Goal: Transaction & Acquisition: Purchase product/service

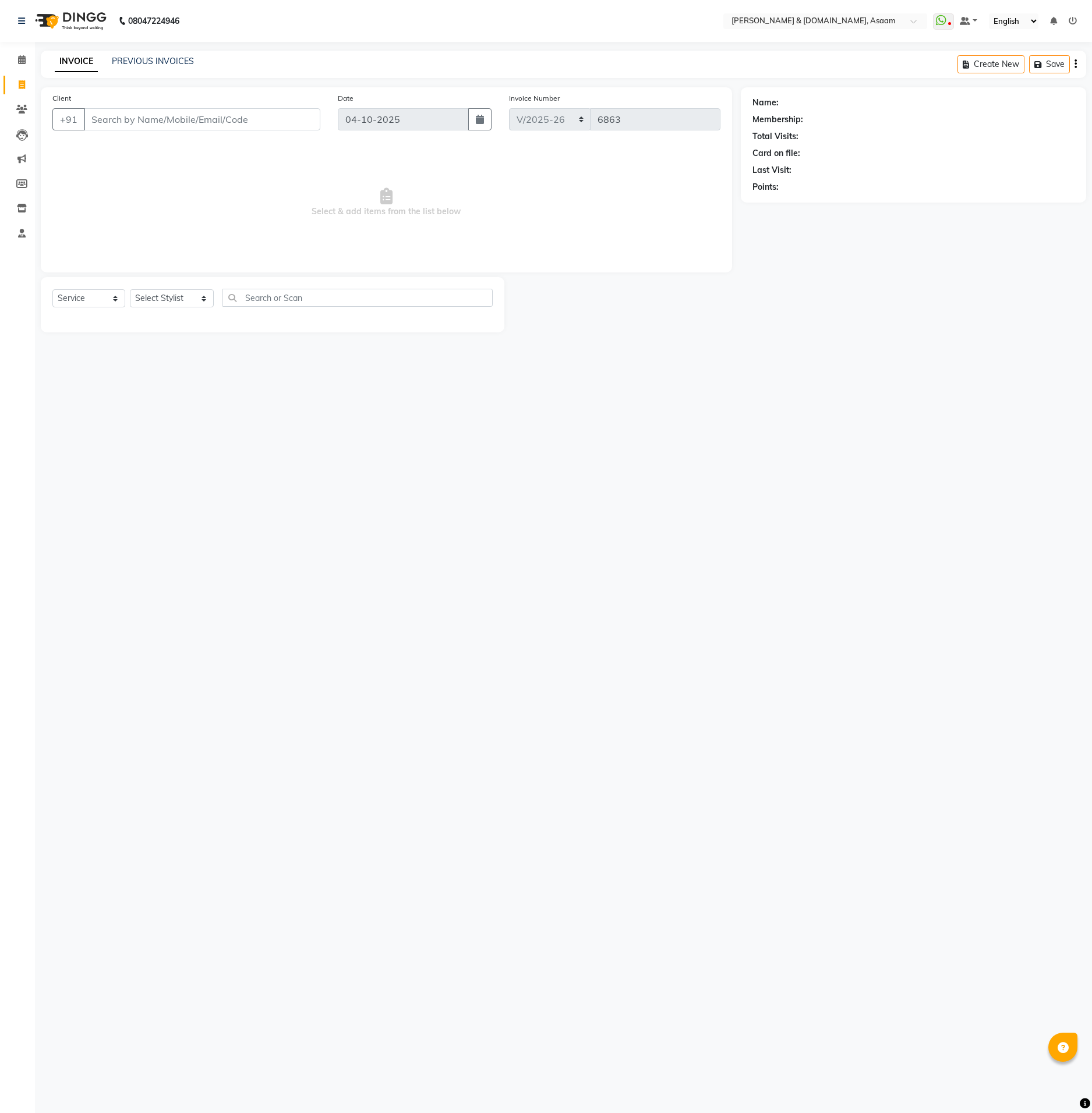
select select "4608"
select select "service"
click at [286, 121] on input "Client" at bounding box center [202, 119] width 236 height 22
click at [253, 114] on input "Client" at bounding box center [202, 119] width 236 height 22
type input "8638090646"
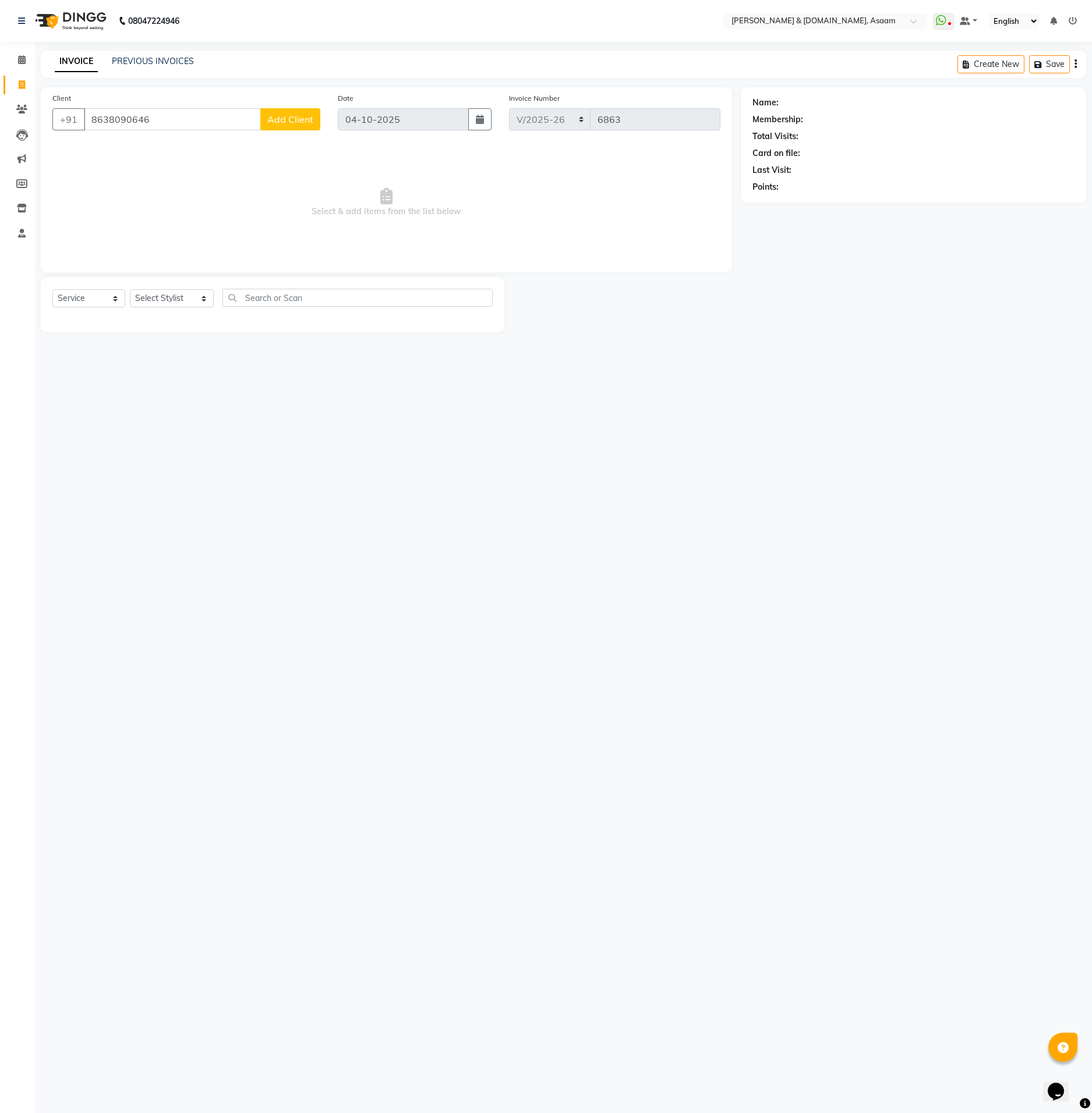
click at [280, 124] on span "Add Client" at bounding box center [290, 119] width 46 height 12
type input "ে"
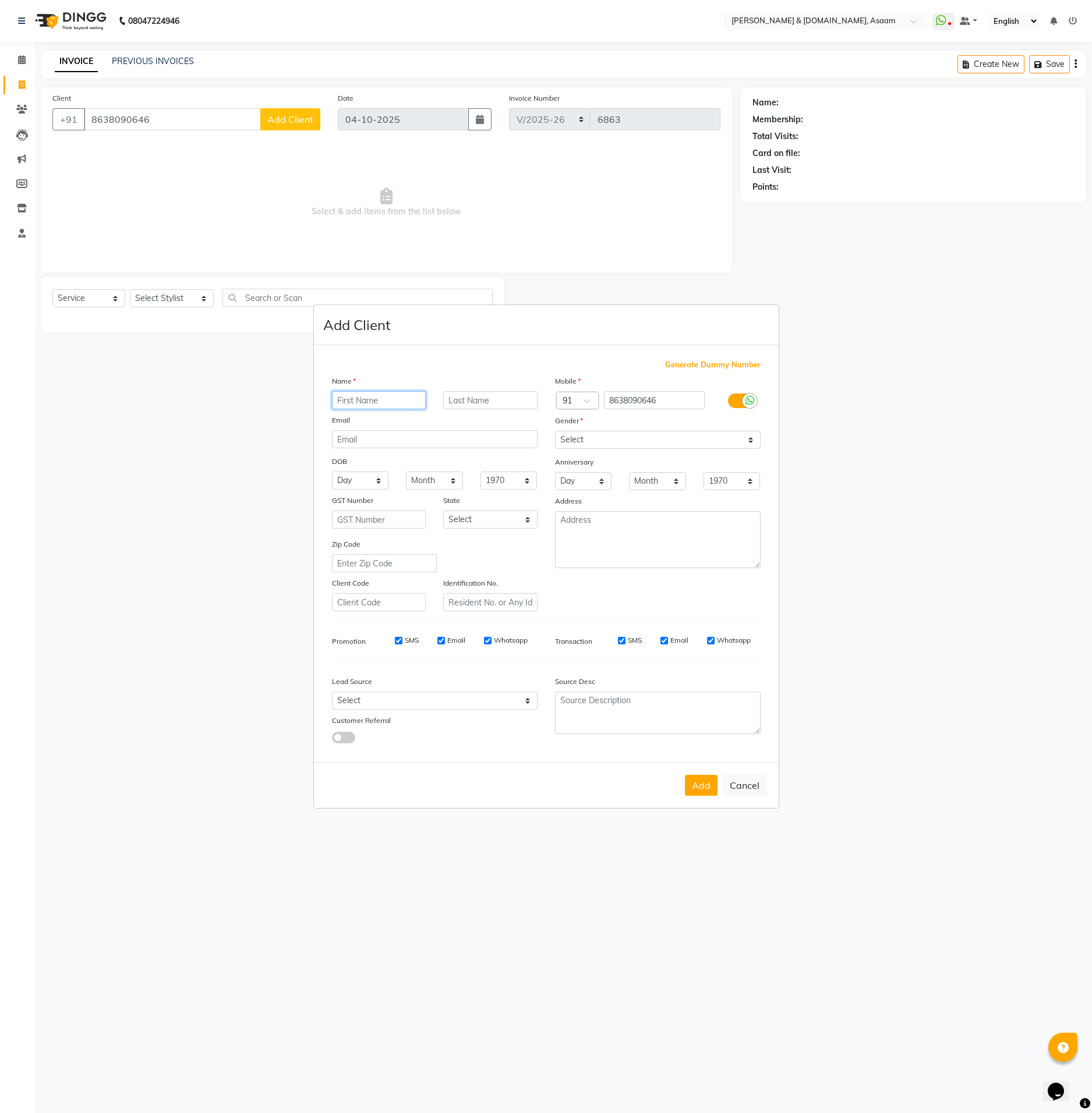
click at [389, 409] on input "text" at bounding box center [379, 400] width 94 height 18
type input "[PERSON_NAME]"
click at [608, 445] on select "Select [DEMOGRAPHIC_DATA] [DEMOGRAPHIC_DATA] Other Prefer Not To Say" at bounding box center [657, 440] width 206 height 18
select select "[DEMOGRAPHIC_DATA]"
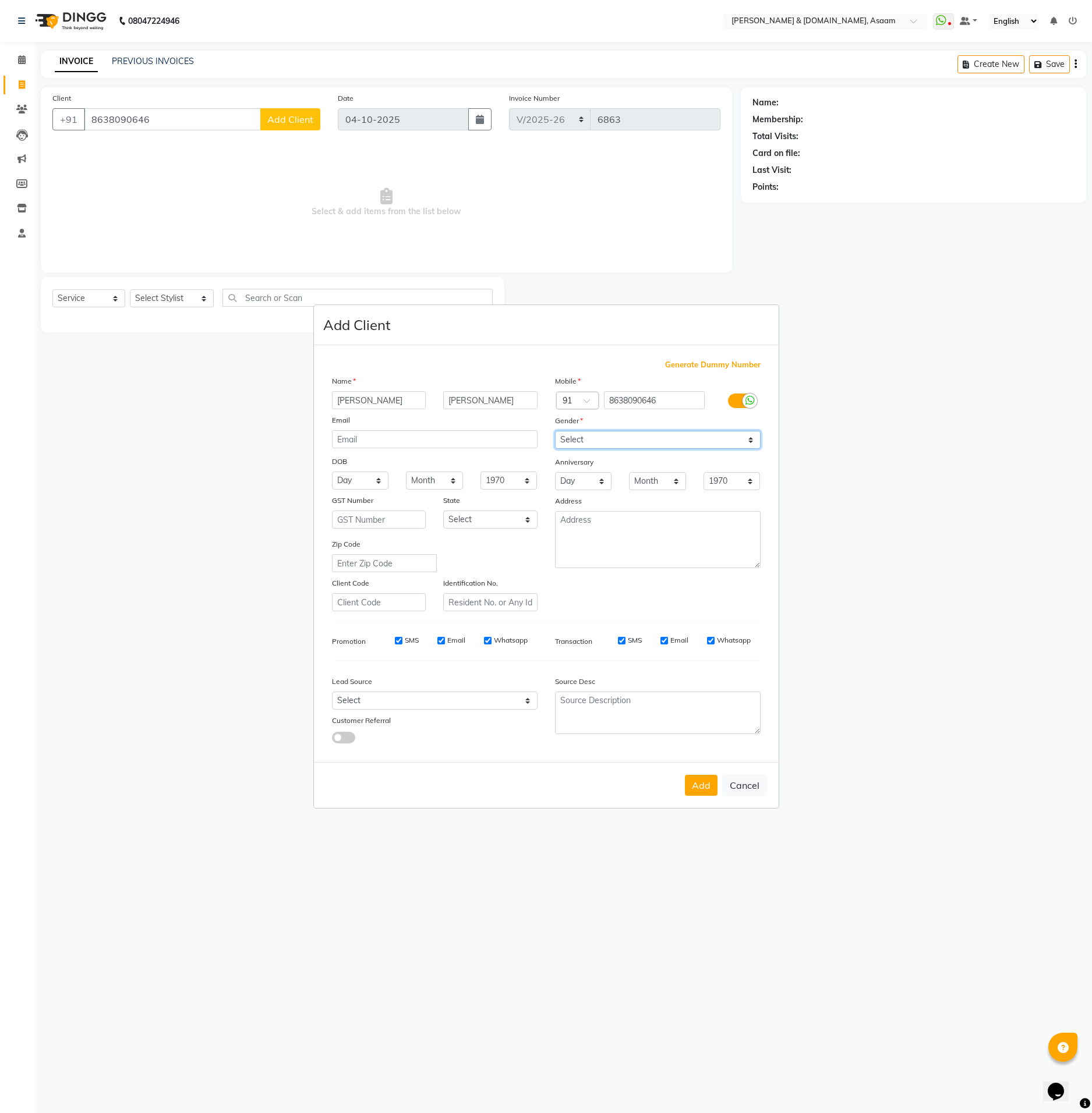
click at [555, 432] on select "Select [DEMOGRAPHIC_DATA] [DEMOGRAPHIC_DATA] Other Prefer Not To Say" at bounding box center [657, 440] width 206 height 18
click at [707, 784] on button "Add" at bounding box center [701, 786] width 32 height 21
type input "86******46"
select select
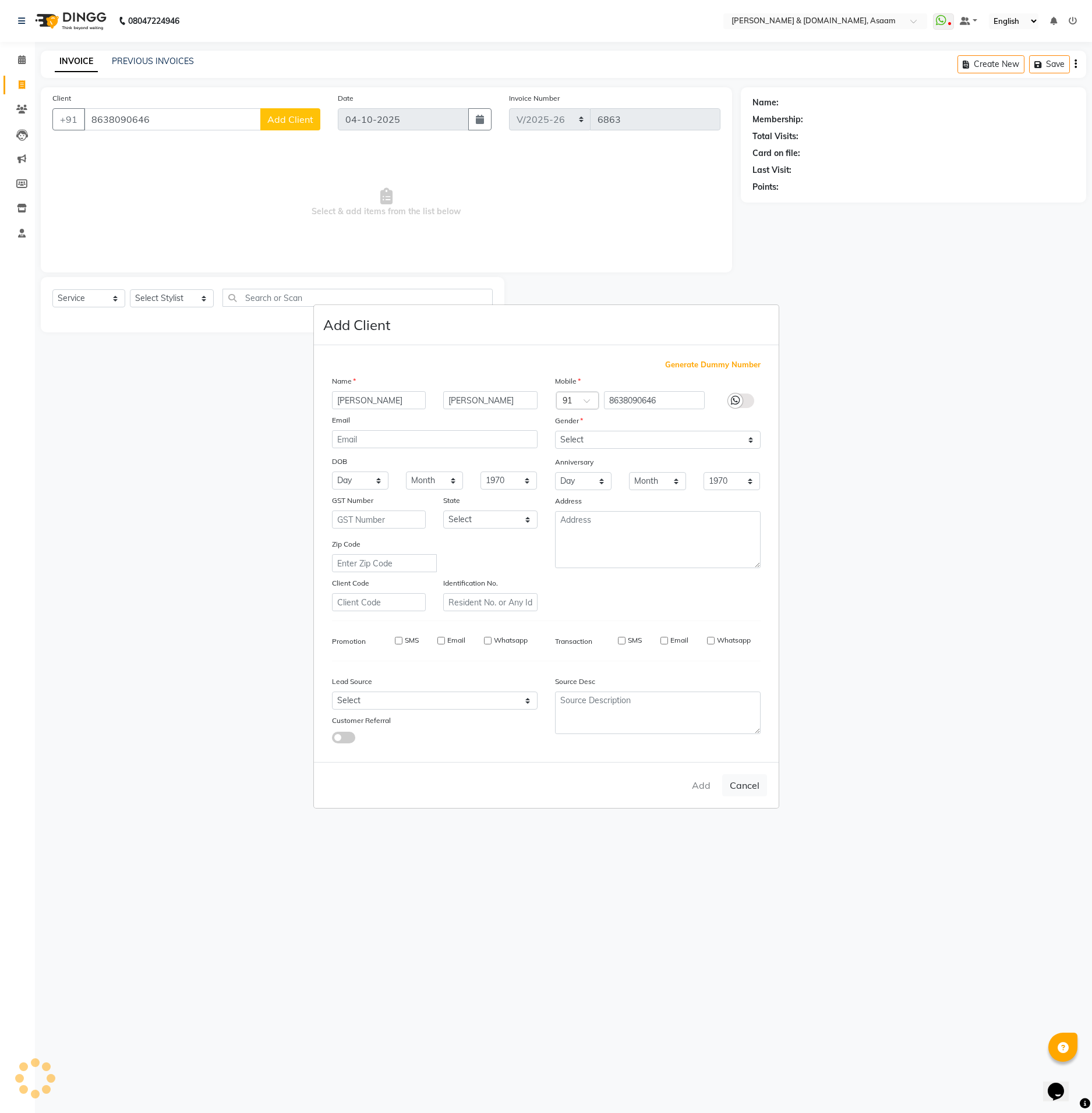
select select
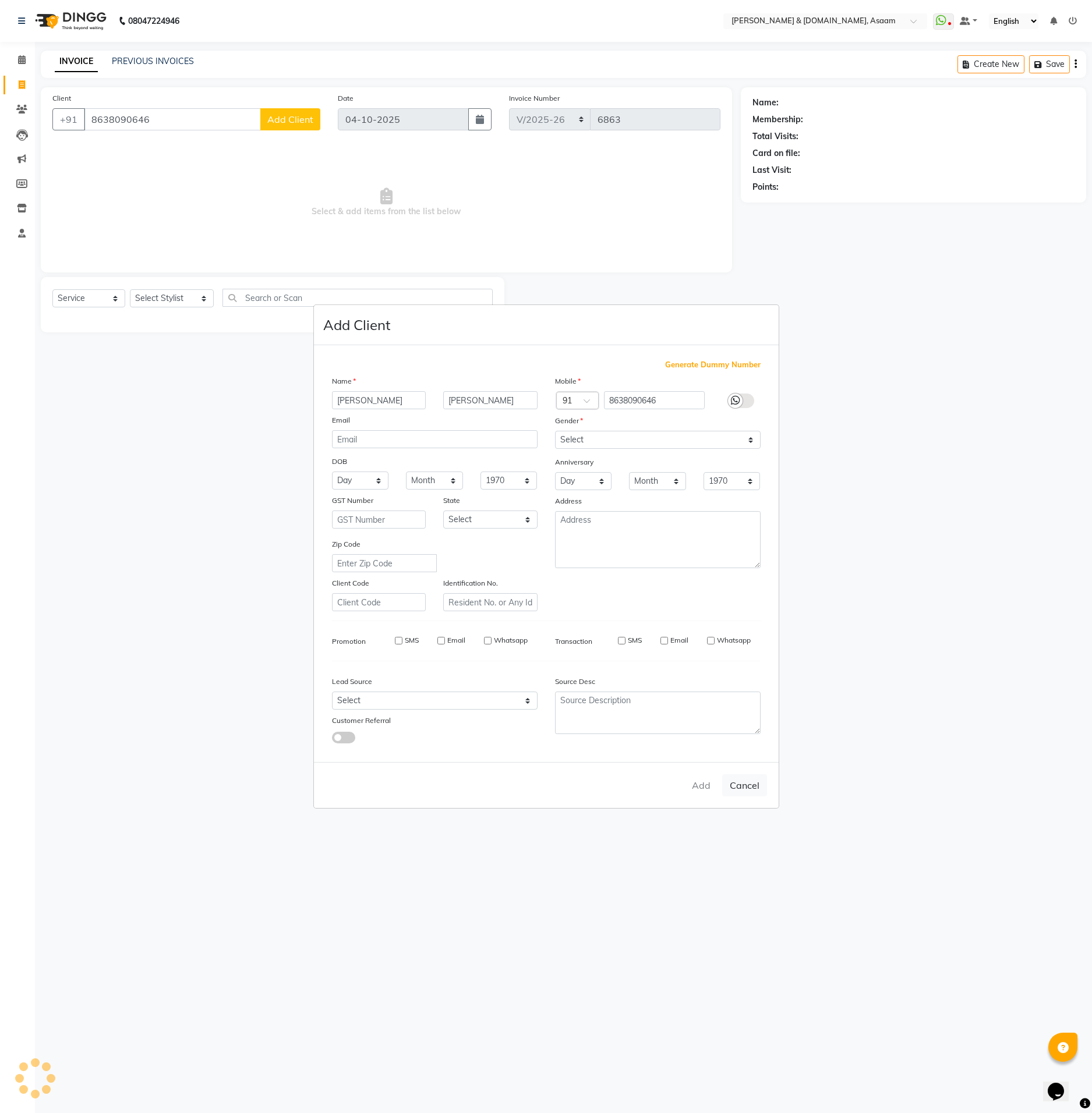
checkbox input "false"
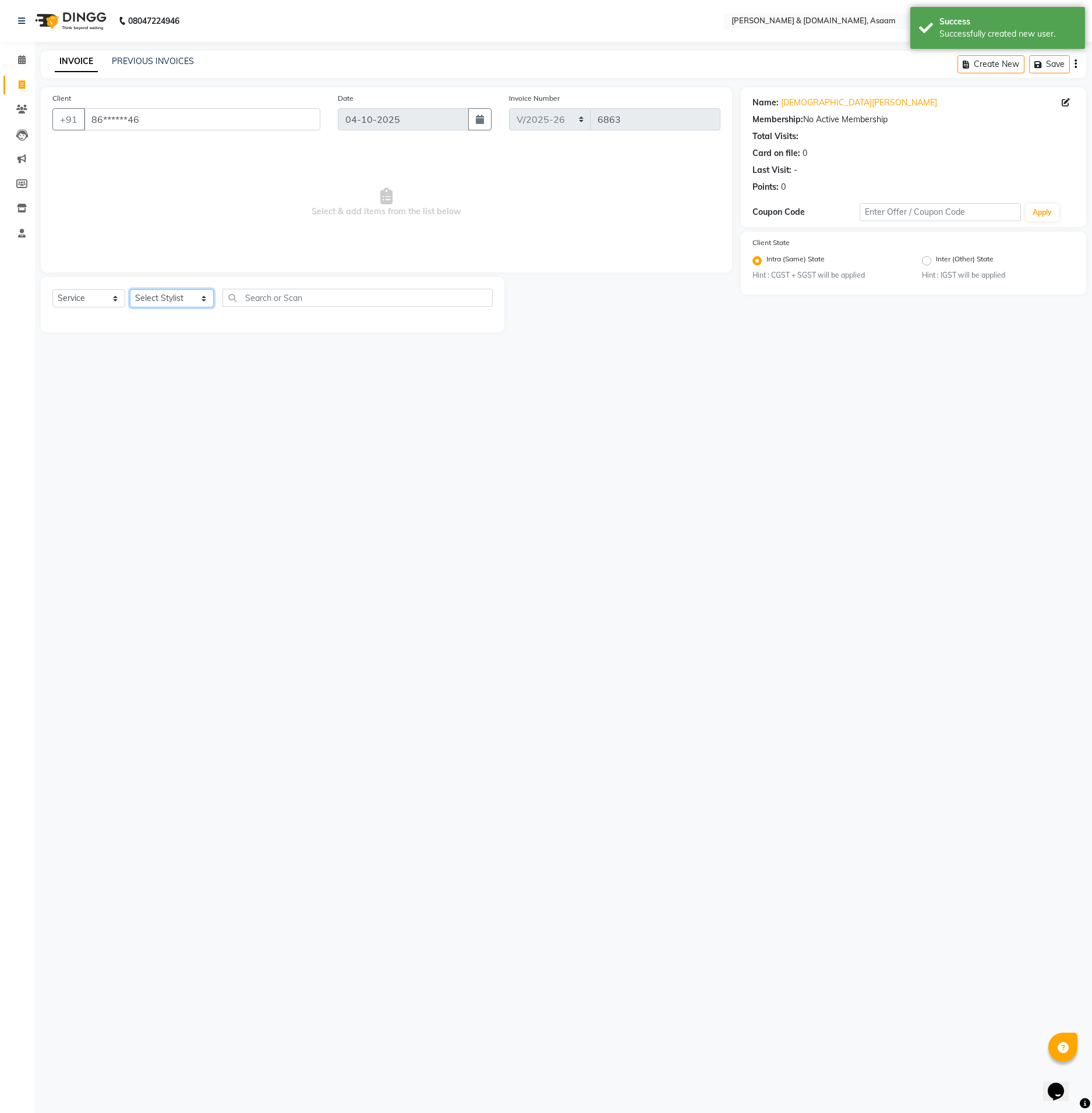
click at [184, 291] on select "Select Stylist AKASH AKIB [PERSON_NAME] fornt desk [PERSON_NAME] PARLOUR [PERSO…" at bounding box center [172, 298] width 84 height 18
select select "91035"
click at [130, 289] on select "Select Stylist AKASH AKIB [PERSON_NAME] fornt desk [PERSON_NAME] PARLOUR [PERSO…" at bounding box center [172, 298] width 84 height 18
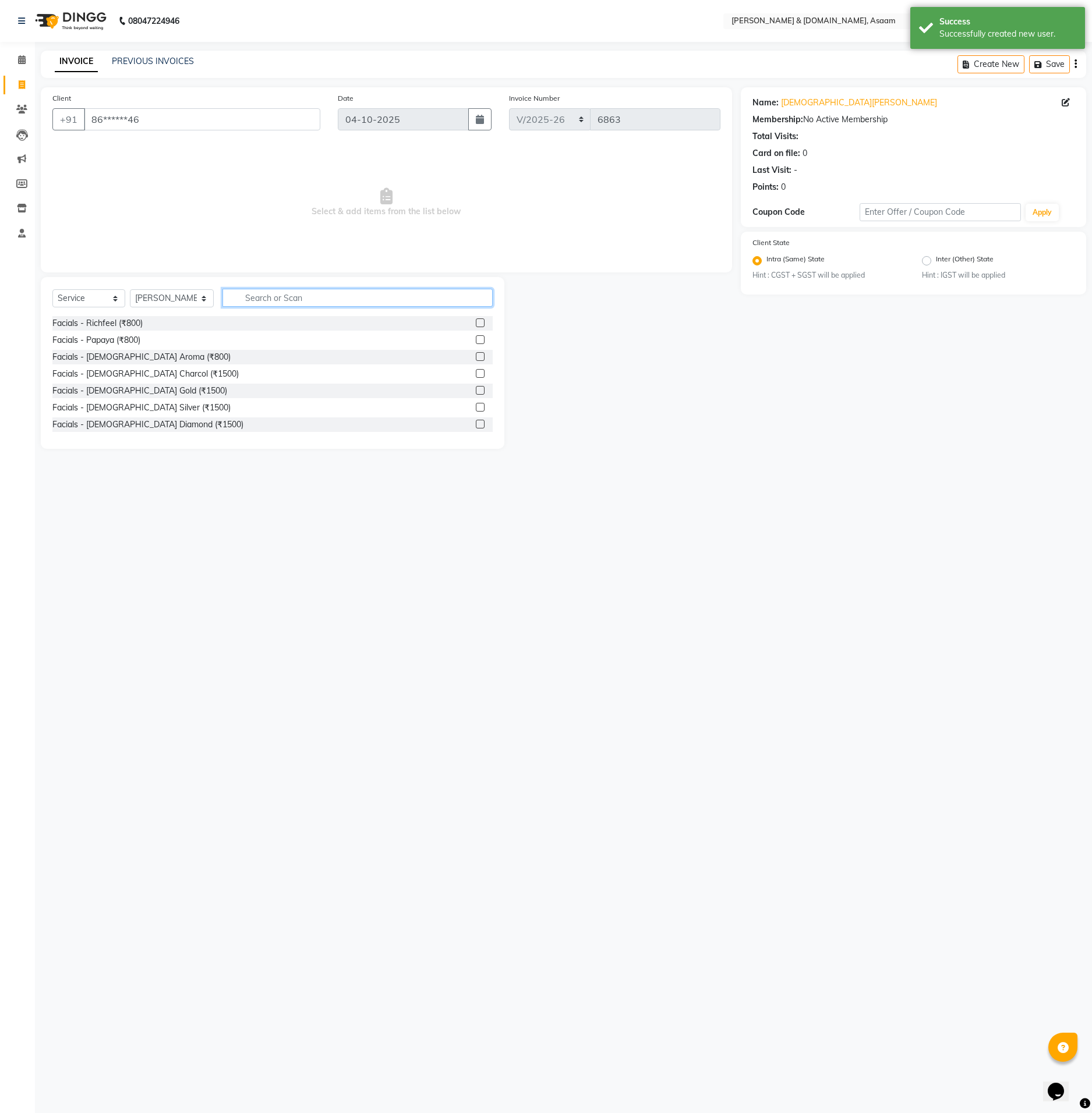
click at [258, 293] on input "text" at bounding box center [357, 297] width 270 height 18
type input "HAIR"
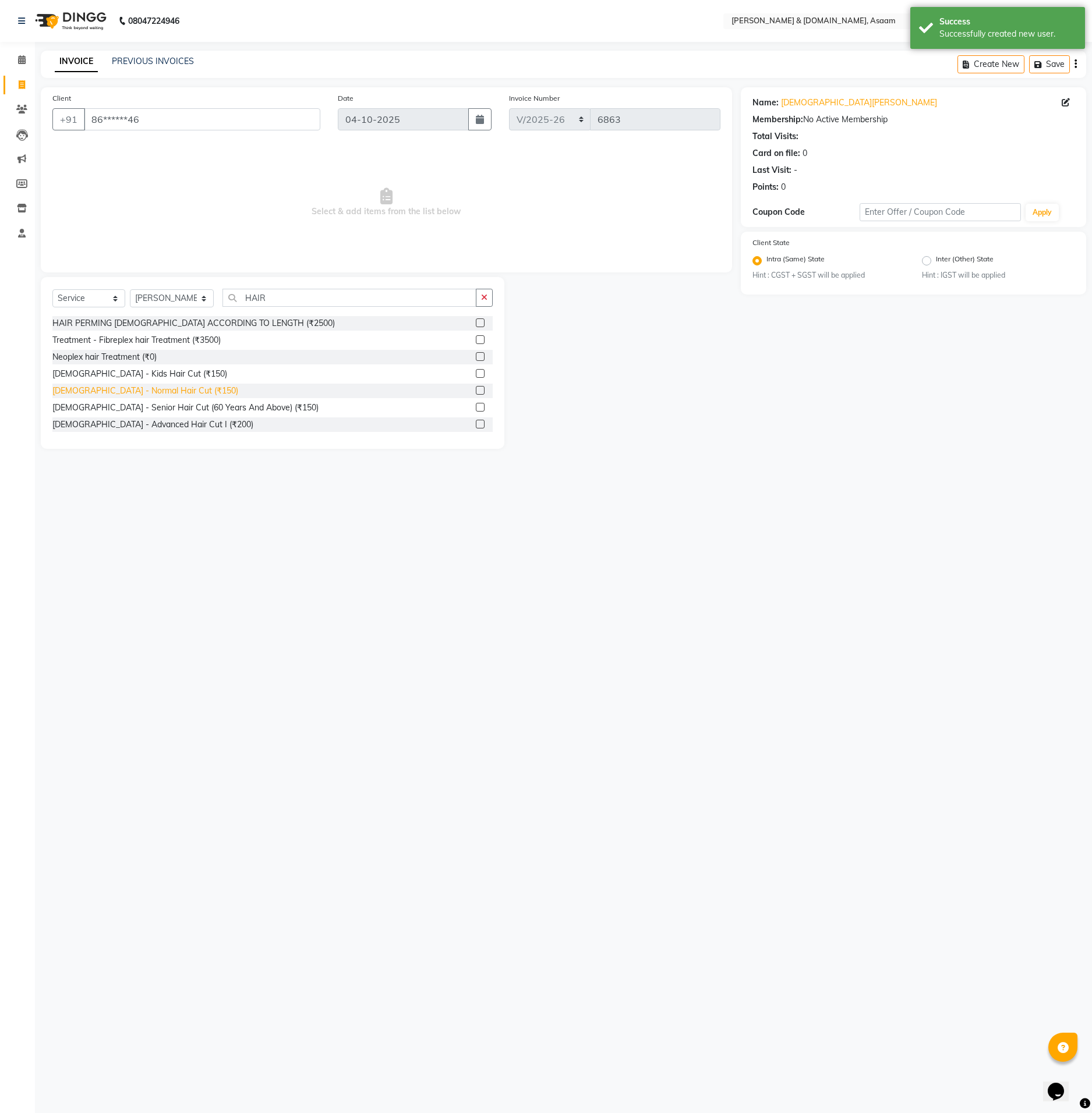
click at [156, 388] on div "[DEMOGRAPHIC_DATA] - Normal Hair Cut (₹150)" at bounding box center [145, 391] width 186 height 12
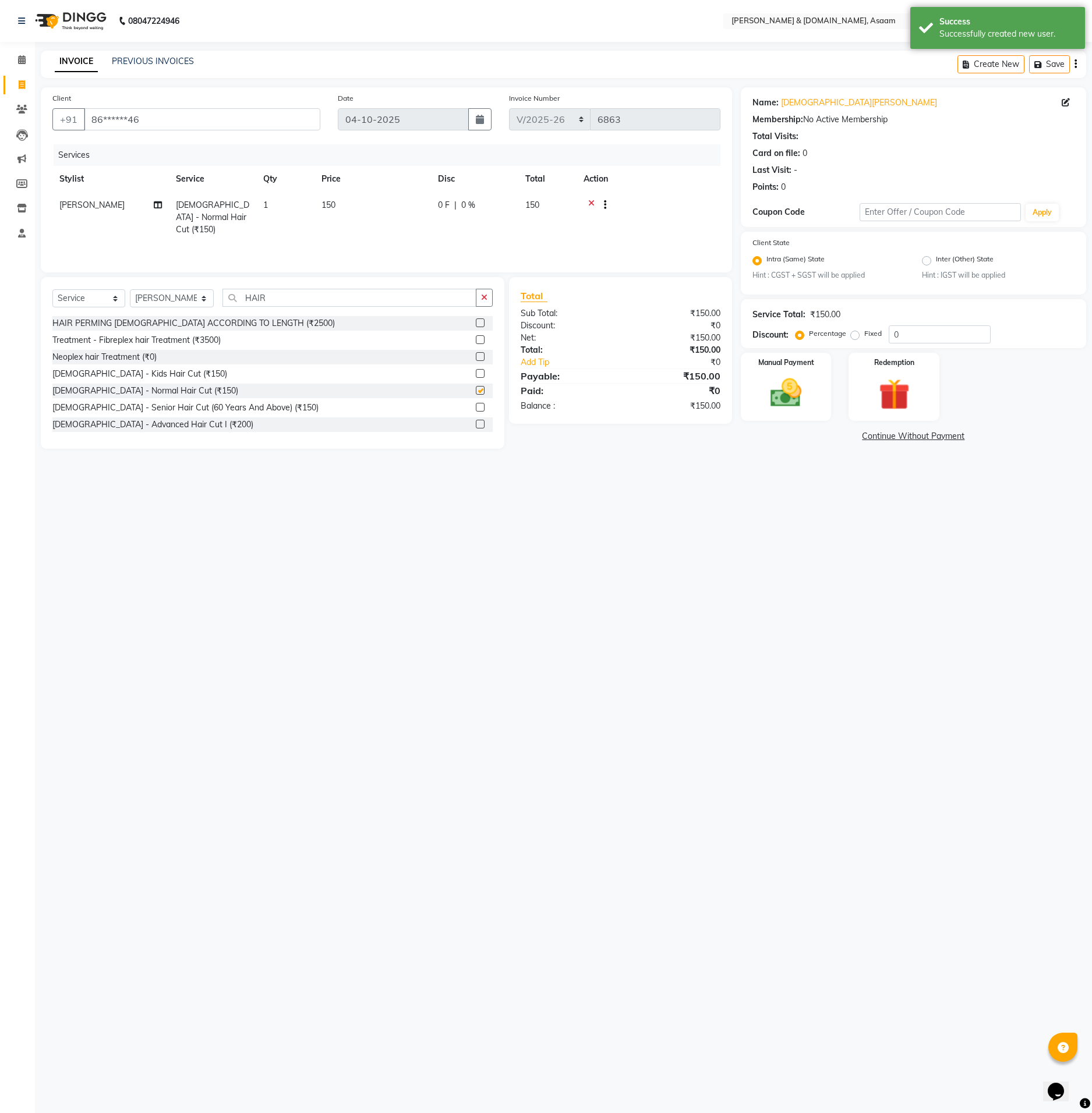
checkbox input "false"
drag, startPoint x: 302, startPoint y: 275, endPoint x: 298, endPoint y: 285, distance: 10.8
click at [300, 275] on div "Client +91 86******46 Date [DATE] Invoice Number INV/2025-26 V/2025 V/[PHONE_NU…" at bounding box center [386, 268] width 708 height 362
drag, startPoint x: 227, startPoint y: 289, endPoint x: 201, endPoint y: 289, distance: 26.0
click at [201, 289] on div "Select Service Product Membership Package Voucher Prepaid Gift Card Select Styl…" at bounding box center [272, 302] width 440 height 27
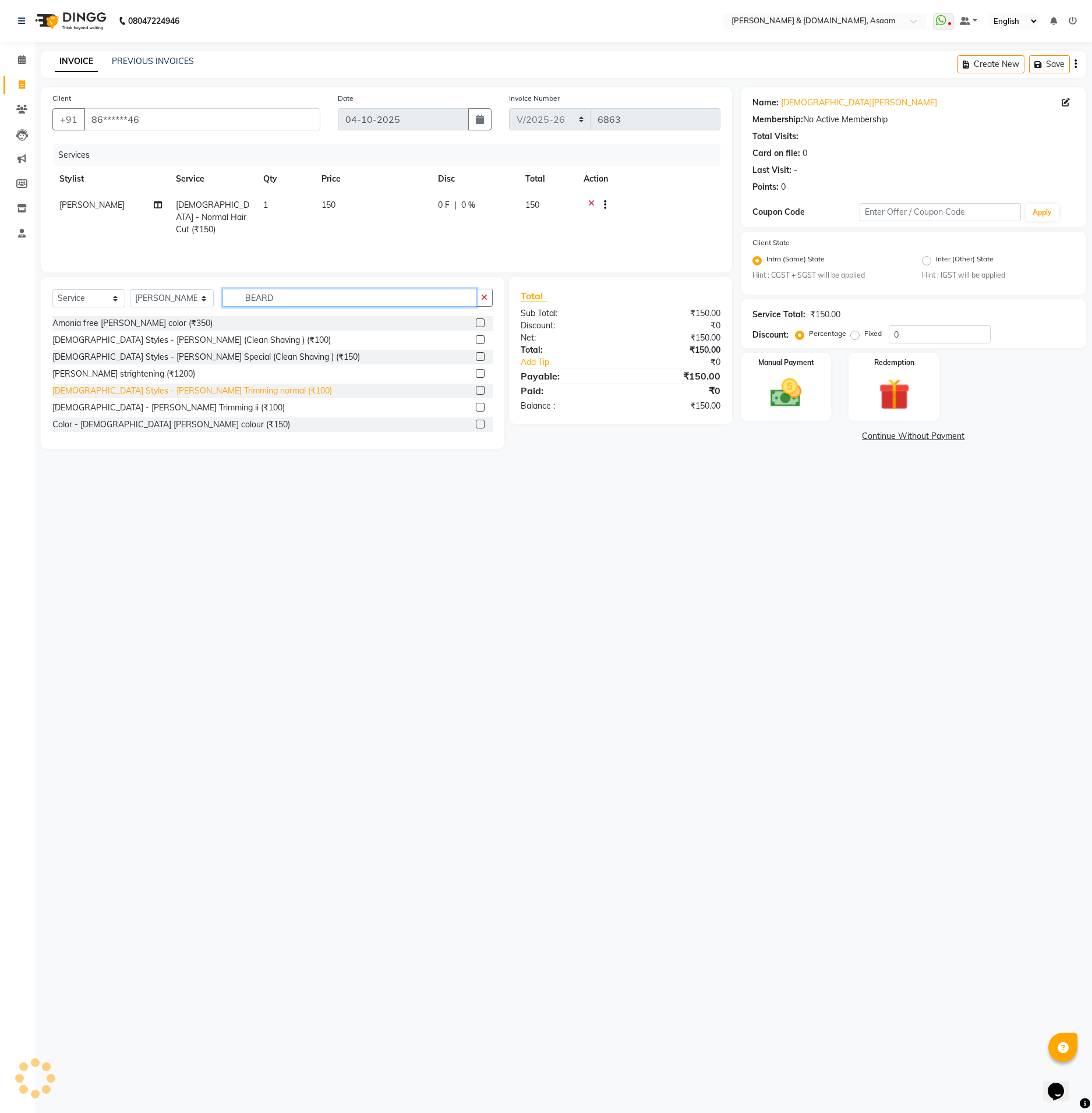
type input "BEARD"
click at [199, 394] on div "[DEMOGRAPHIC_DATA] Styles - [PERSON_NAME] Trimming normal (₹100)" at bounding box center [192, 391] width 279 height 12
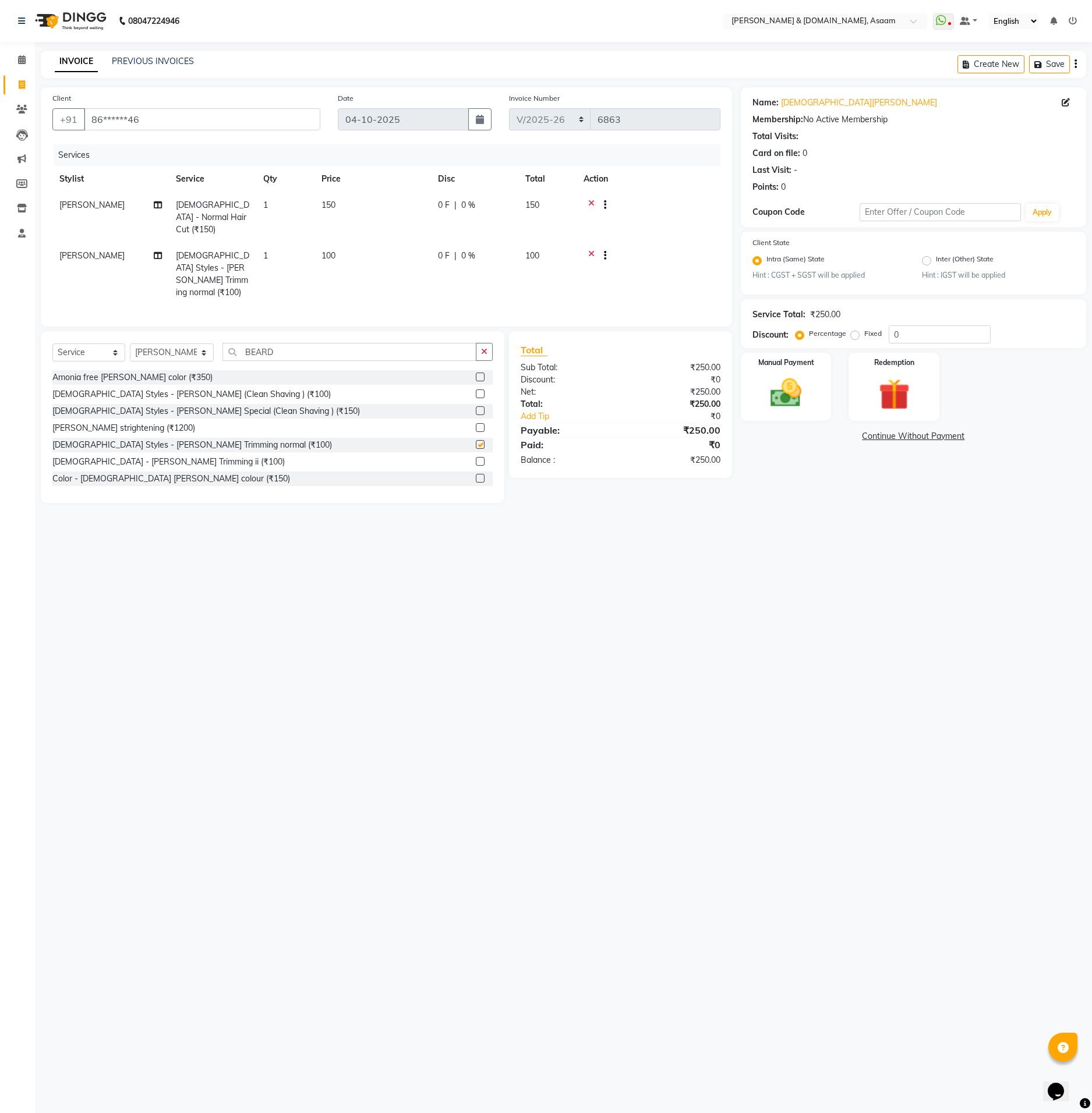
checkbox input "false"
drag, startPoint x: 309, startPoint y: 344, endPoint x: 96, endPoint y: 336, distance: 213.2
click at [98, 343] on div "Select Service Product Membership Package Voucher Prepaid Gift Card Select Styl…" at bounding box center [272, 357] width 440 height 27
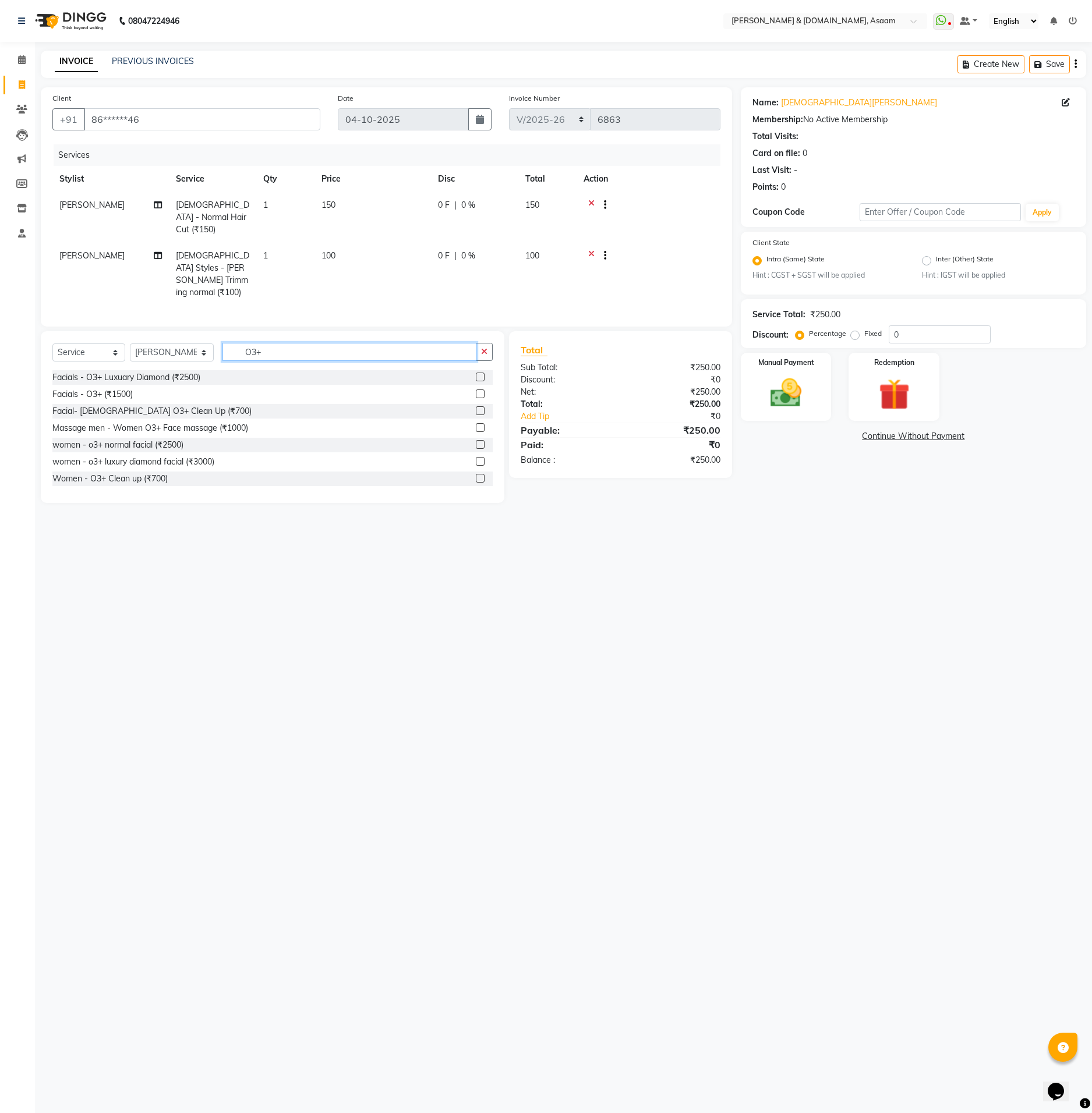
scroll to position [52, 0]
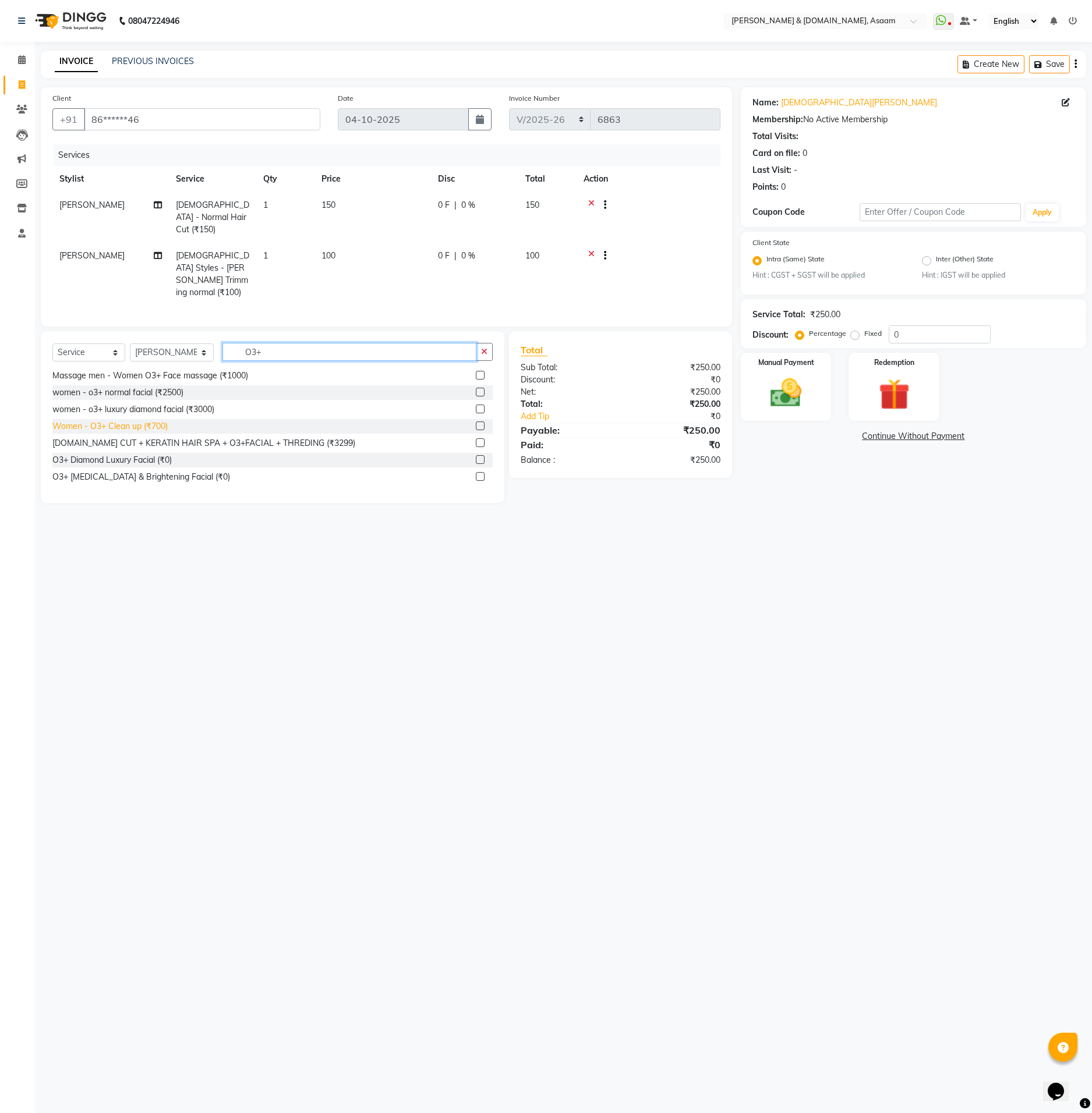
type input "O3+"
click at [160, 420] on div "Women - O3+ Clean up (₹700)" at bounding box center [110, 427] width 116 height 12
checkbox input "false"
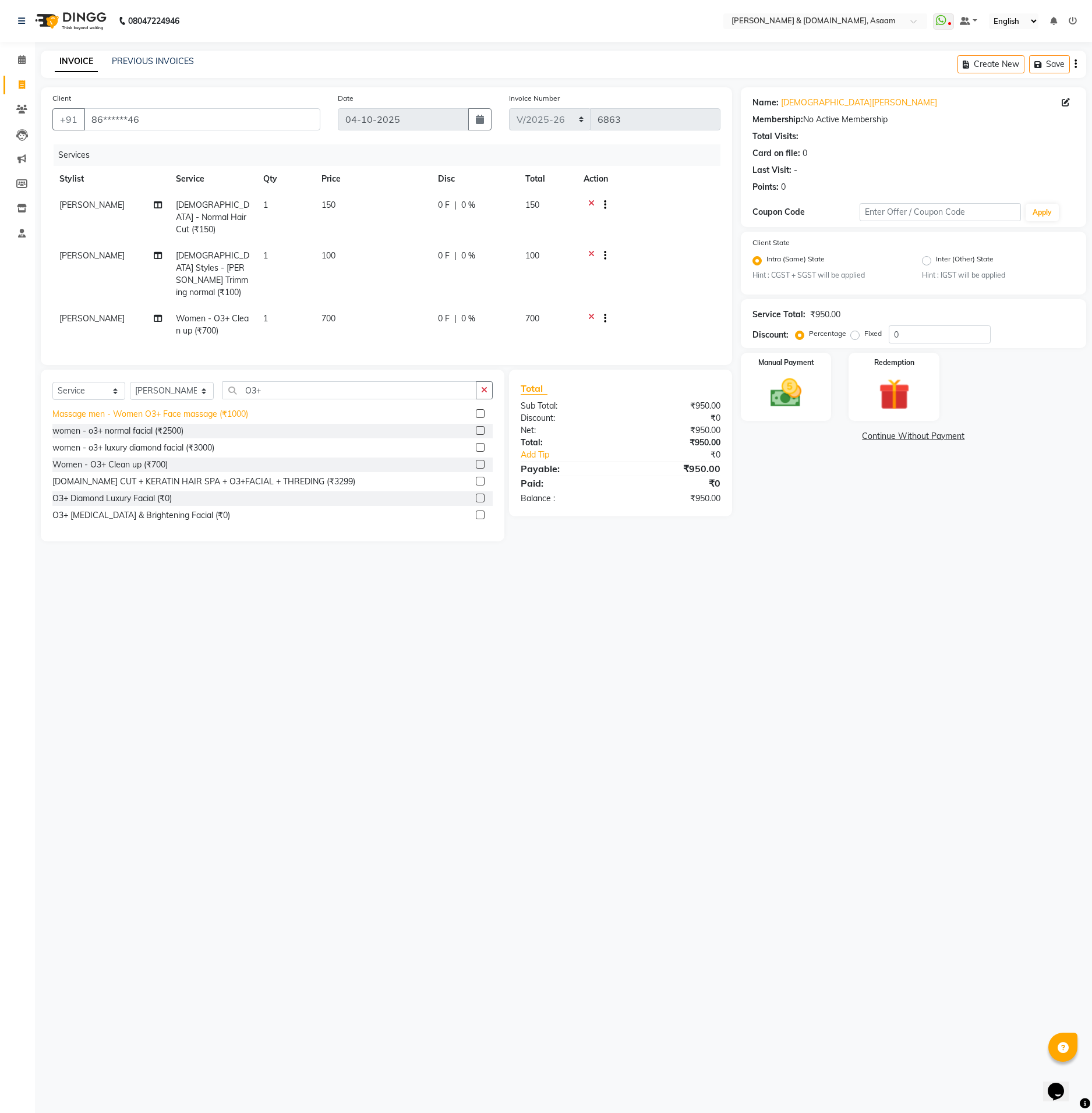
scroll to position [0, 0]
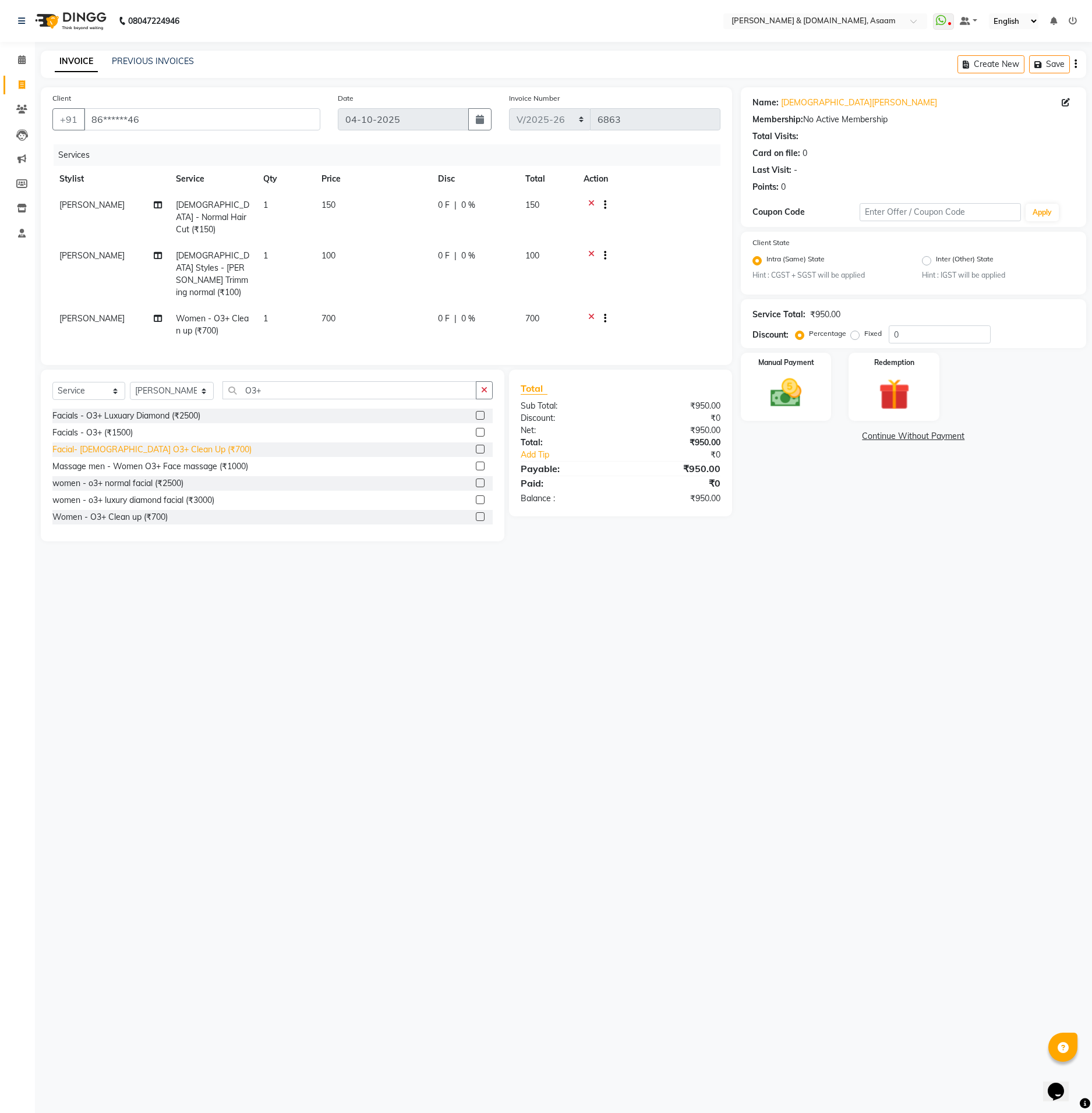
click at [175, 443] on div "Facial- [DEMOGRAPHIC_DATA] O3+ Clean Up (₹700)" at bounding box center [152, 450] width 199 height 12
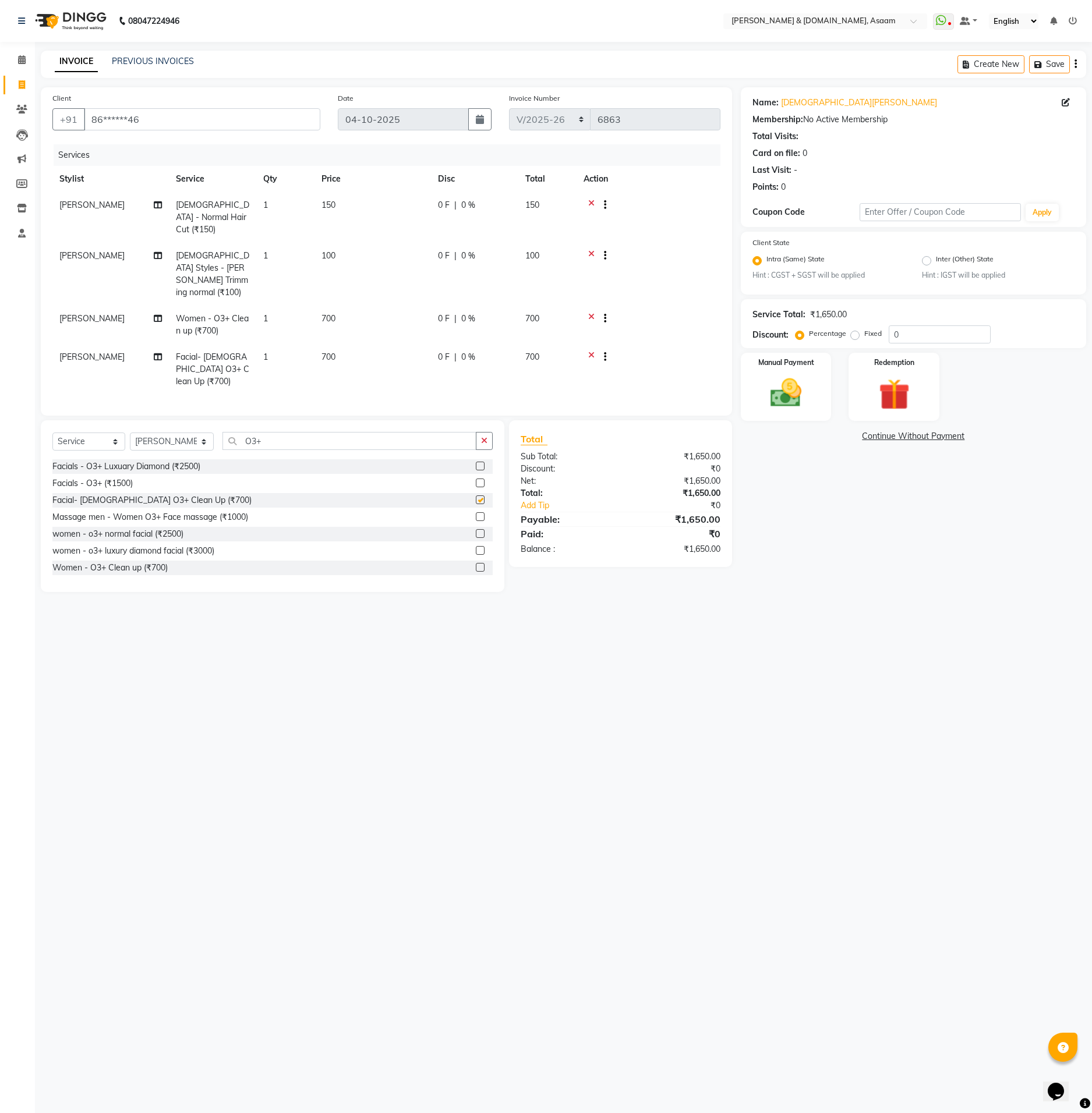
checkbox input "false"
click at [589, 313] on icon at bounding box center [591, 320] width 6 height 14
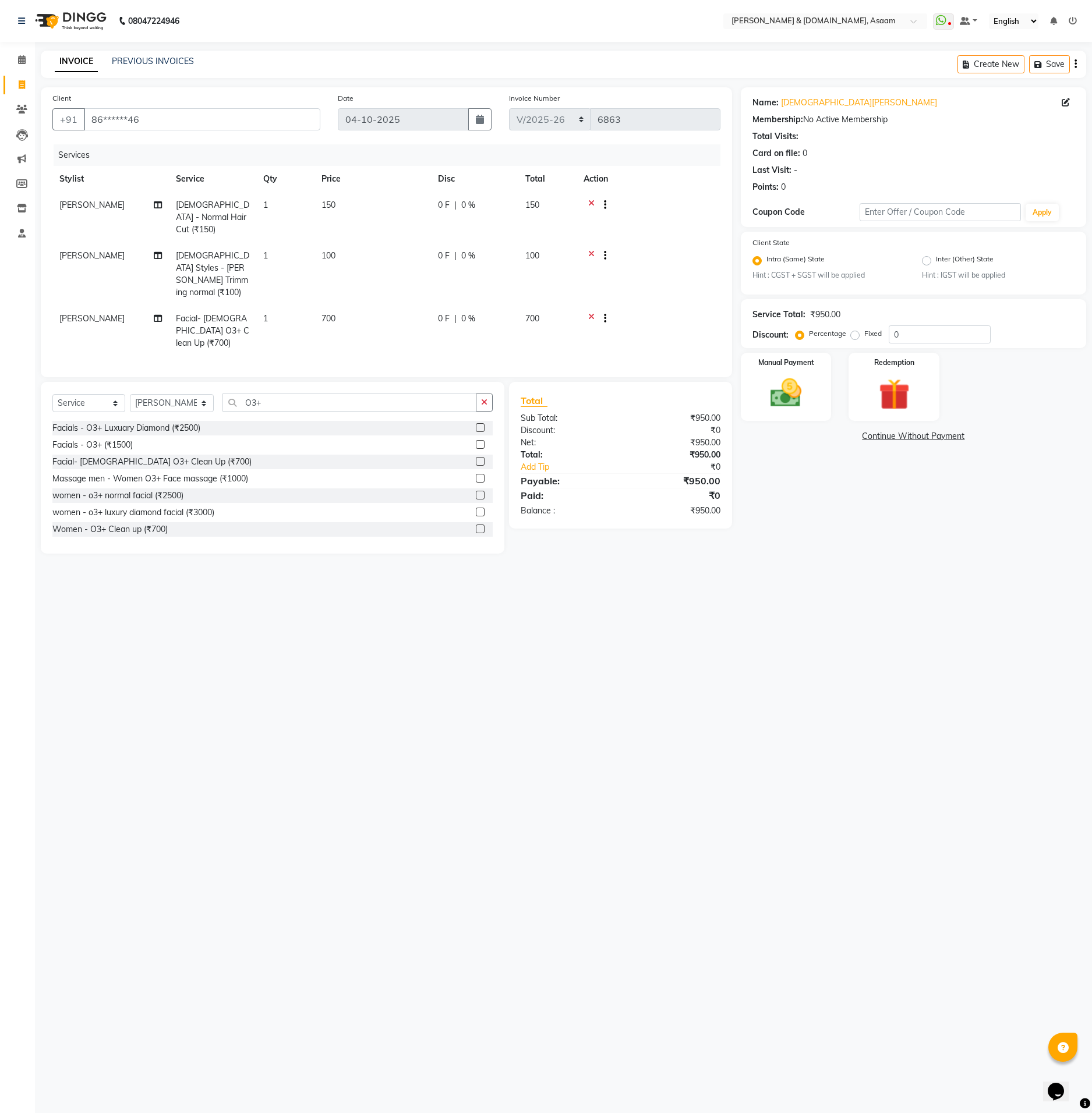
click at [426, 305] on td "700" at bounding box center [372, 330] width 116 height 51
select select "91035"
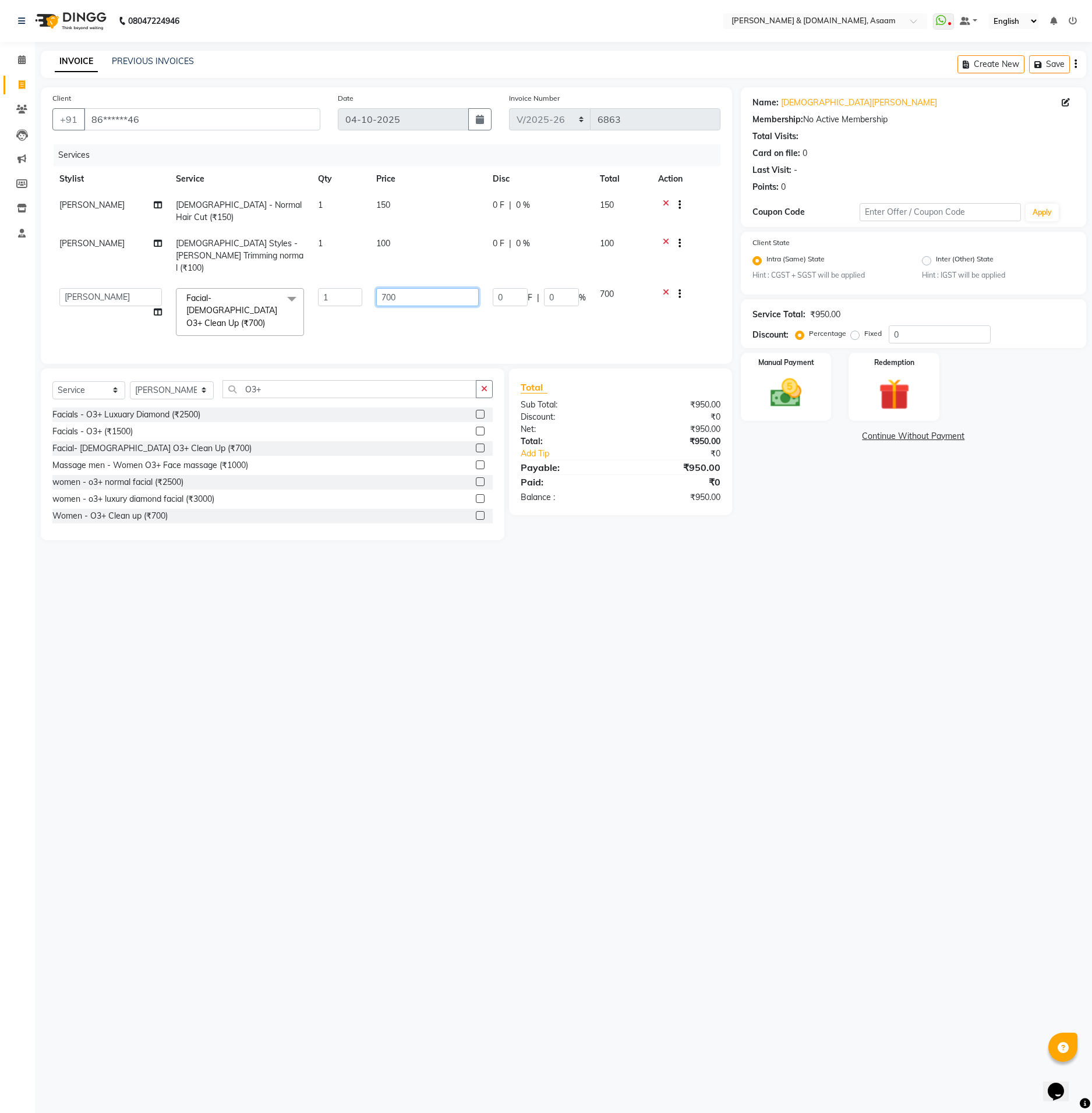
drag, startPoint x: 425, startPoint y: 279, endPoint x: 222, endPoint y: 289, distance: 203.2
click at [222, 289] on tr "AKASH AKIB [PERSON_NAME] fornt desk [PERSON_NAME] PARLOUR [PERSON_NAME] [PERSON…" at bounding box center [386, 312] width 668 height 62
type input "800"
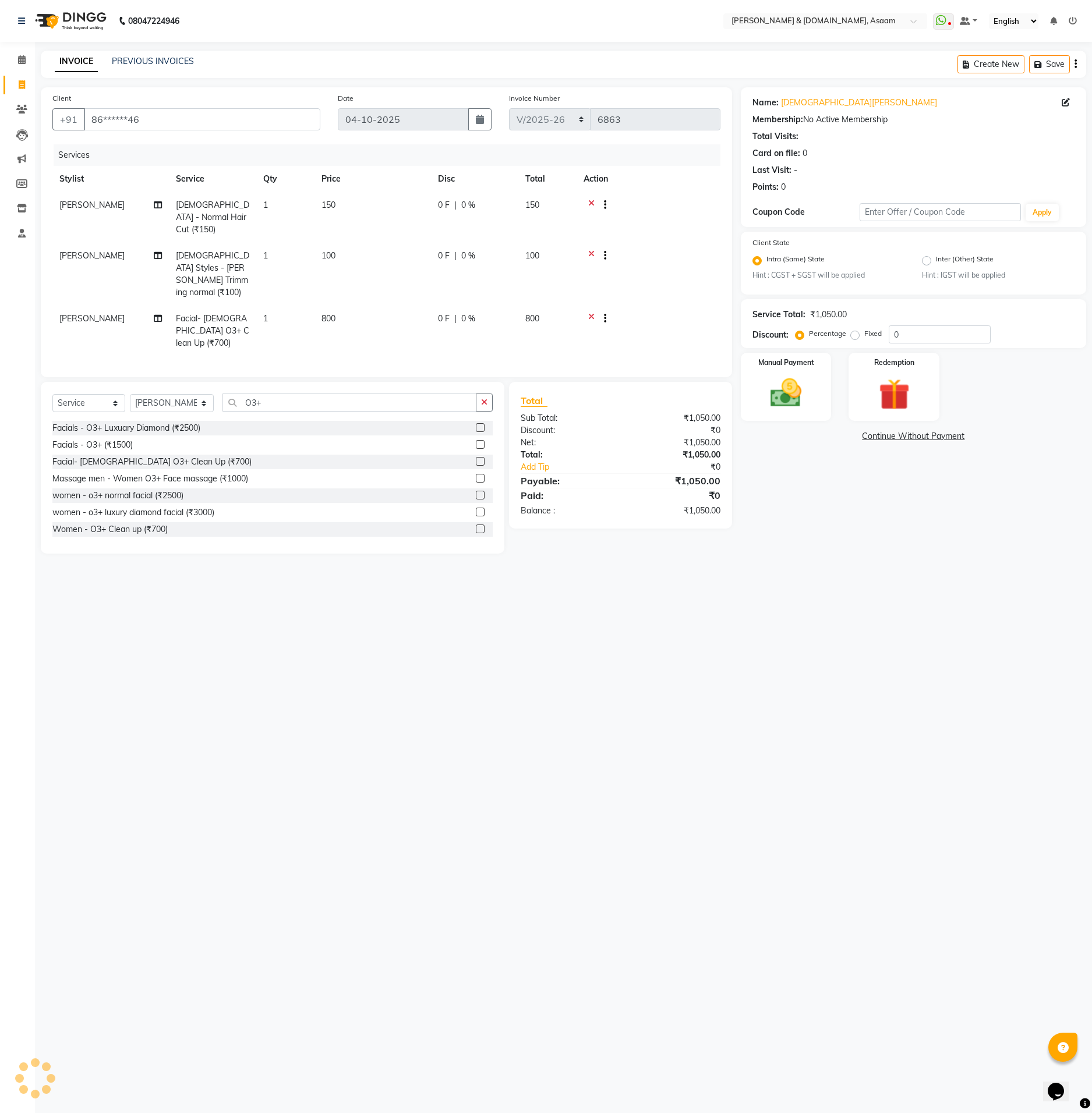
click at [124, 313] on span "[PERSON_NAME]" at bounding box center [92, 318] width 65 height 11
select select "91035"
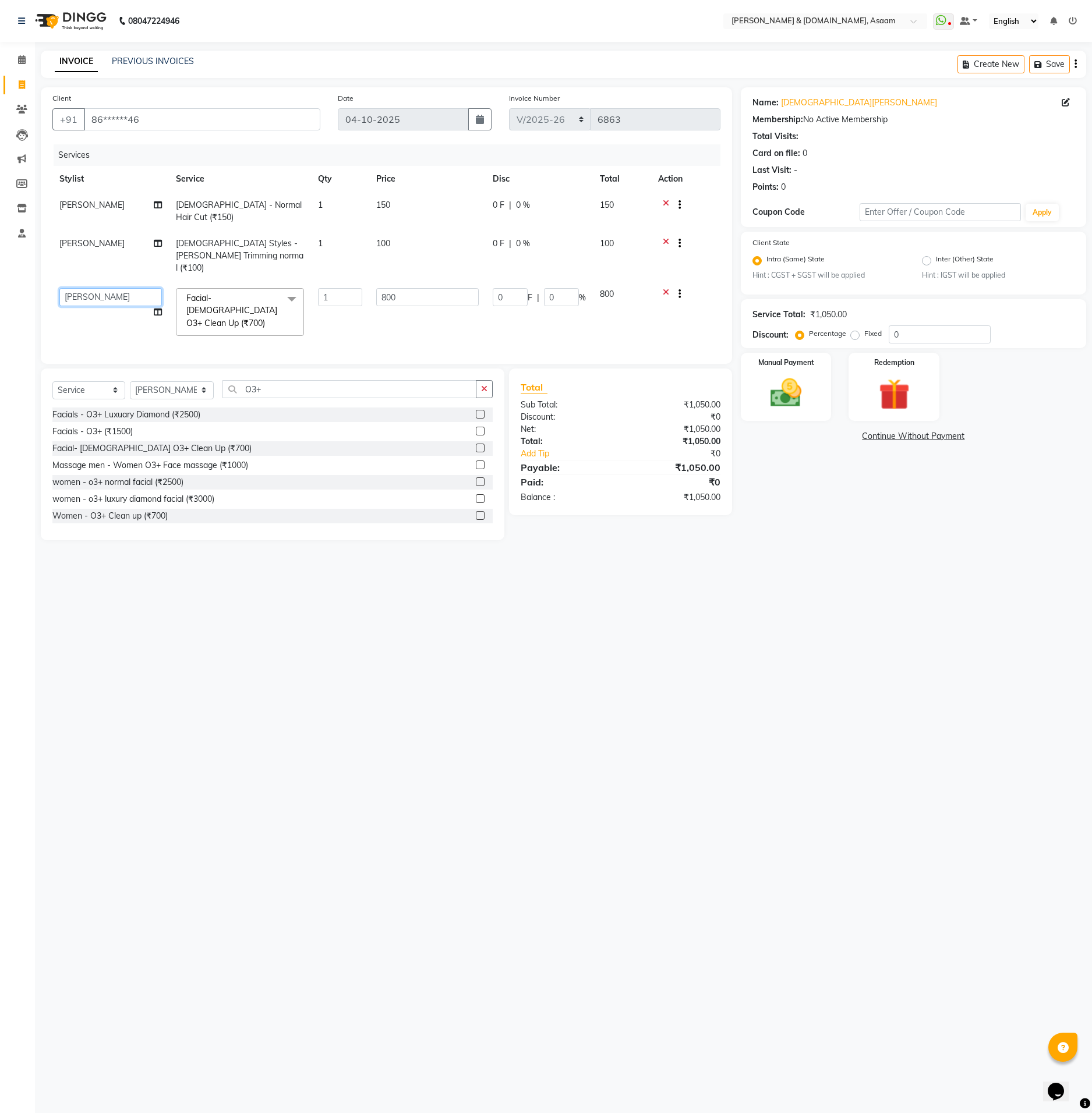
click at [122, 288] on select "AKASH AKIB [PERSON_NAME] fornt desk [PERSON_NAME] PARLOUR [PERSON_NAME] [PERSON…" at bounding box center [111, 297] width 102 height 18
select select "86645"
click at [790, 375] on img at bounding box center [785, 393] width 52 height 37
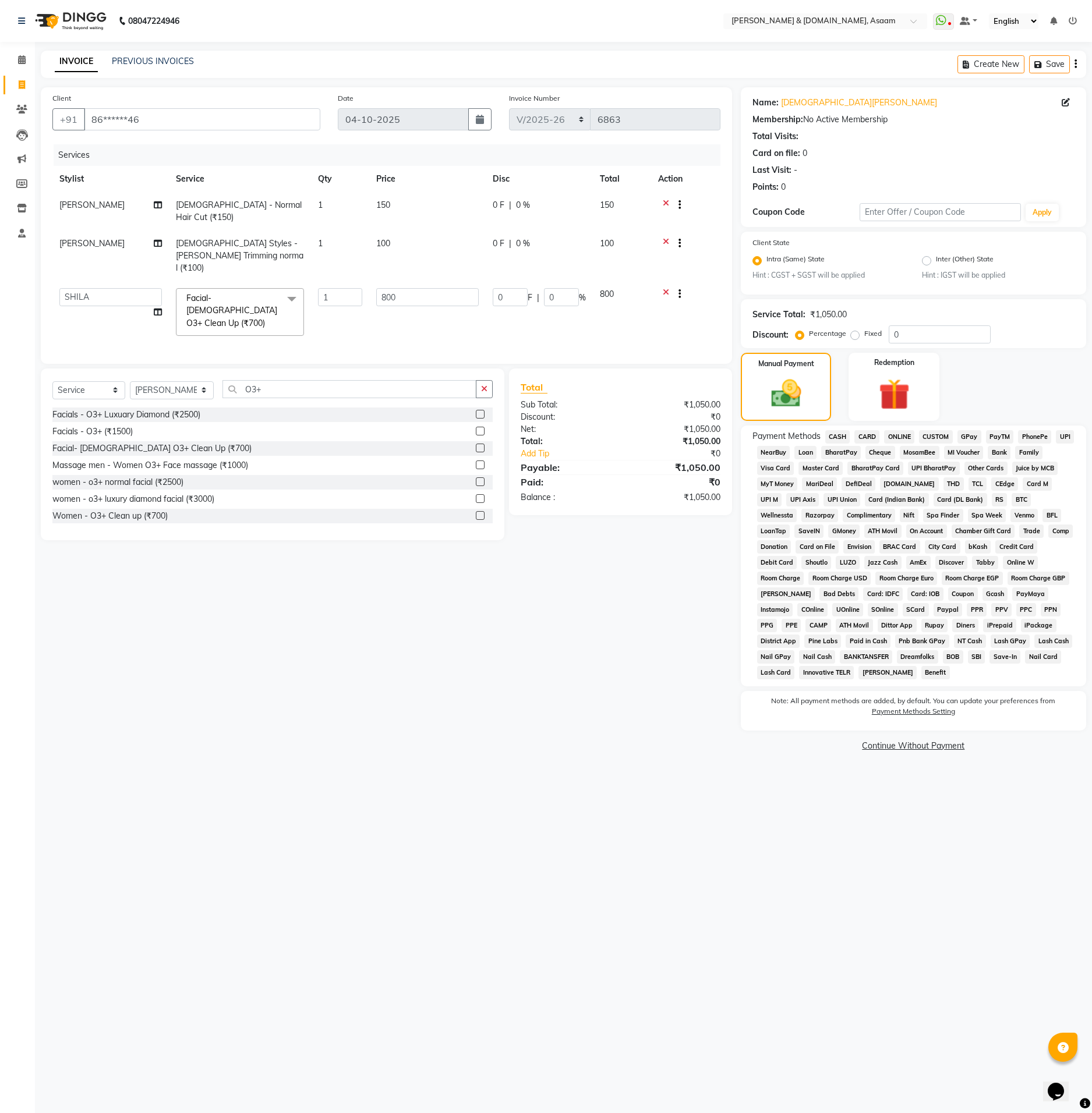
click at [892, 433] on span "ONLINE" at bounding box center [899, 437] width 30 height 13
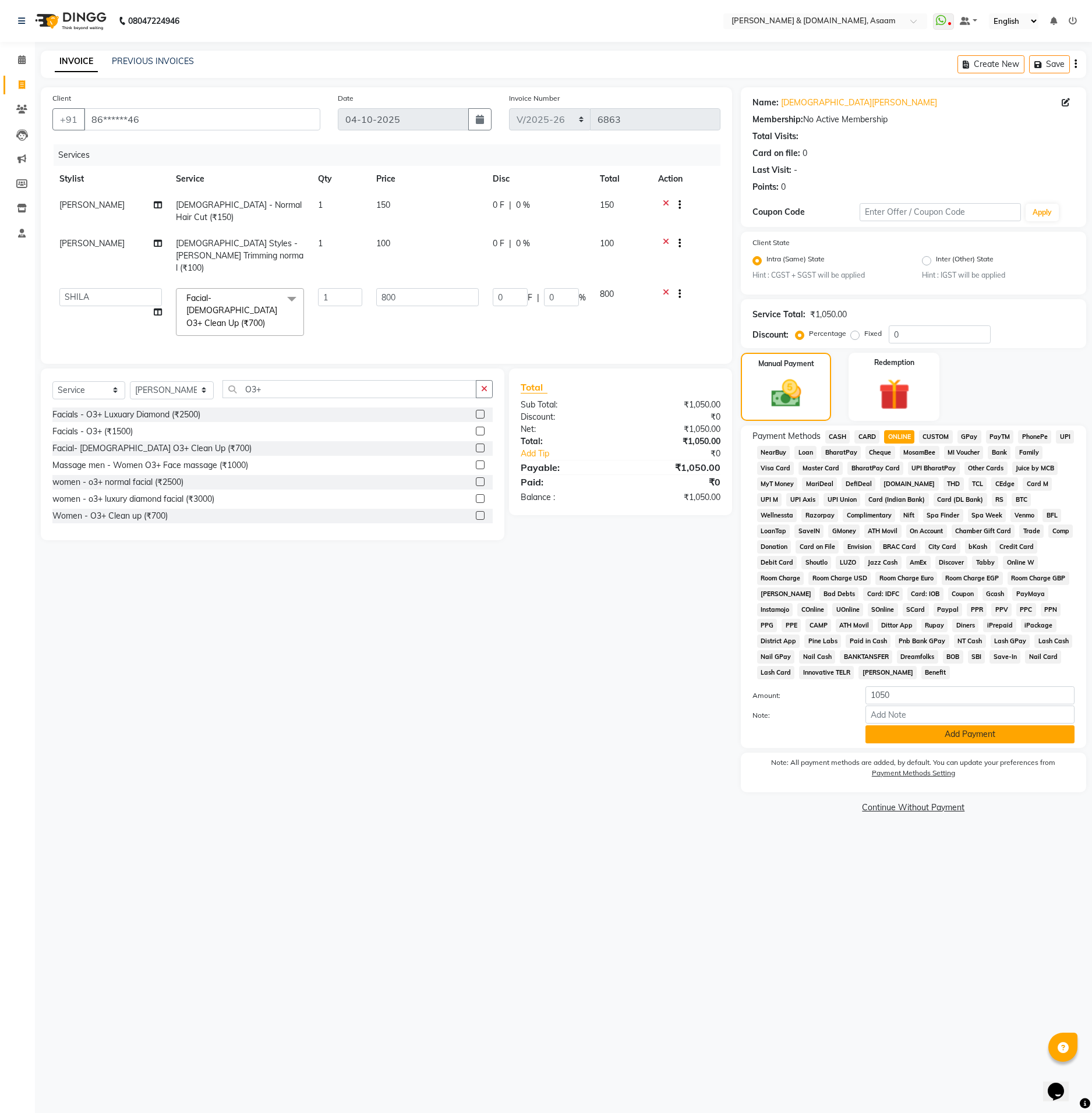
click at [970, 730] on button "Add Payment" at bounding box center [970, 734] width 209 height 18
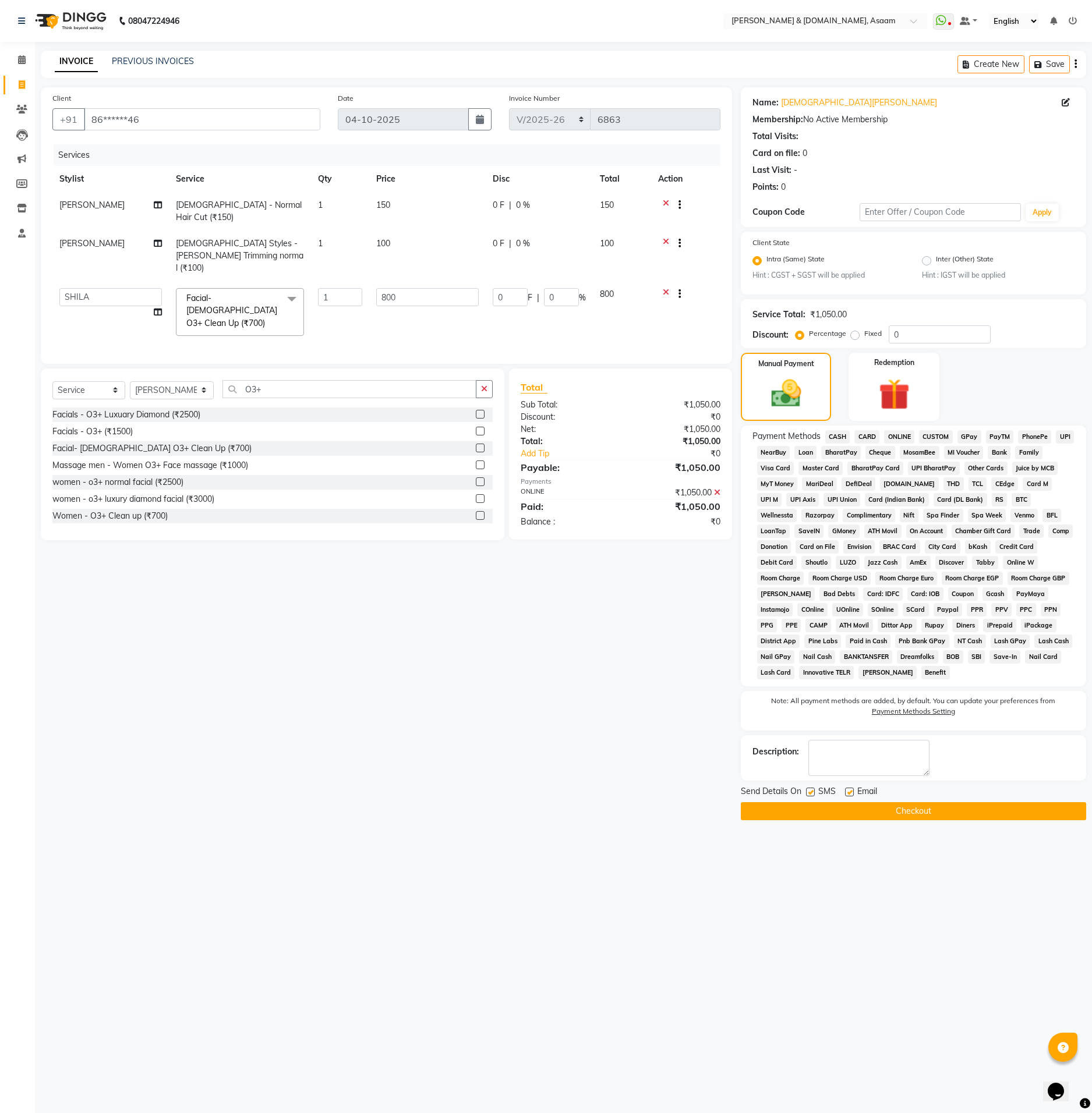
click at [961, 809] on button "Checkout" at bounding box center [913, 811] width 345 height 18
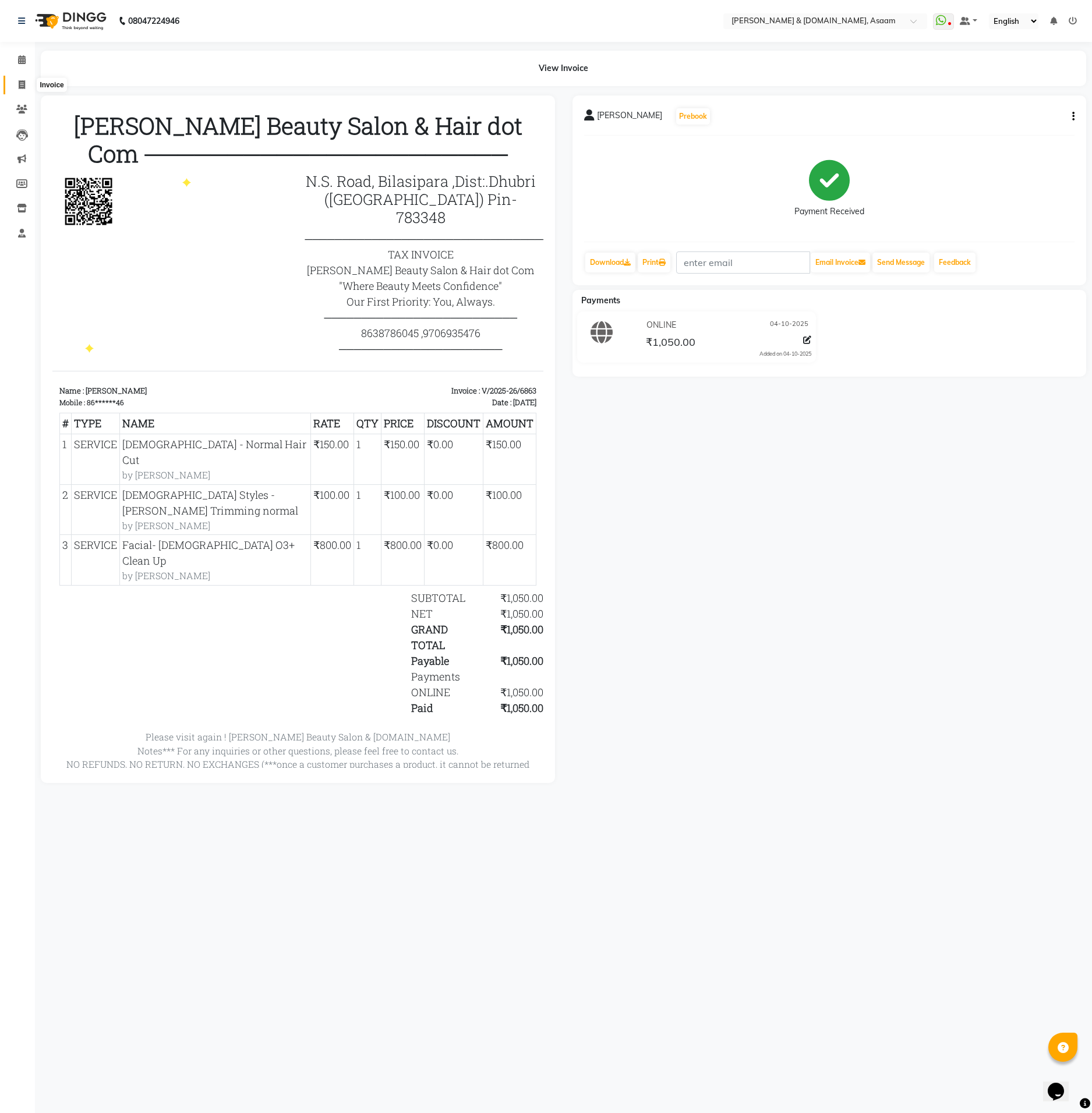
click at [19, 81] on icon at bounding box center [22, 85] width 6 height 9
select select "service"
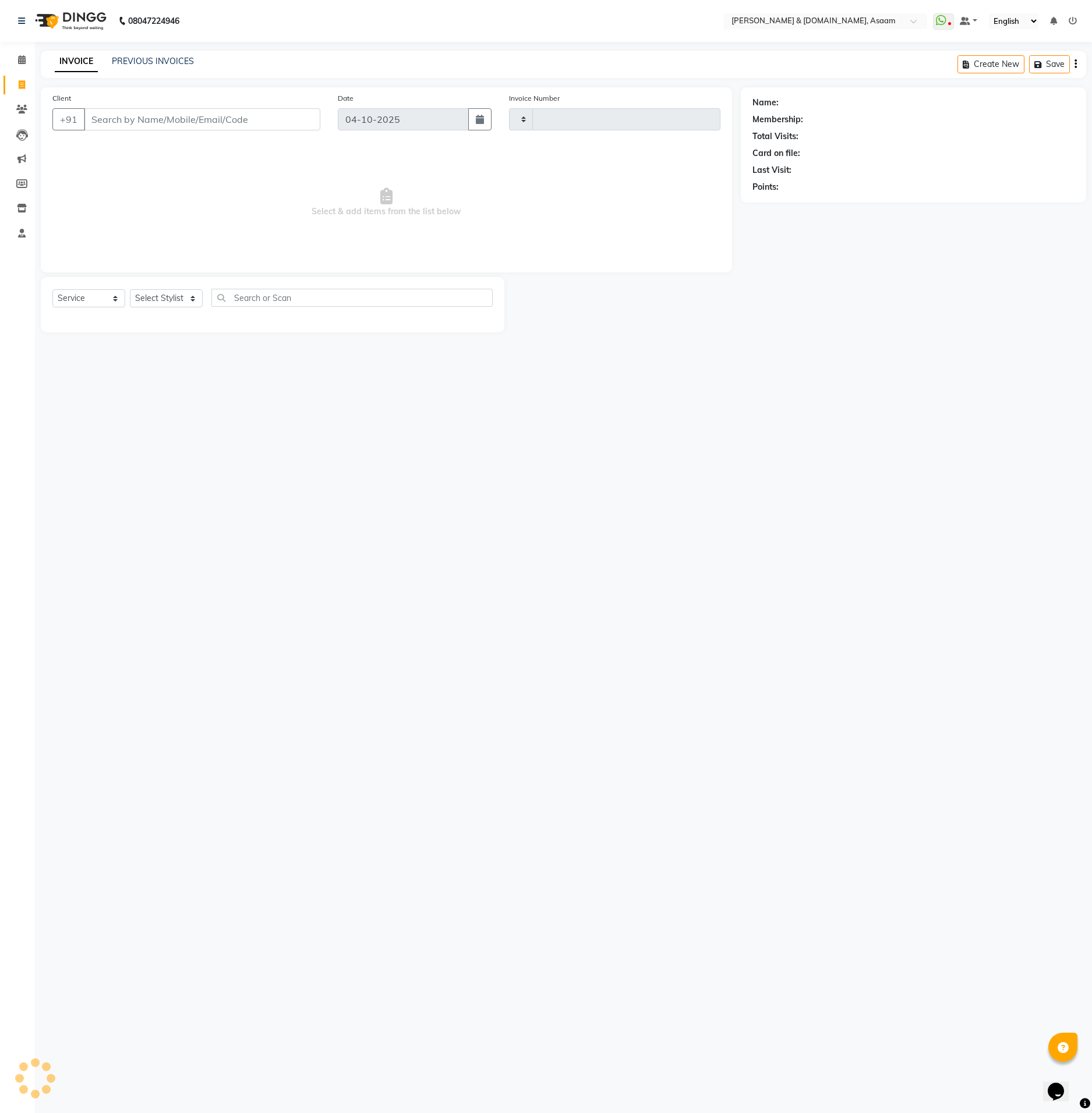
type input "6864"
select select "4608"
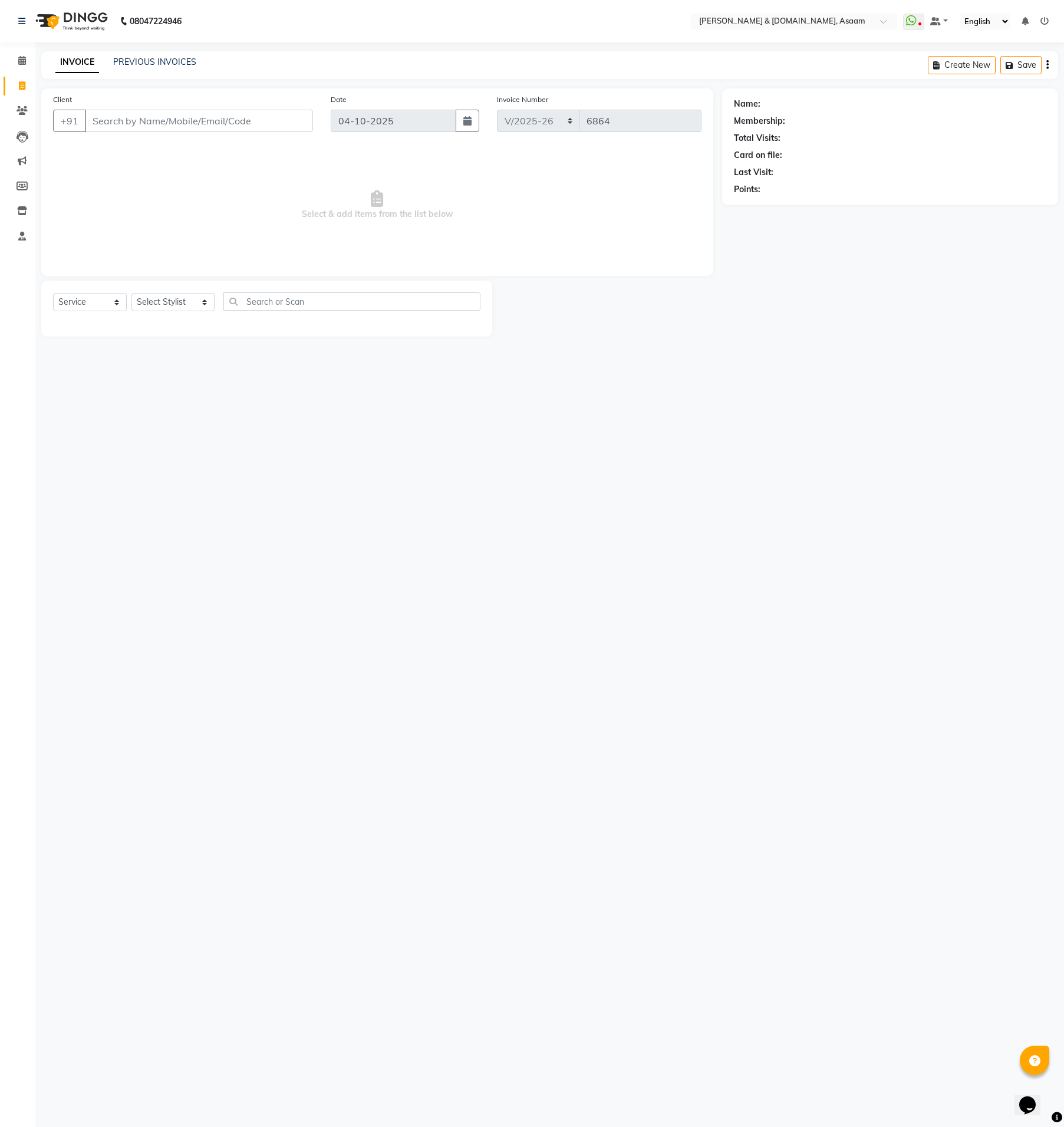
click at [286, 123] on input "Client" at bounding box center [199, 120] width 228 height 22
click at [1056, 207] on div "Name: Membership: Total Visits: Card on file: Last Visit: Points:" at bounding box center [894, 212] width 345 height 248
click at [181, 126] on input "Client" at bounding box center [199, 120] width 228 height 22
click at [216, 154] on button "[PERSON_NAME] 98******76" at bounding box center [163, 148] width 155 height 19
type input "98******76"
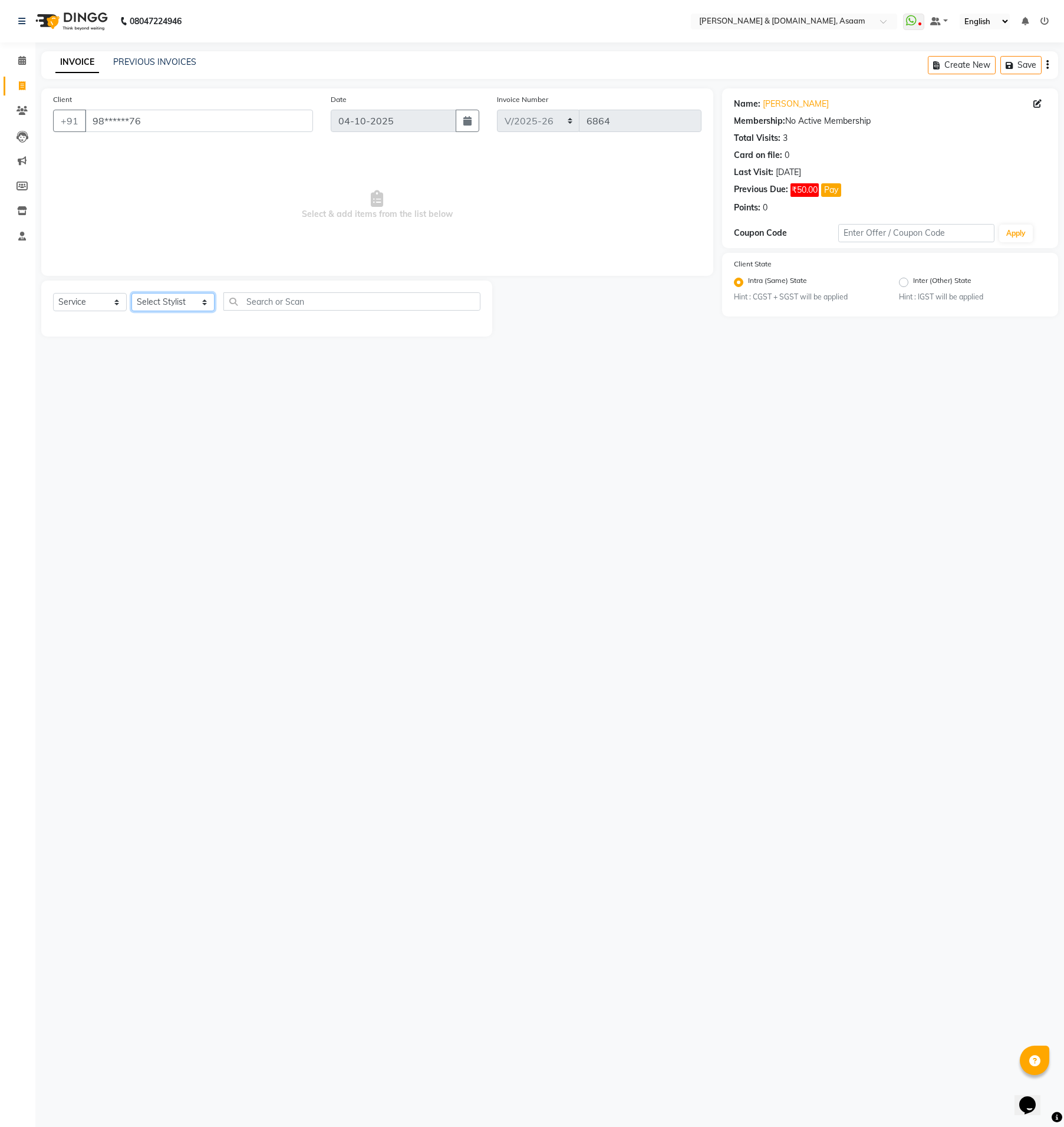
click at [180, 299] on select "Select Stylist AKASH AKIB [PERSON_NAME] fornt desk [PERSON_NAME] PARLOUR [PERSO…" at bounding box center [173, 302] width 83 height 18
drag, startPoint x: 514, startPoint y: 650, endPoint x: 483, endPoint y: 626, distance: 39.2
click at [499, 637] on div "08047224946 Select Location × [PERSON_NAME] & [DOMAIN_NAME], Asaam WhatsApp Sta…" at bounding box center [532, 564] width 1064 height 1127
click at [157, 300] on select "Select Stylist AKASH AKIB [PERSON_NAME] fornt desk [PERSON_NAME] PARLOUR [PERSO…" at bounding box center [173, 302] width 83 height 18
click at [132, 293] on select "Select Stylist AKASH AKIB [PERSON_NAME] fornt desk [PERSON_NAME] PARLOUR [PERSO…" at bounding box center [173, 302] width 83 height 18
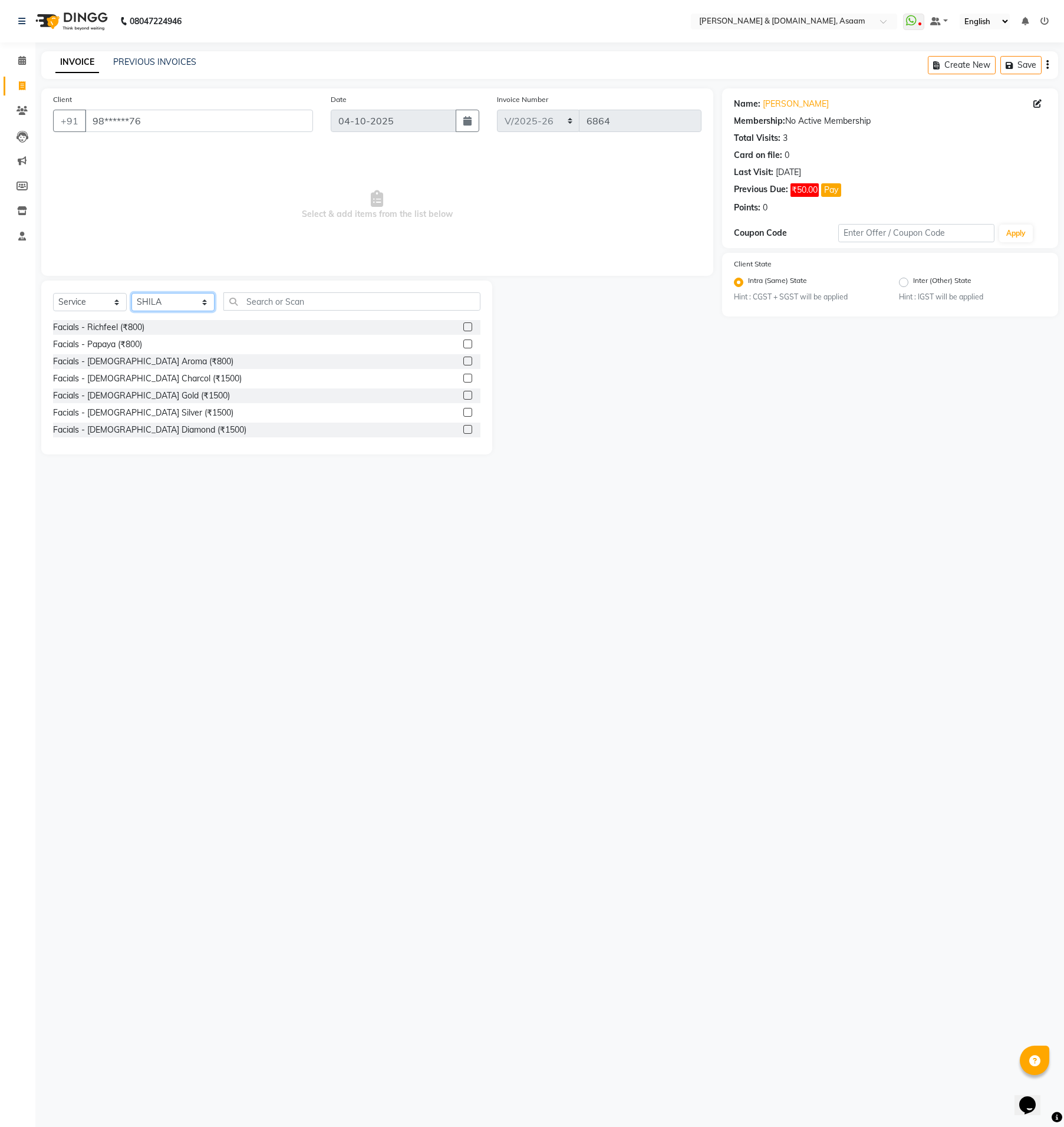
select select "92987"
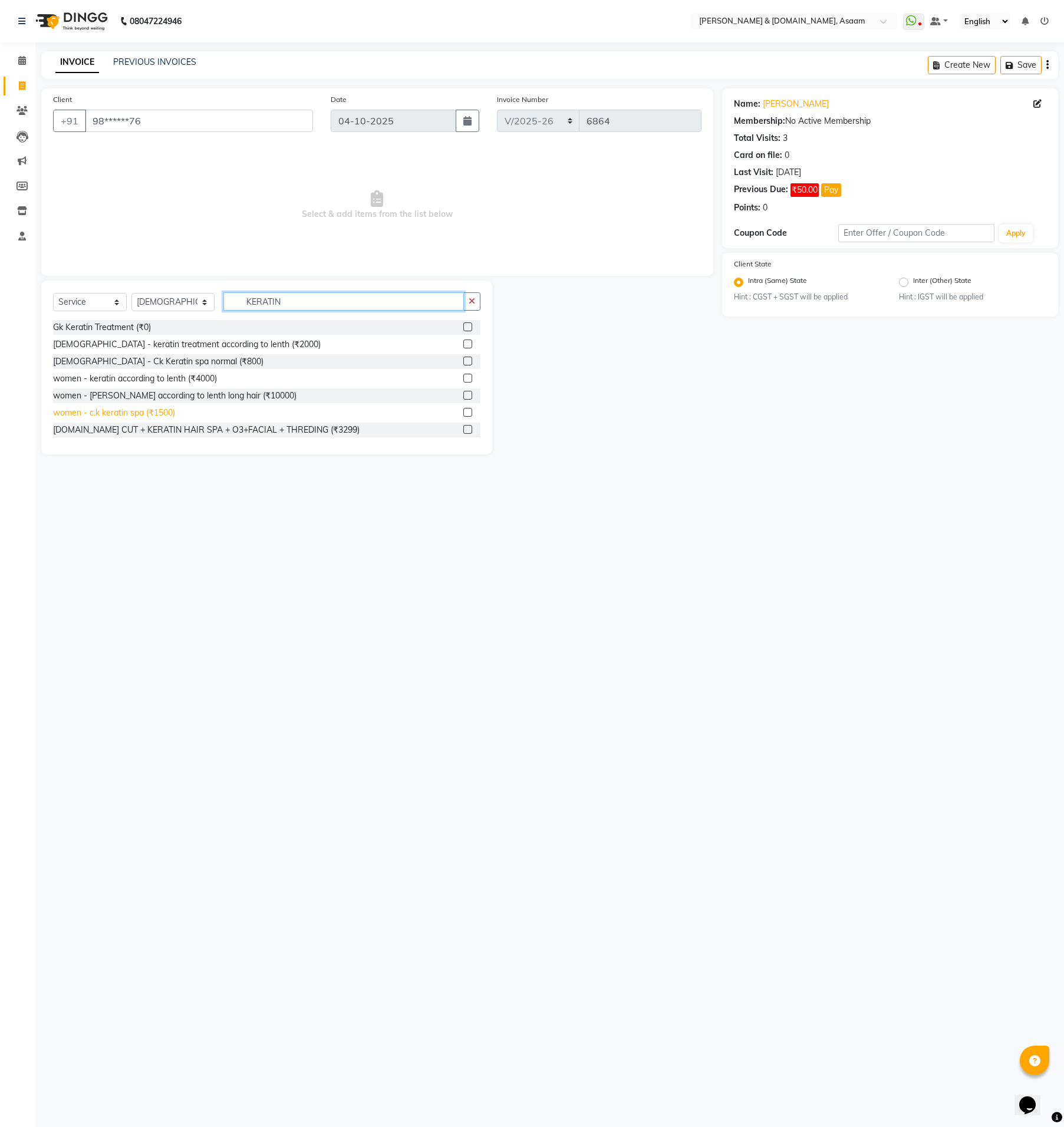
type input "KERATIN"
click at [169, 412] on div "women - c.k keratin spa (₹1500)" at bounding box center [114, 413] width 122 height 13
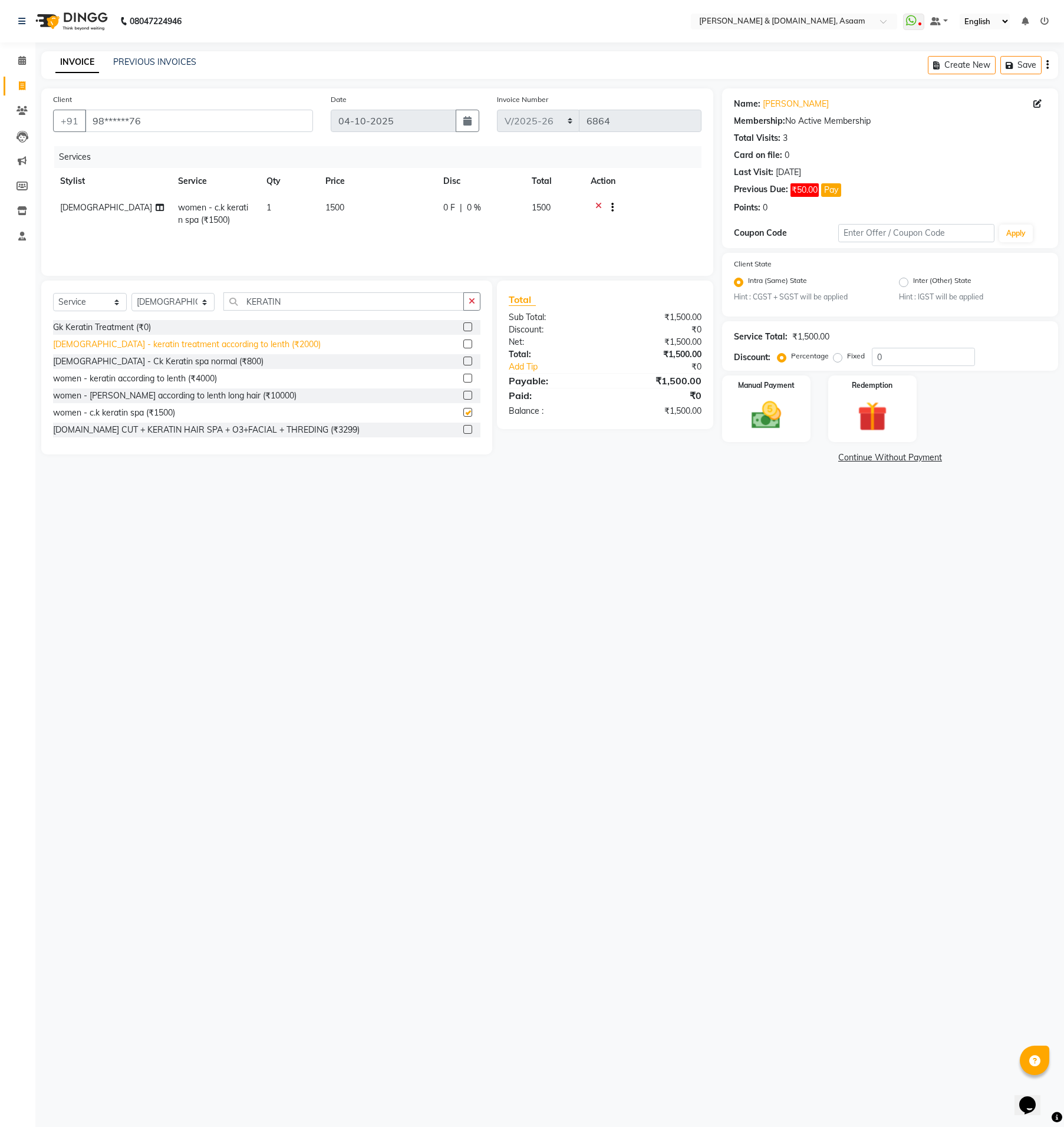
checkbox input "false"
drag, startPoint x: 278, startPoint y: 305, endPoint x: 220, endPoint y: 301, distance: 58.1
click at [223, 301] on input "KERATIN" at bounding box center [343, 301] width 240 height 18
type input "ADVANCE"
click at [192, 414] on div "women - advanced layer hair cutt (₹500)" at bounding box center [130, 413] width 154 height 13
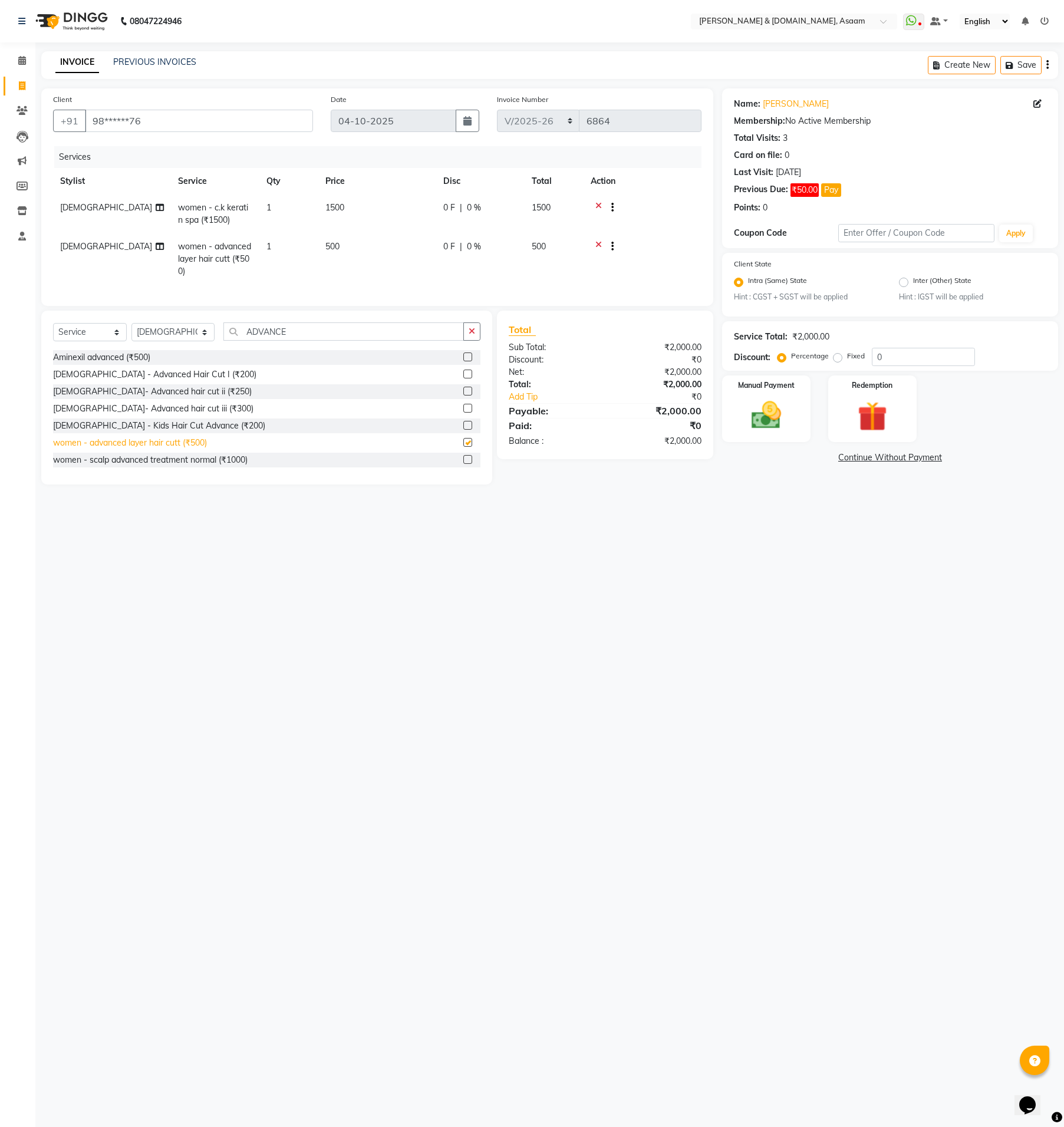
checkbox input "false"
click at [473, 212] on span "0 %" at bounding box center [474, 208] width 14 height 13
select select "92987"
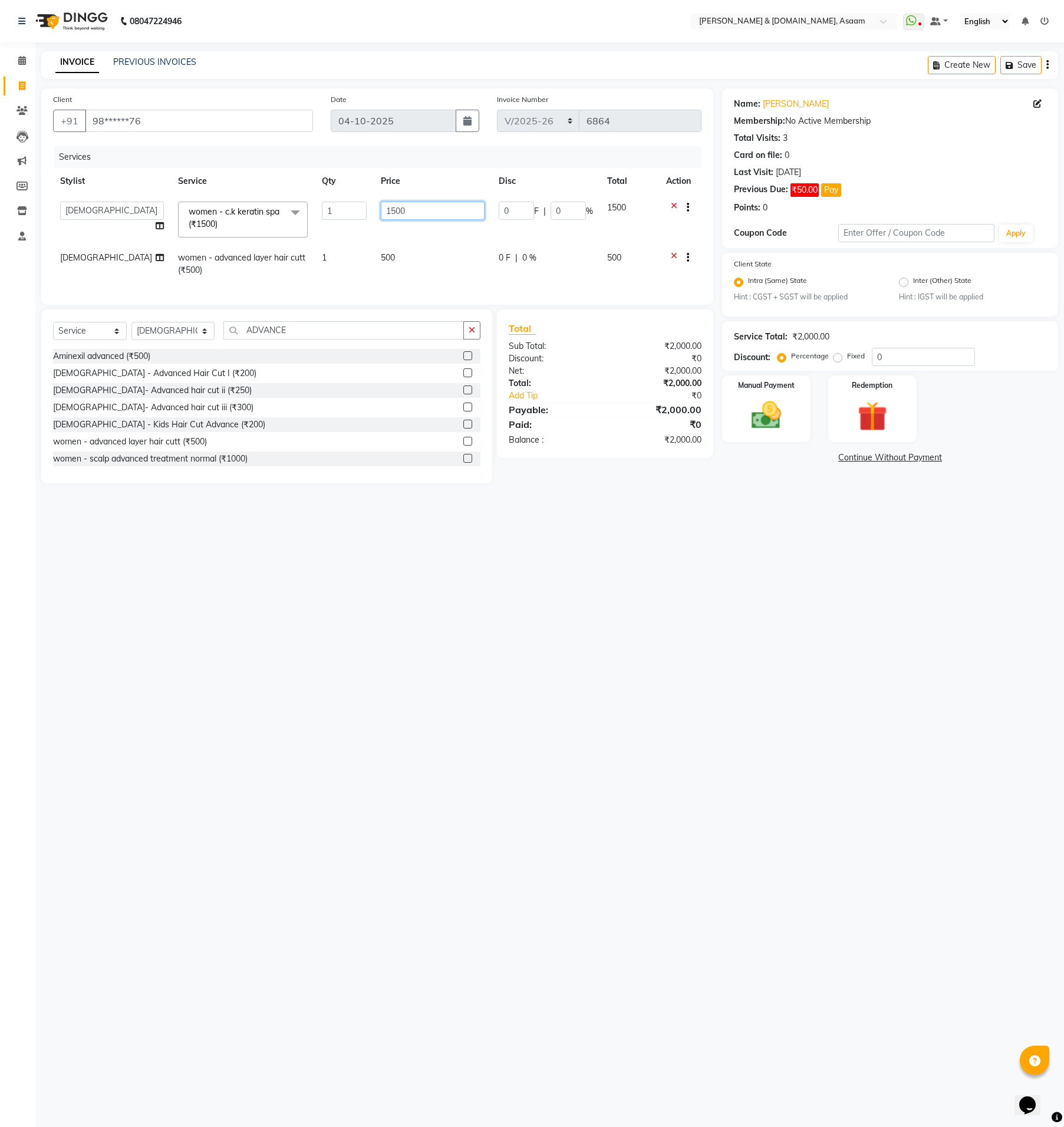
drag, startPoint x: 457, startPoint y: 211, endPoint x: 447, endPoint y: 207, distance: 10.8
click at [447, 207] on input "1500" at bounding box center [433, 211] width 104 height 18
drag, startPoint x: 519, startPoint y: 206, endPoint x: 369, endPoint y: 211, distance: 150.1
click at [469, 221] on td "0 F | 0 %" at bounding box center [481, 214] width 89 height 39
select select "92987"
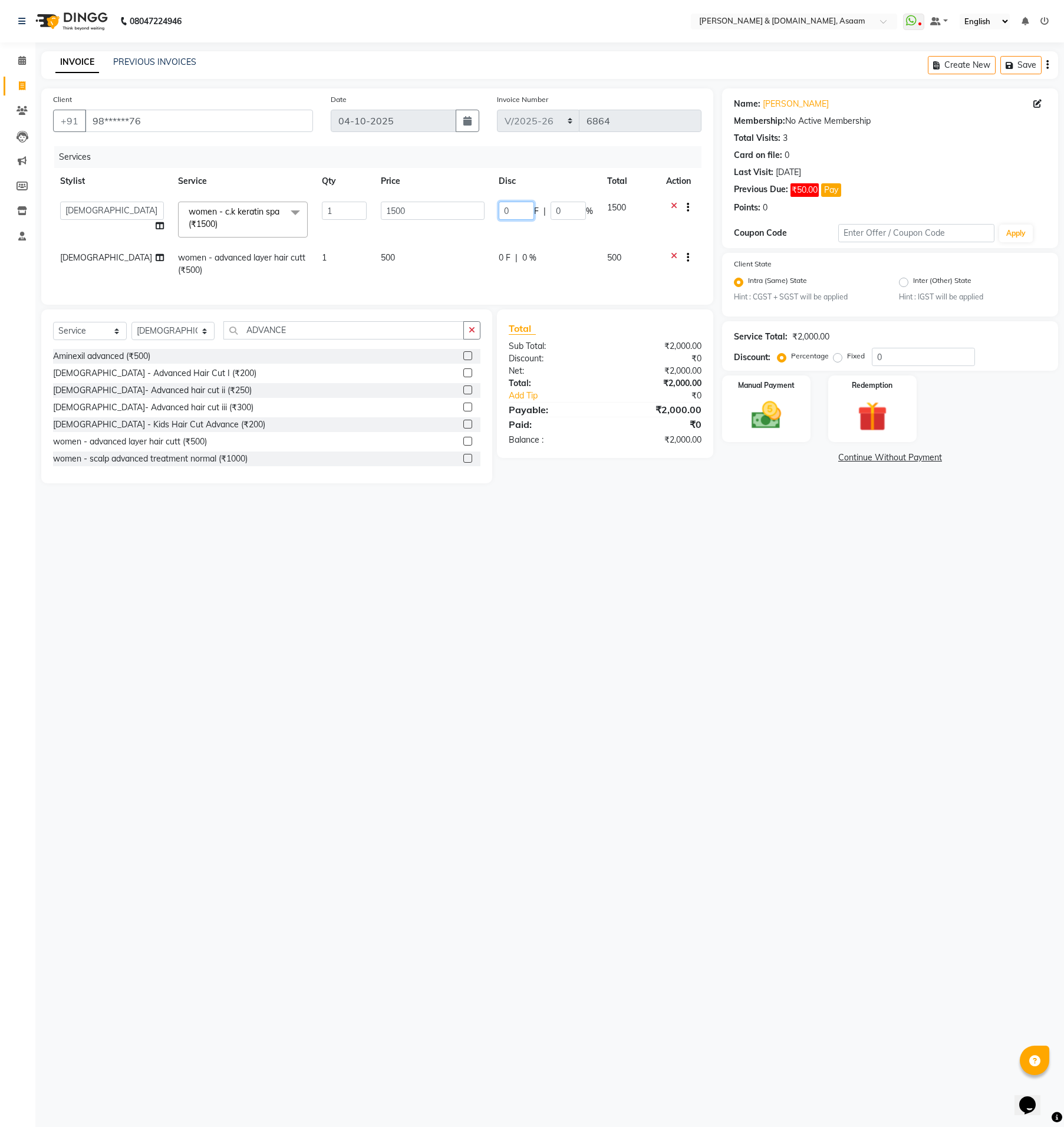
drag, startPoint x: 510, startPoint y: 207, endPoint x: 434, endPoint y: 207, distance: 76.0
click at [443, 207] on tr "AKASH AKIB [PERSON_NAME] fornt desk [PERSON_NAME] PARLOUR [PERSON_NAME] [PERSON…" at bounding box center [377, 219] width 648 height 50
type input "500"
click at [671, 534] on div "08047224946 Select Location × [PERSON_NAME] & [DOMAIN_NAME], Asaam WhatsApp Sta…" at bounding box center [532, 564] width 1064 height 1127
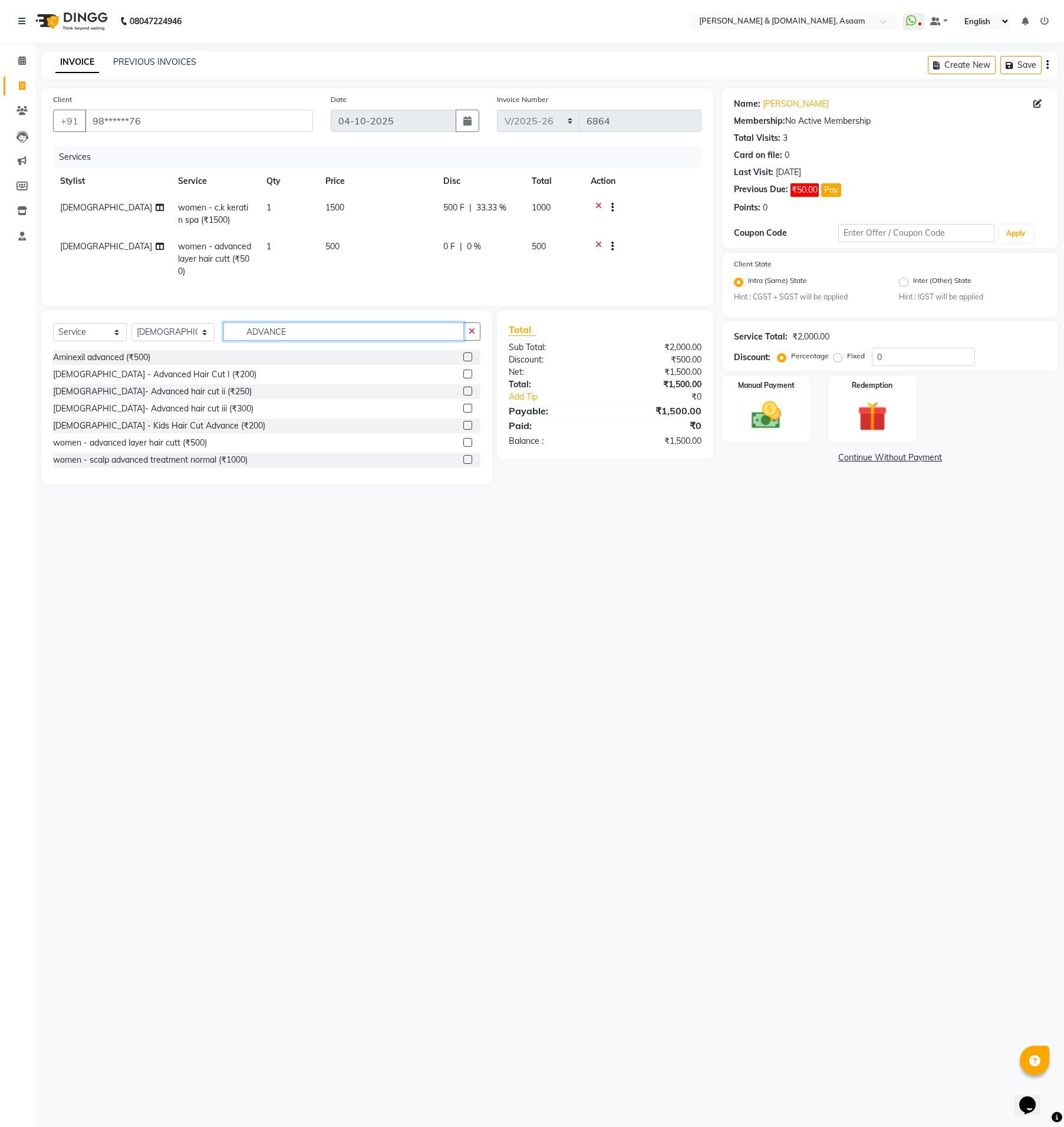
drag, startPoint x: 325, startPoint y: 343, endPoint x: -4, endPoint y: 378, distance: 330.9
click at [0, 378] on html "08047224946 Select Location × [PERSON_NAME] & [DOMAIN_NAME], Asaam WhatsApp Sta…" at bounding box center [532, 564] width 1064 height 1127
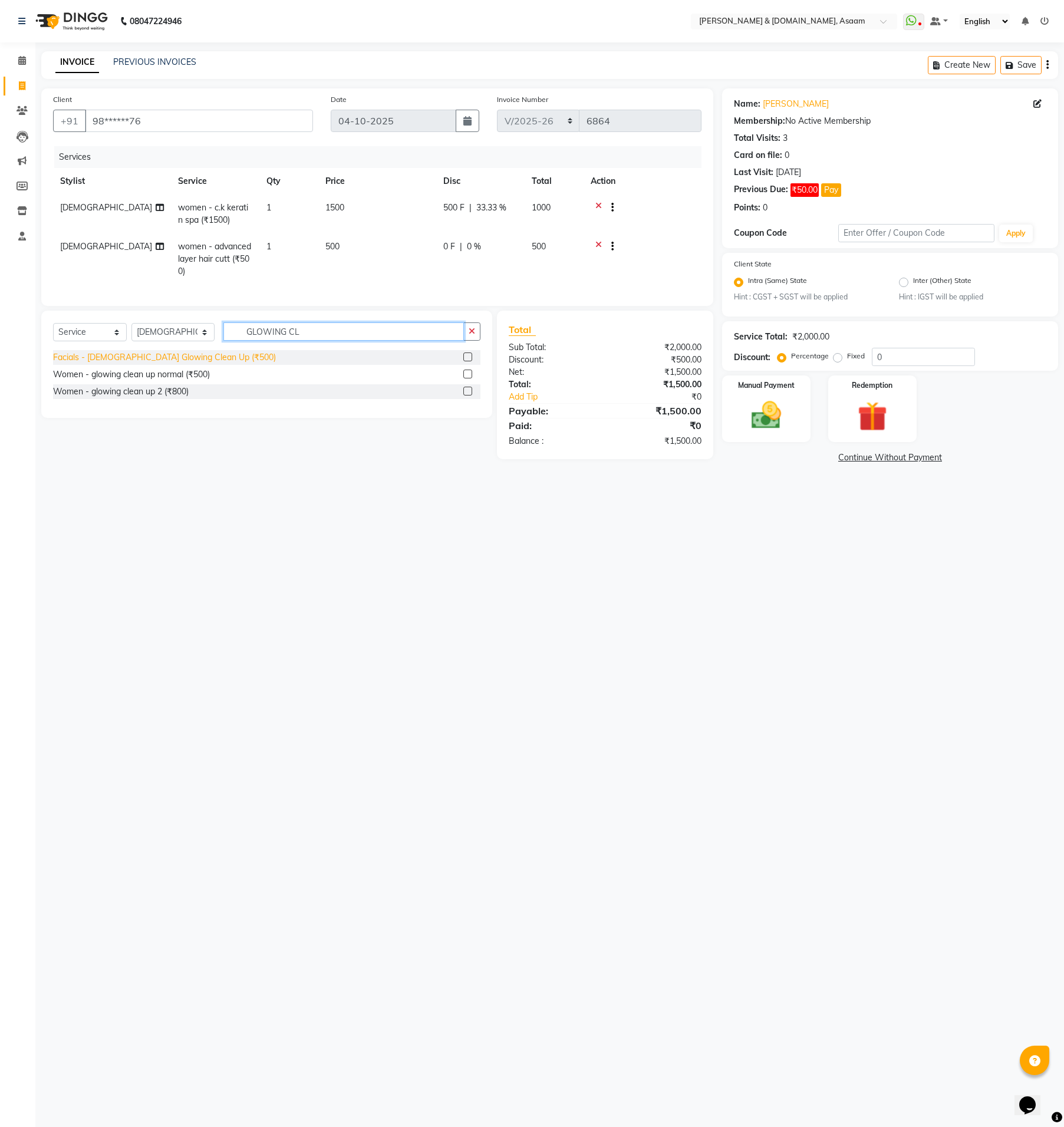
type input "GLOWING CL"
click at [190, 364] on div "Facials - [DEMOGRAPHIC_DATA] Glowing Clean Up (₹500)" at bounding box center [164, 357] width 223 height 13
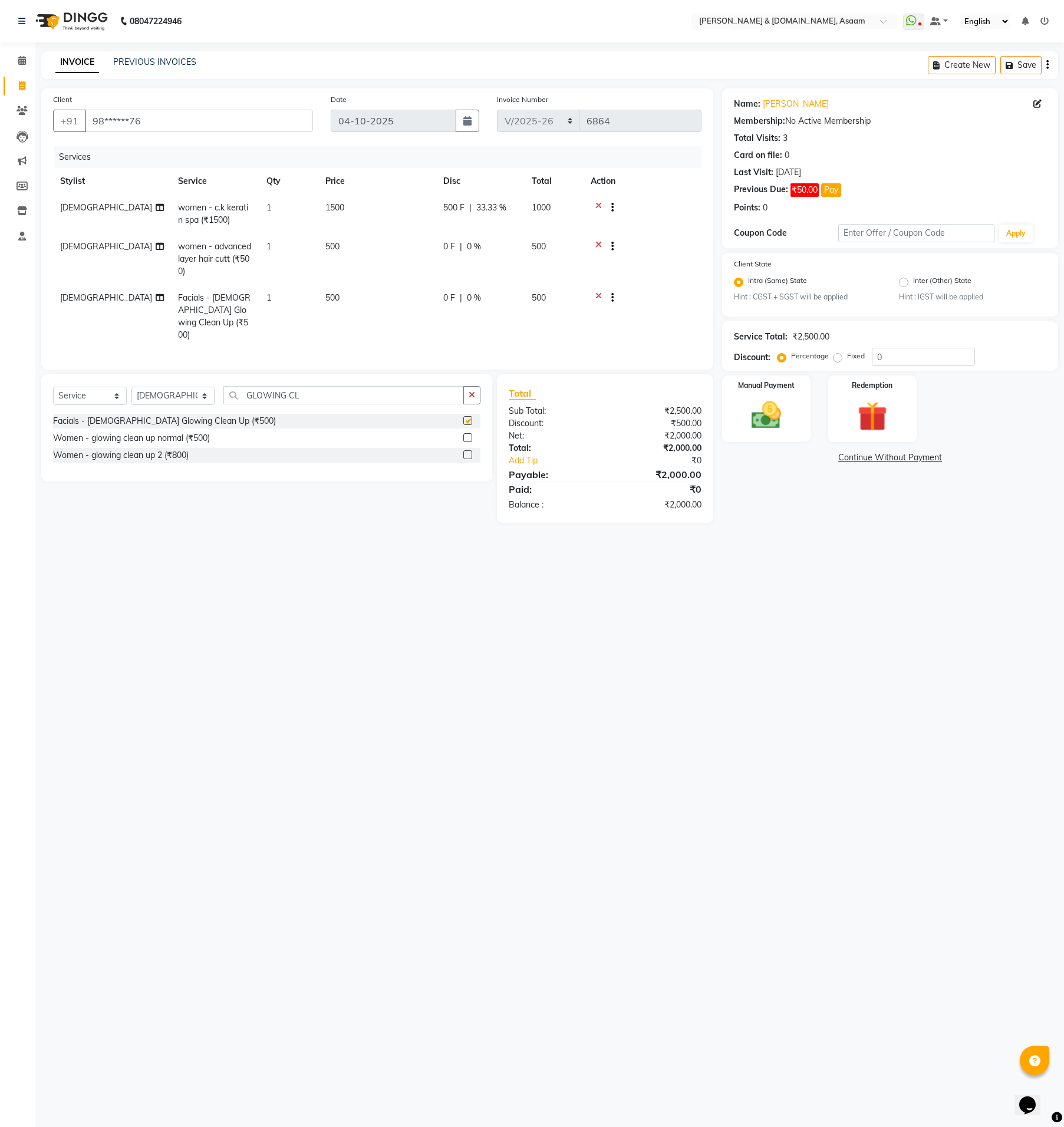
checkbox input "false"
click at [82, 302] on td "[DEMOGRAPHIC_DATA]" at bounding box center [112, 316] width 118 height 64
select select "92987"
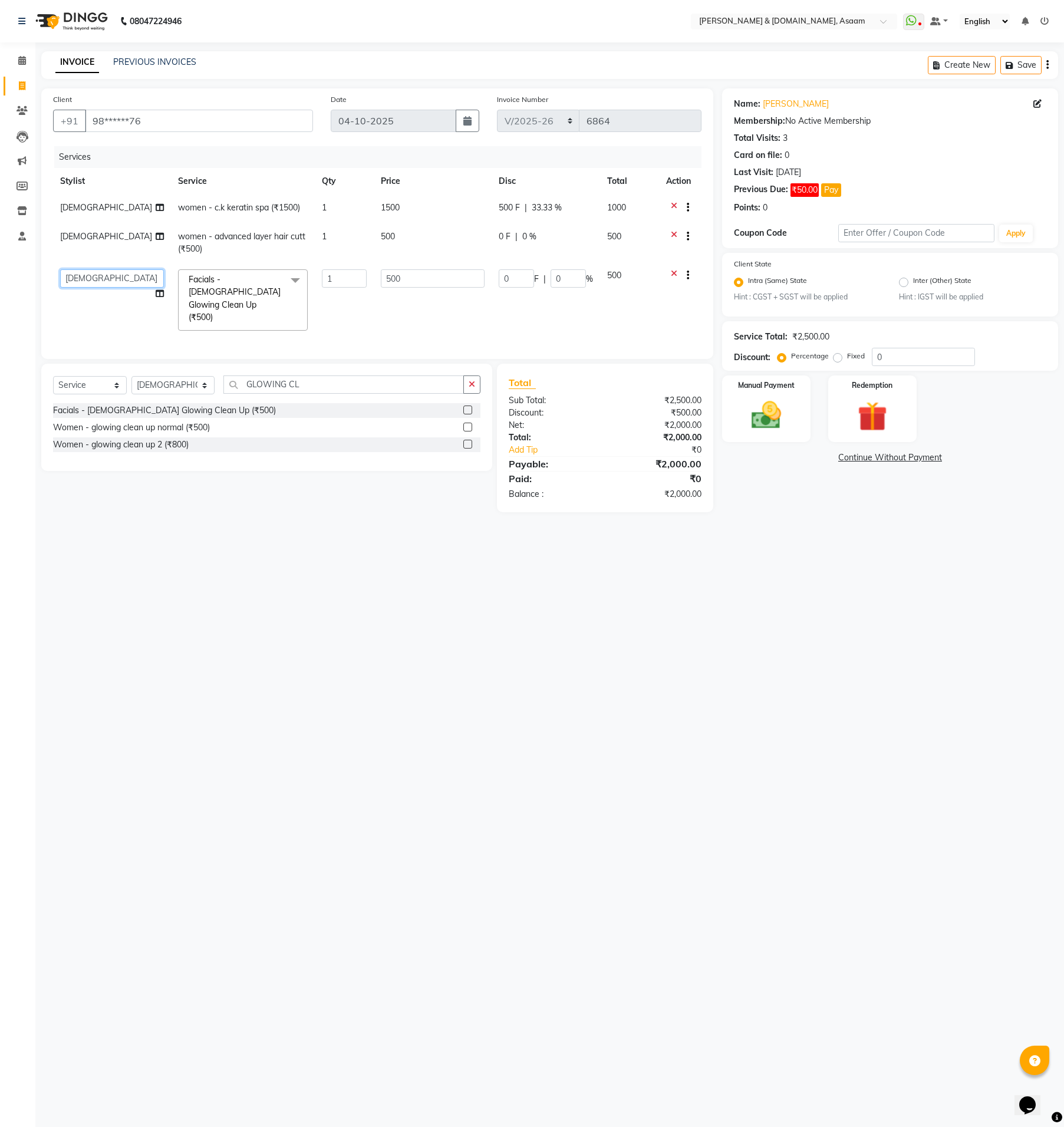
click at [89, 280] on select "AKASH AKIB [PERSON_NAME] fornt desk [PERSON_NAME] PARLOUR [PERSON_NAME] [PERSON…" at bounding box center [112, 278] width 104 height 18
select select "89795"
click at [171, 619] on div "08047224946 Select Location × [PERSON_NAME] & [DOMAIN_NAME], Asaam WhatsApp Sta…" at bounding box center [532, 564] width 1064 height 1127
drag, startPoint x: 502, startPoint y: 276, endPoint x: 455, endPoint y: 278, distance: 47.0
click at [469, 278] on tr "AKASH AKIB [PERSON_NAME] fornt desk [PERSON_NAME] PARLOUR [PERSON_NAME] [PERSON…" at bounding box center [377, 300] width 648 height 75
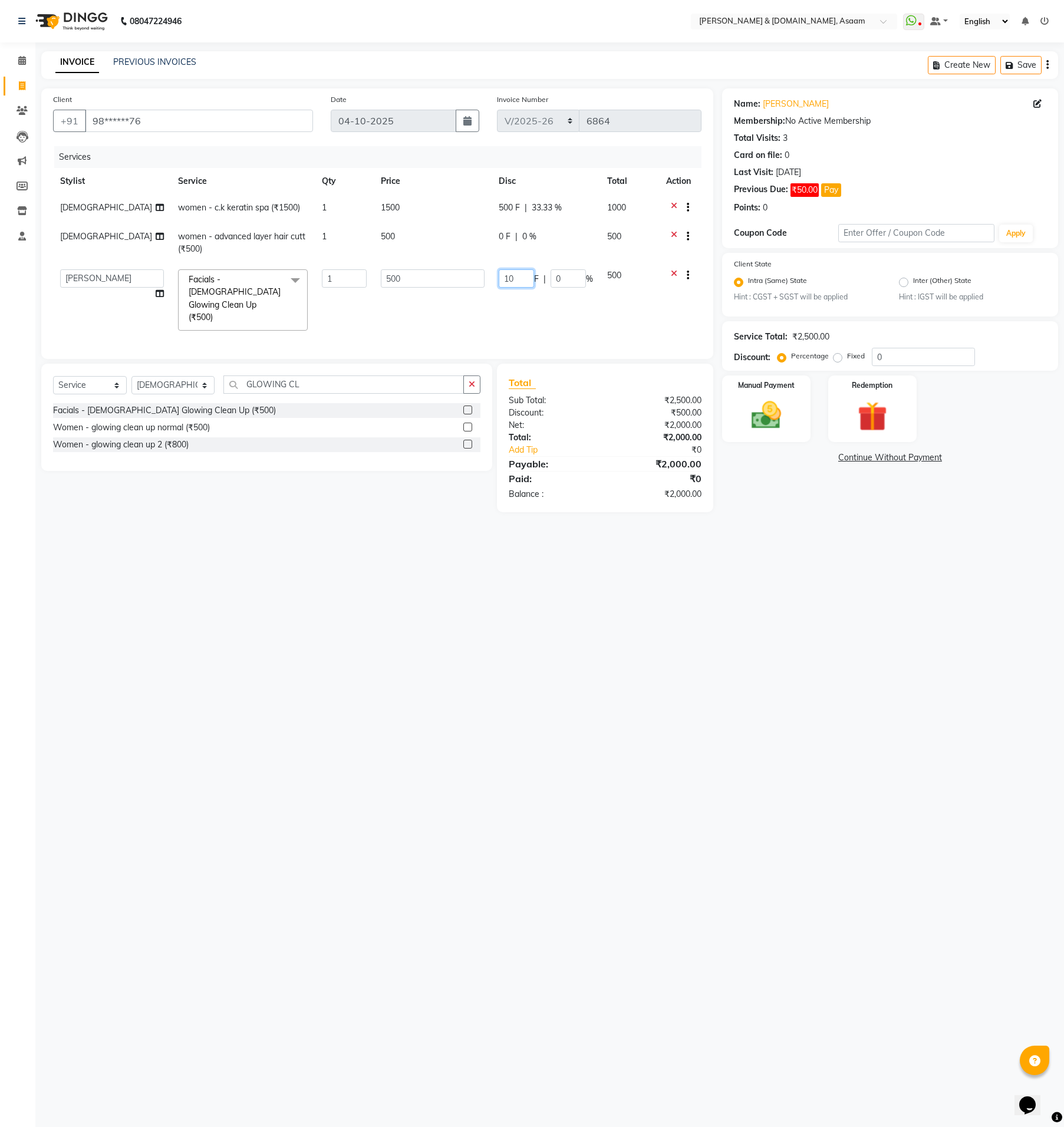
type input "100"
drag, startPoint x: 597, startPoint y: 632, endPoint x: 581, endPoint y: 646, distance: 21.3
click at [594, 637] on div "08047224946 Select Location × [PERSON_NAME] & [DOMAIN_NAME], Asaam WhatsApp Sta…" at bounding box center [532, 564] width 1064 height 1127
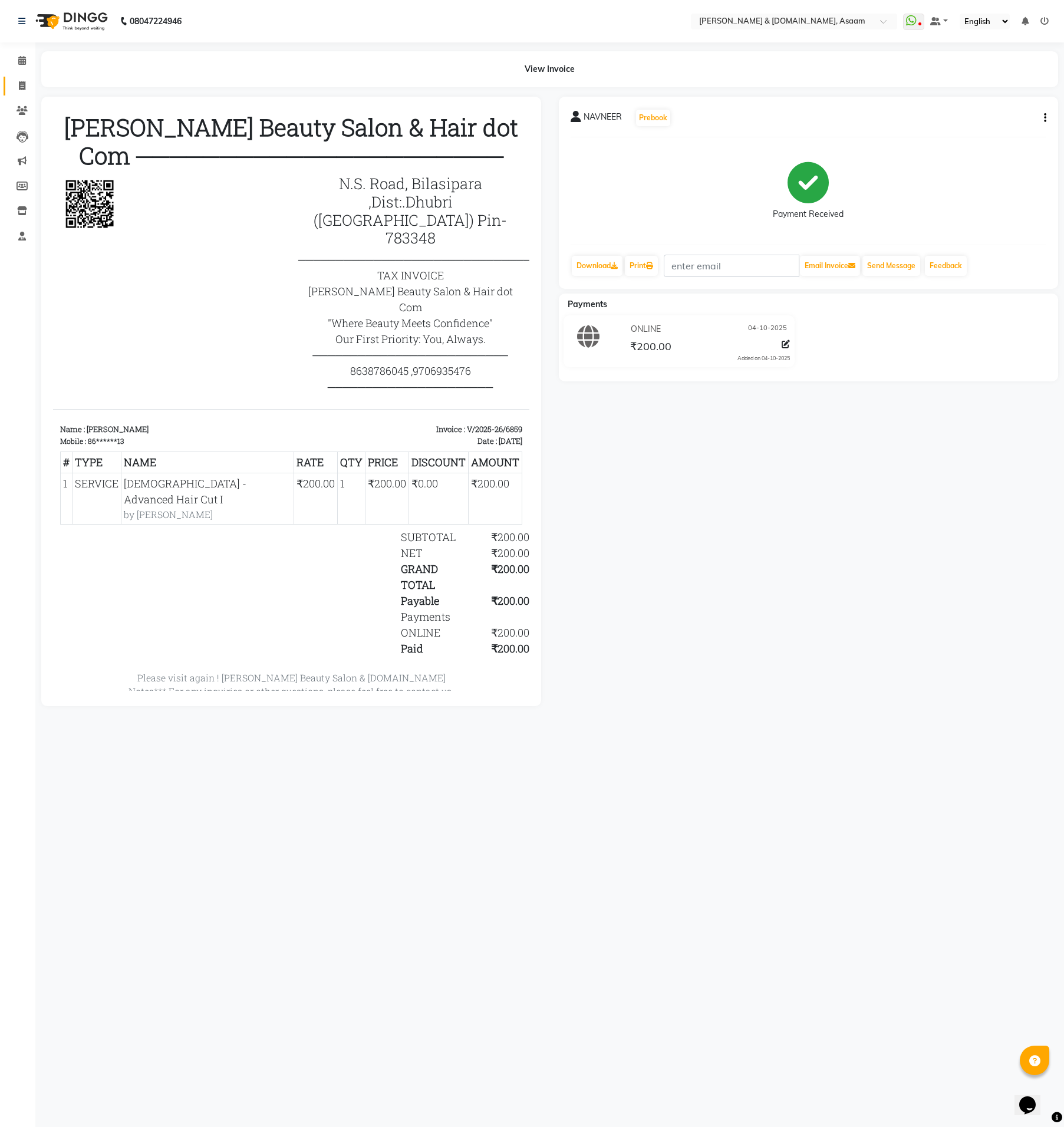
scroll to position [21, 0]
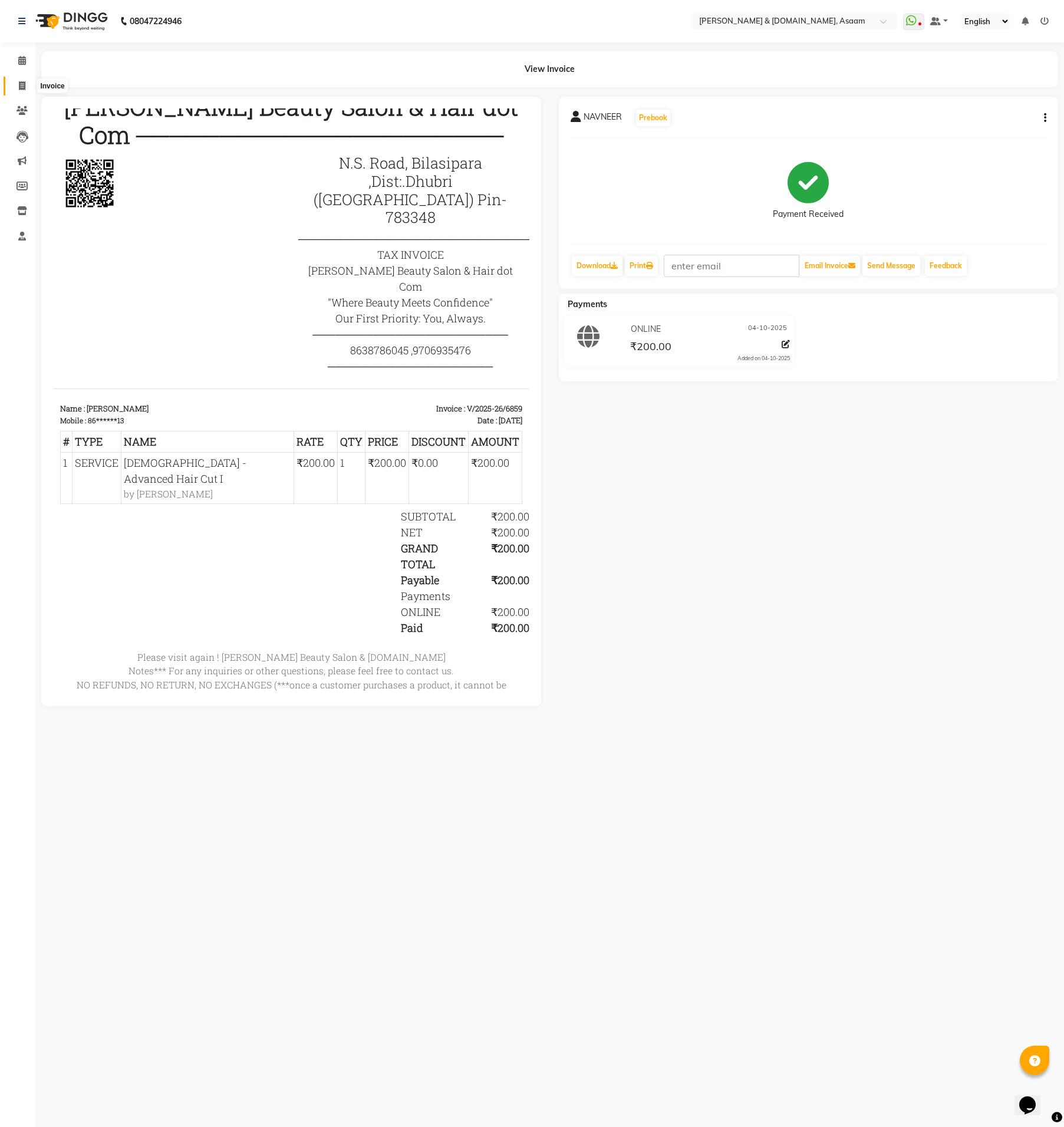
click at [15, 89] on span at bounding box center [22, 86] width 21 height 13
select select "service"
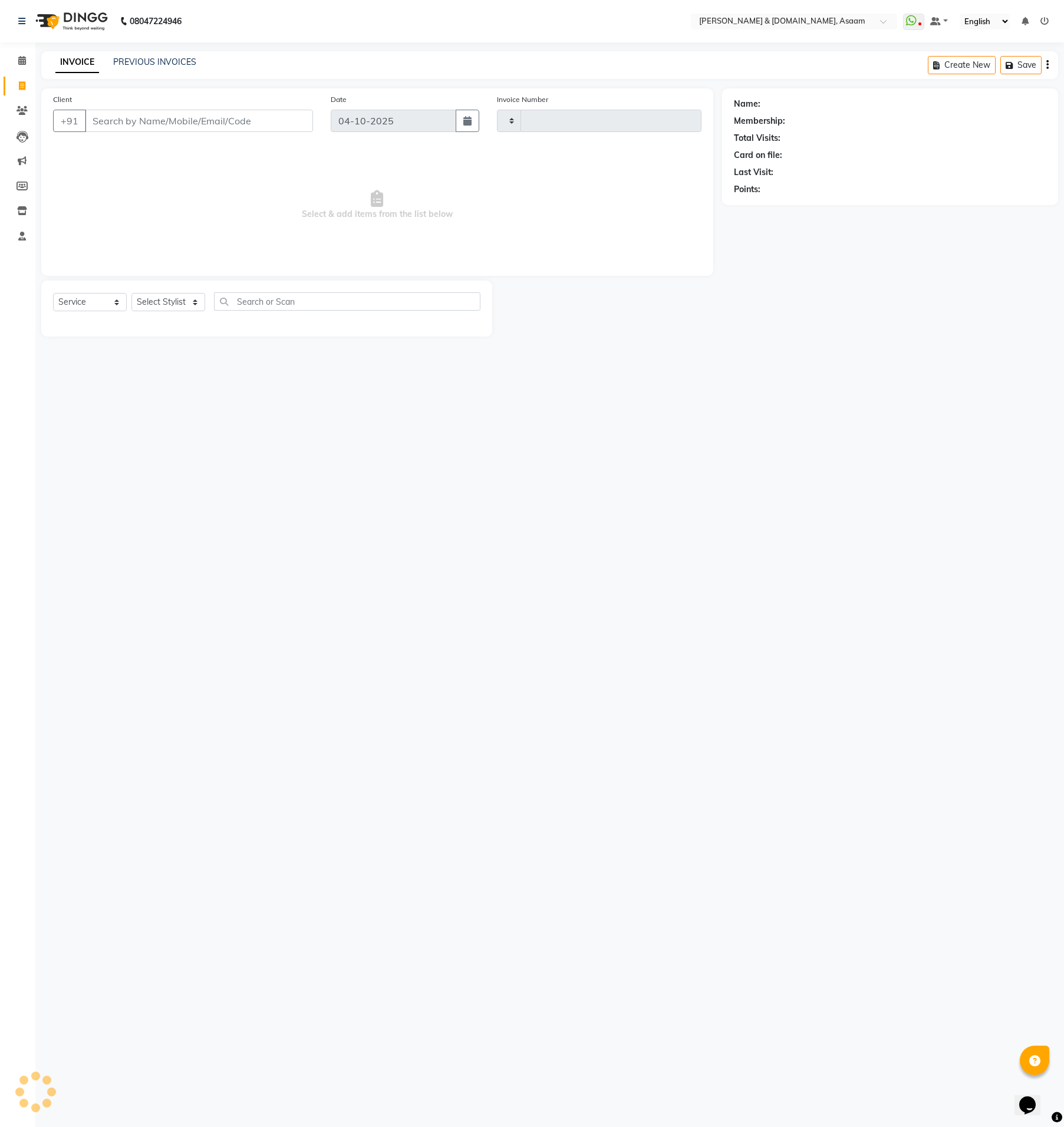
type input "6864"
select select "4608"
type input "9394474315"
click at [183, 302] on select "Select Stylist AKASH AKIB [PERSON_NAME] fornt desk [PERSON_NAME] PARLOUR [PERSO…" at bounding box center [173, 302] width 83 height 18
drag, startPoint x: 311, startPoint y: 299, endPoint x: 319, endPoint y: 246, distance: 53.6
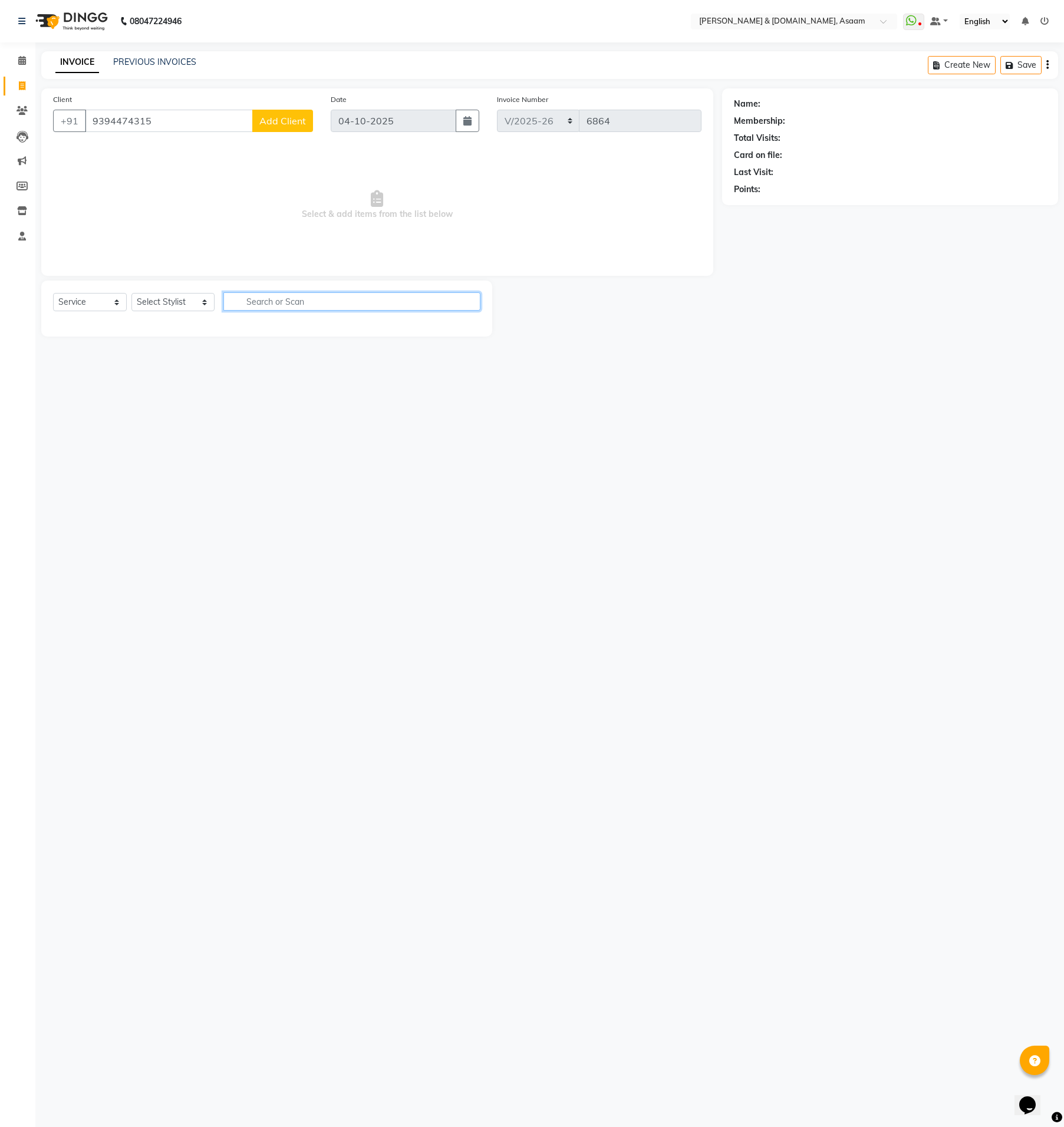
click at [313, 293] on input "text" at bounding box center [352, 301] width 257 height 18
click at [283, 121] on span "Add Client" at bounding box center [283, 121] width 47 height 12
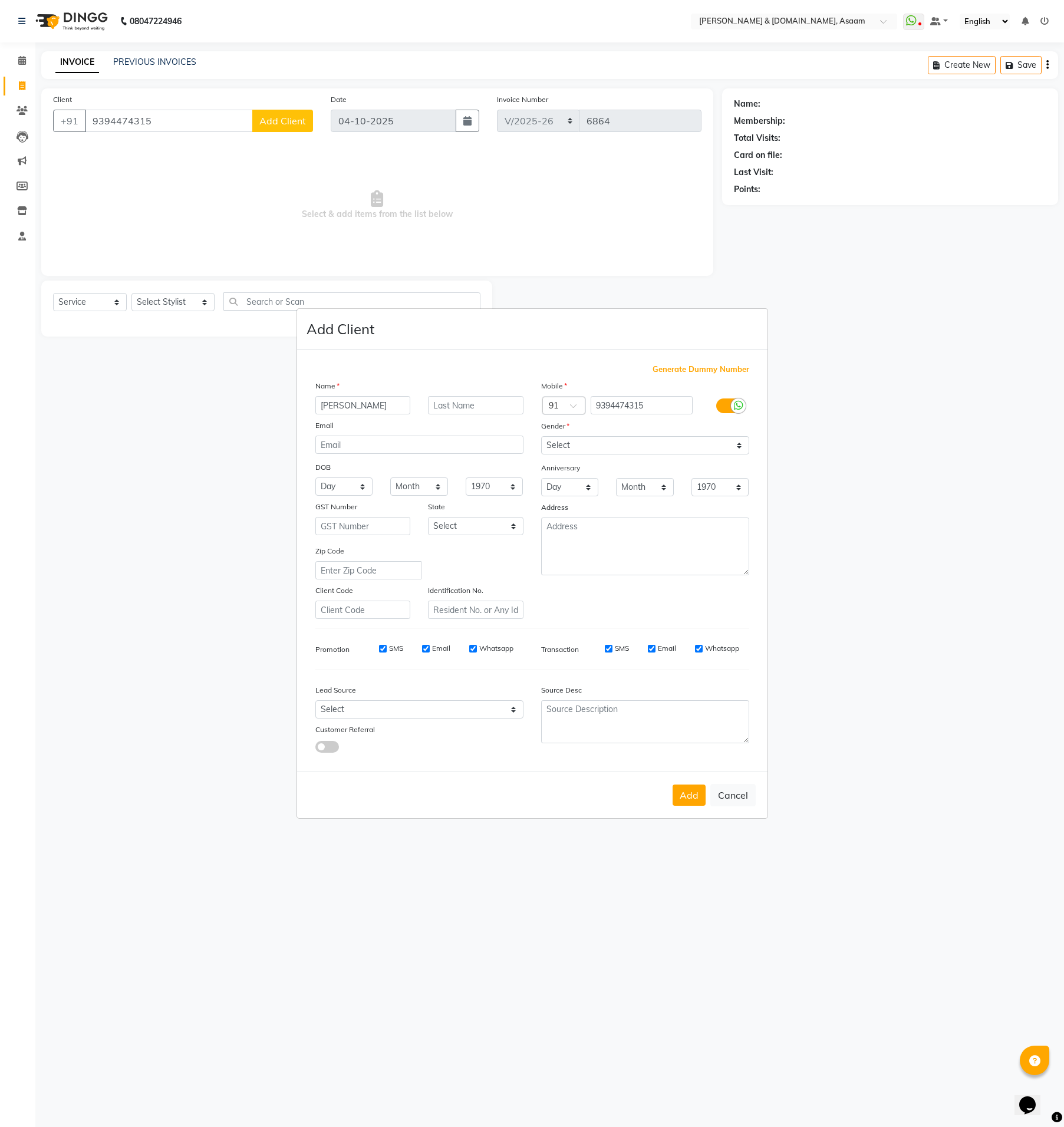
type input "DEBOJIT"
type input "BARMAN"
click at [631, 439] on select "Select [DEMOGRAPHIC_DATA] [DEMOGRAPHIC_DATA] Other Prefer Not To Say" at bounding box center [645, 445] width 208 height 18
select select "[DEMOGRAPHIC_DATA]"
click at [541, 438] on select "Select [DEMOGRAPHIC_DATA] [DEMOGRAPHIC_DATA] Other Prefer Not To Say" at bounding box center [645, 445] width 208 height 18
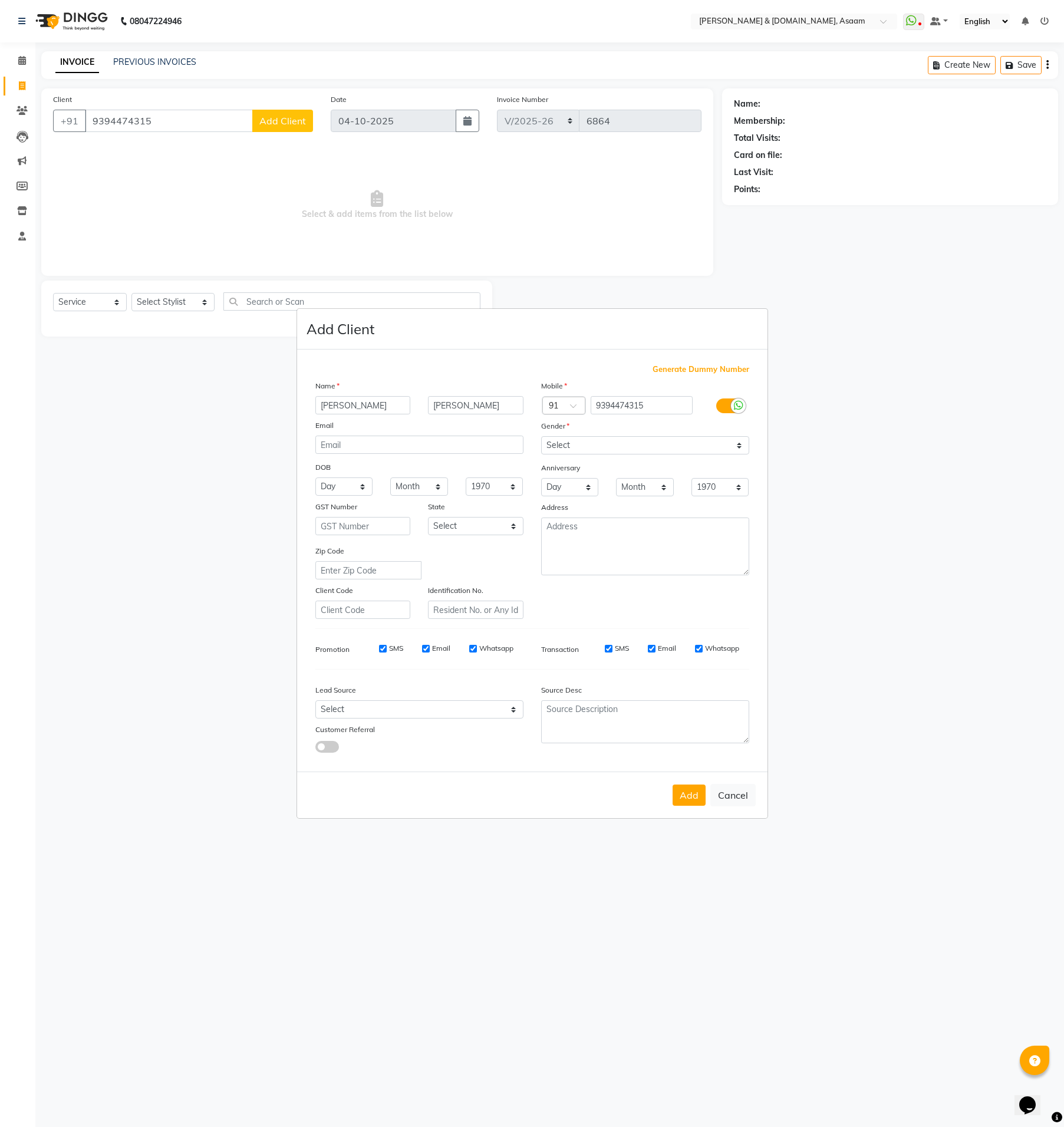
click at [694, 794] on button "Add" at bounding box center [689, 796] width 33 height 22
type input "93******15"
select select
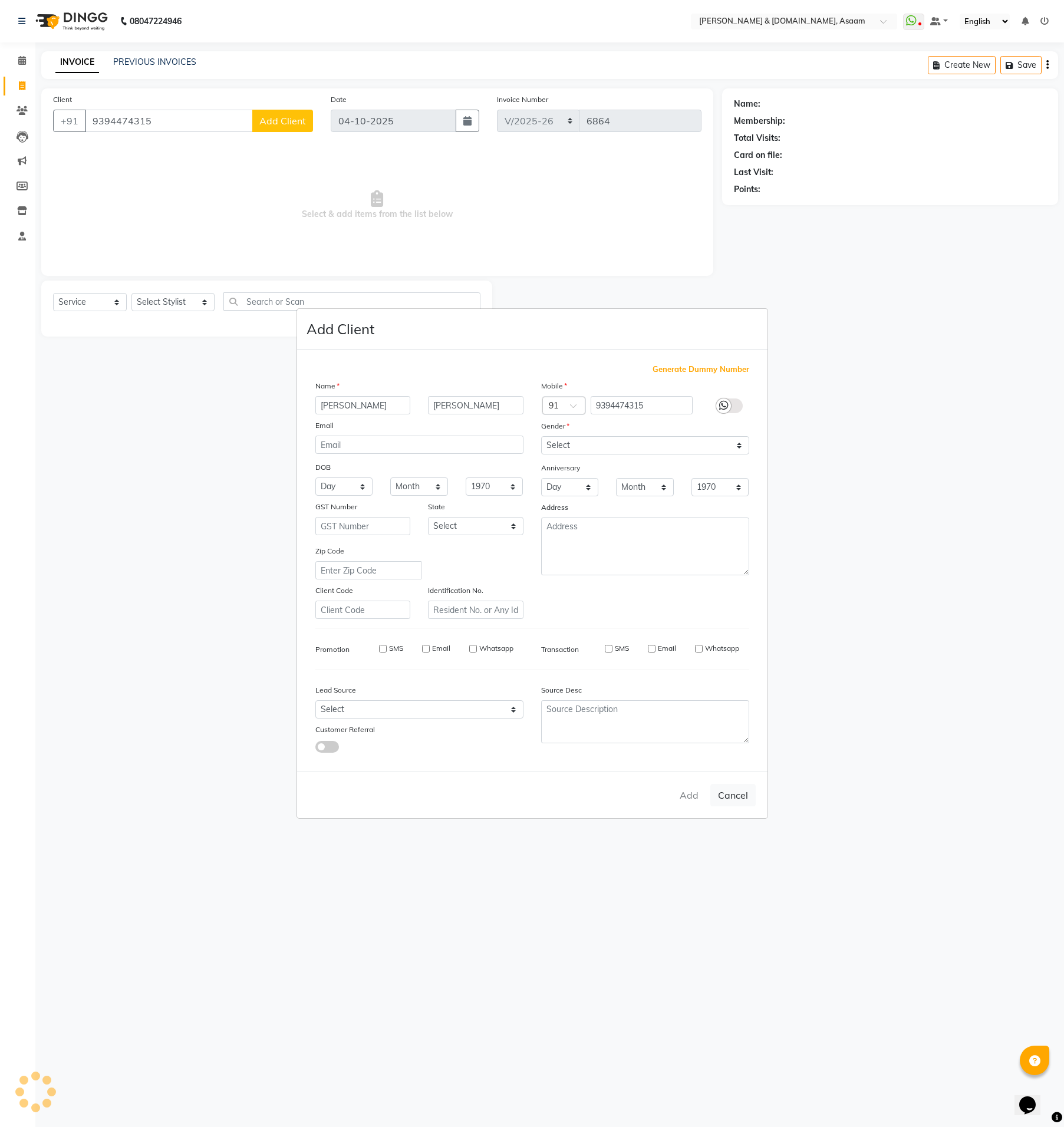
select select
checkbox input "false"
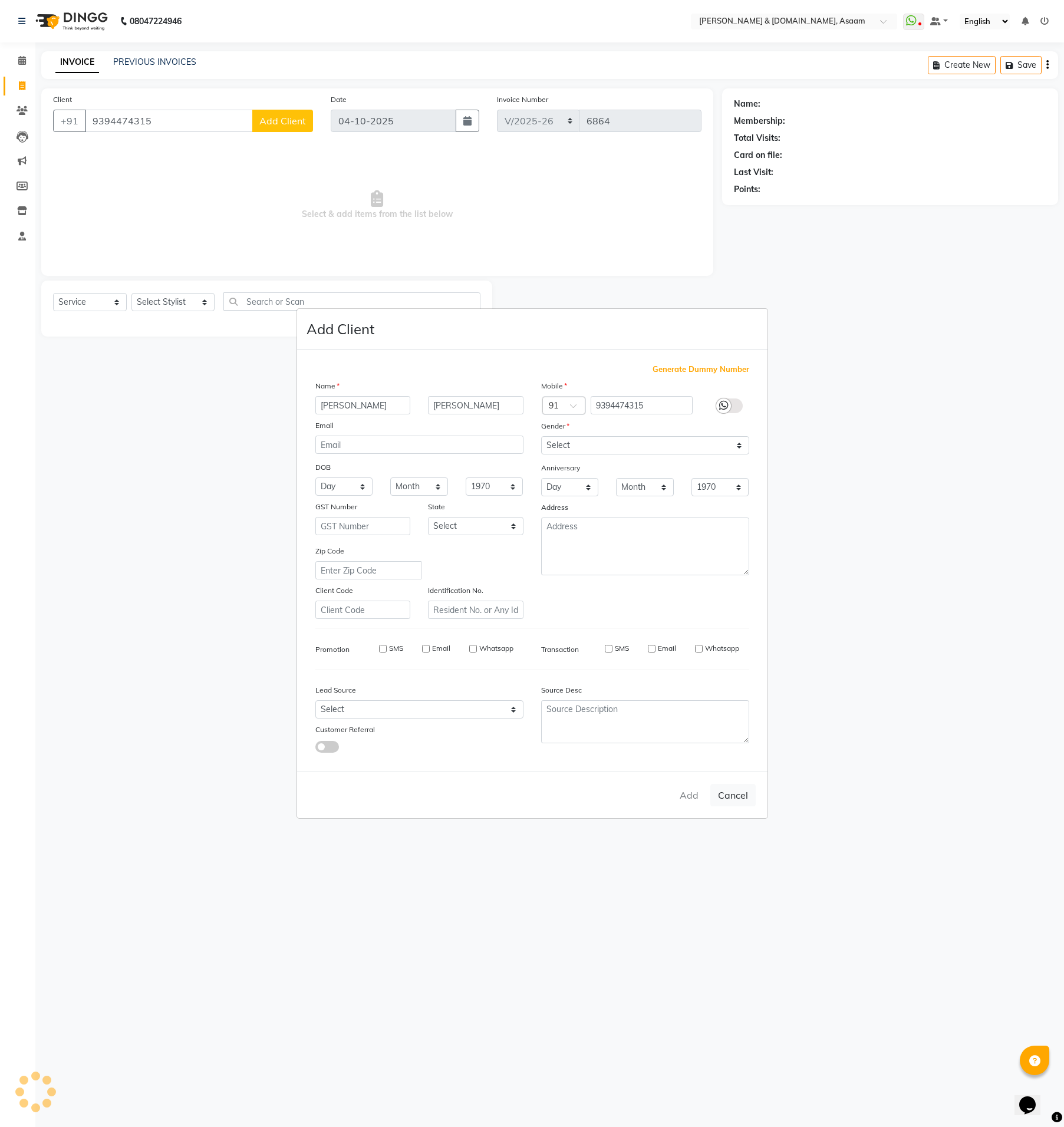
checkbox input "false"
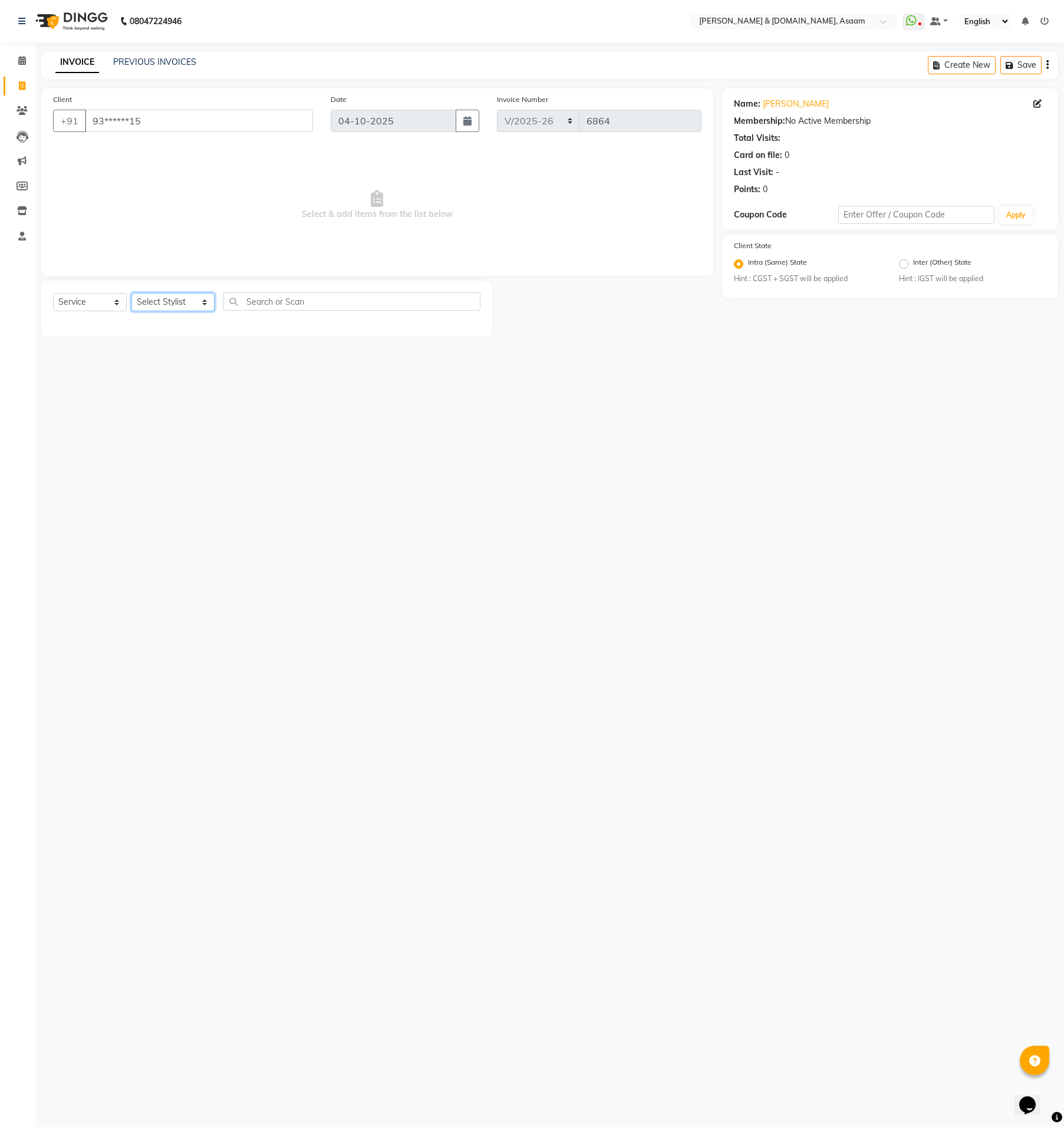
click at [174, 307] on select "Select Stylist AKASH AKIB [PERSON_NAME] fornt desk [PERSON_NAME] PARLOUR [PERSO…" at bounding box center [173, 302] width 83 height 18
select select "60336"
click at [132, 293] on select "Select Stylist AKASH AKIB [PERSON_NAME] fornt desk [PERSON_NAME] PARLOUR [PERSO…" at bounding box center [173, 302] width 83 height 18
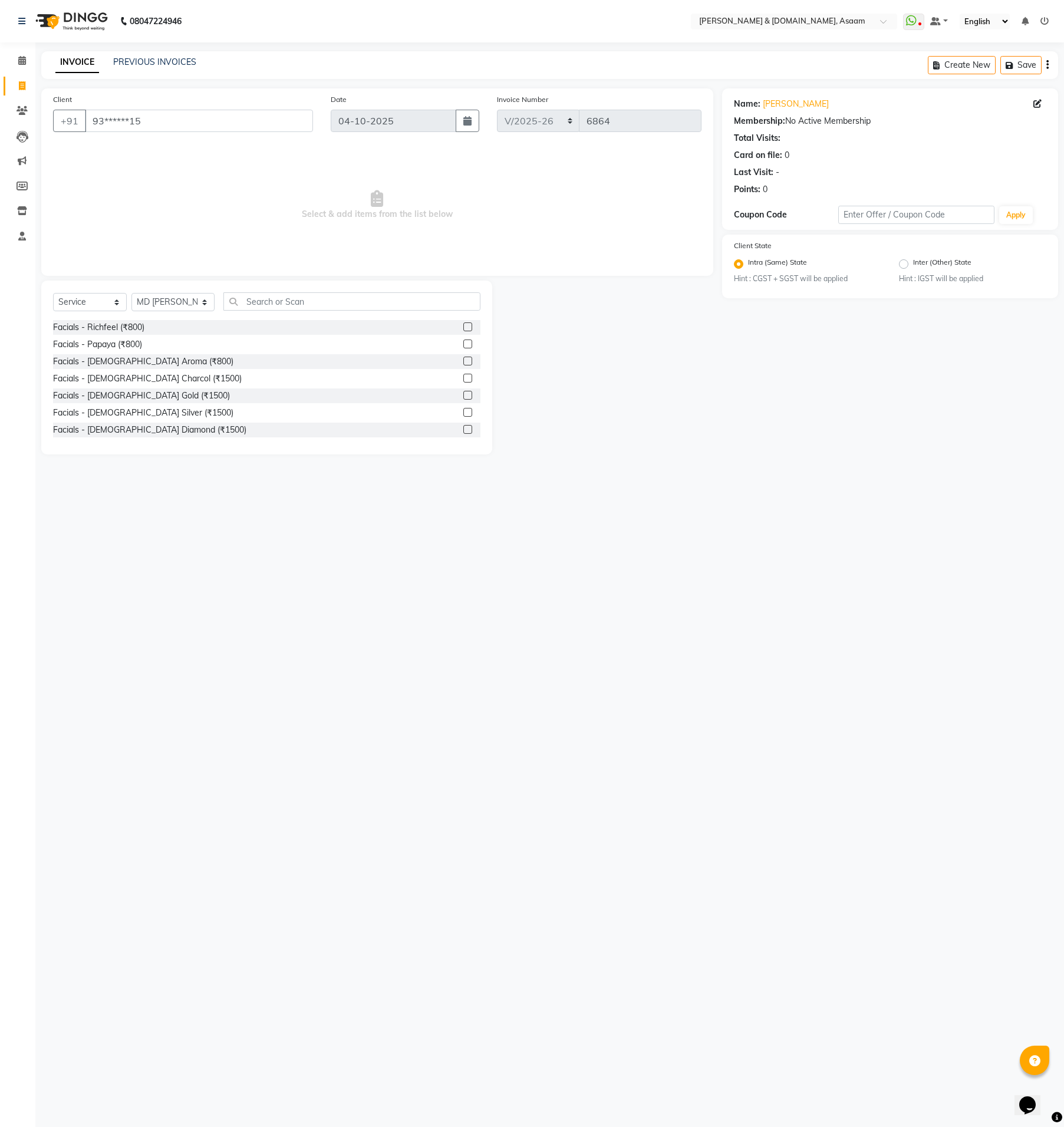
click at [240, 309] on div "Select Service Product Membership Package Voucher Prepaid Gift Card Select Styl…" at bounding box center [267, 306] width 428 height 28
click at [238, 307] on input "text" at bounding box center [352, 301] width 257 height 18
drag, startPoint x: 263, startPoint y: 304, endPoint x: 180, endPoint y: 308, distance: 83.1
click at [180, 308] on div "Select Service Product Membership Package Voucher Prepaid Gift Card Select Styl…" at bounding box center [267, 306] width 428 height 28
type input "HAIR"
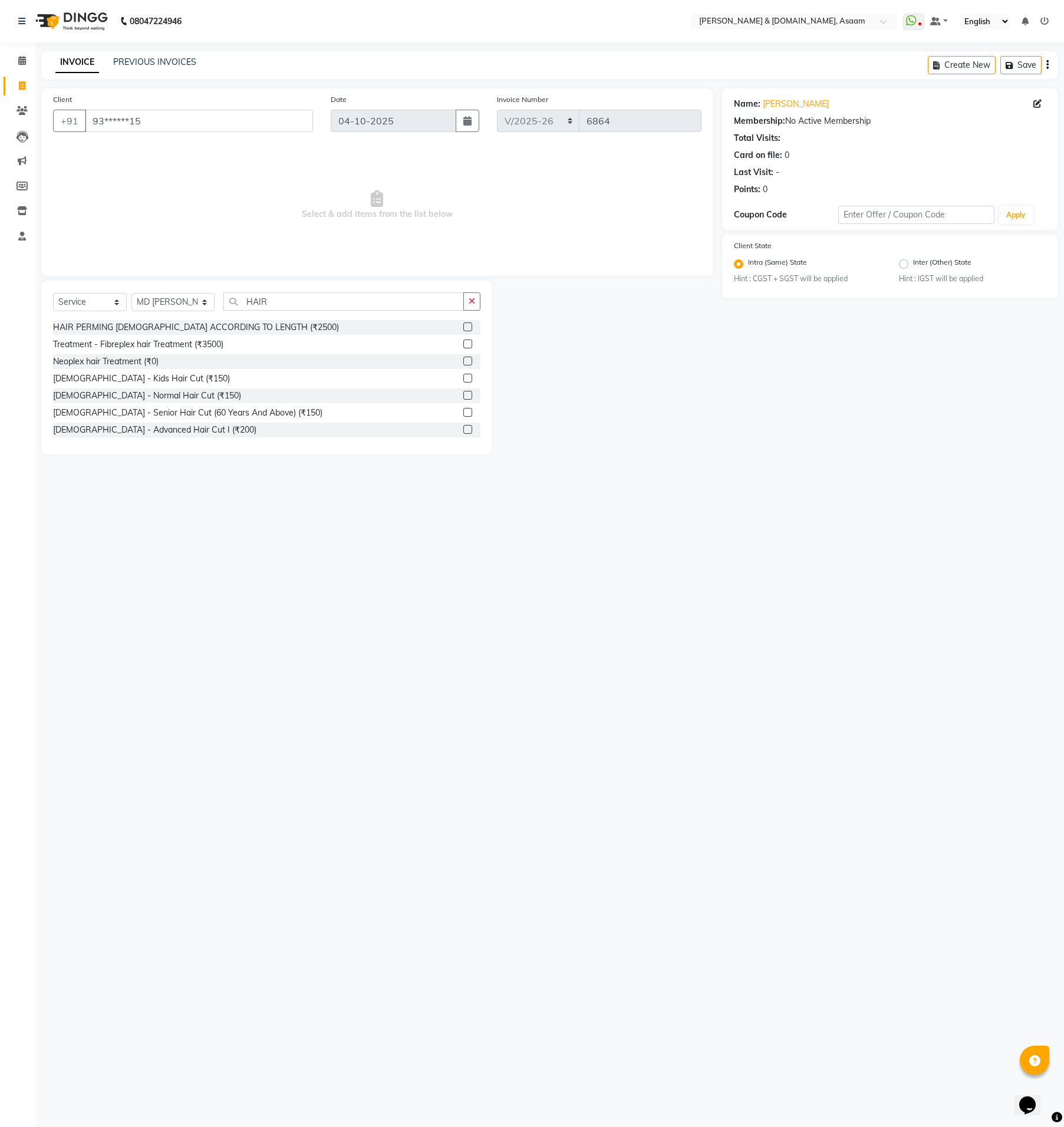
click at [173, 421] on div "HAIR PERMING GENTS ACCORDING TO LENGTH (₹2500) Treatment - Fibreplex hair Treat…" at bounding box center [267, 379] width 428 height 118
click at [171, 430] on div "[DEMOGRAPHIC_DATA] - Advanced Hair Cut I (₹200)" at bounding box center [155, 430] width 204 height 13
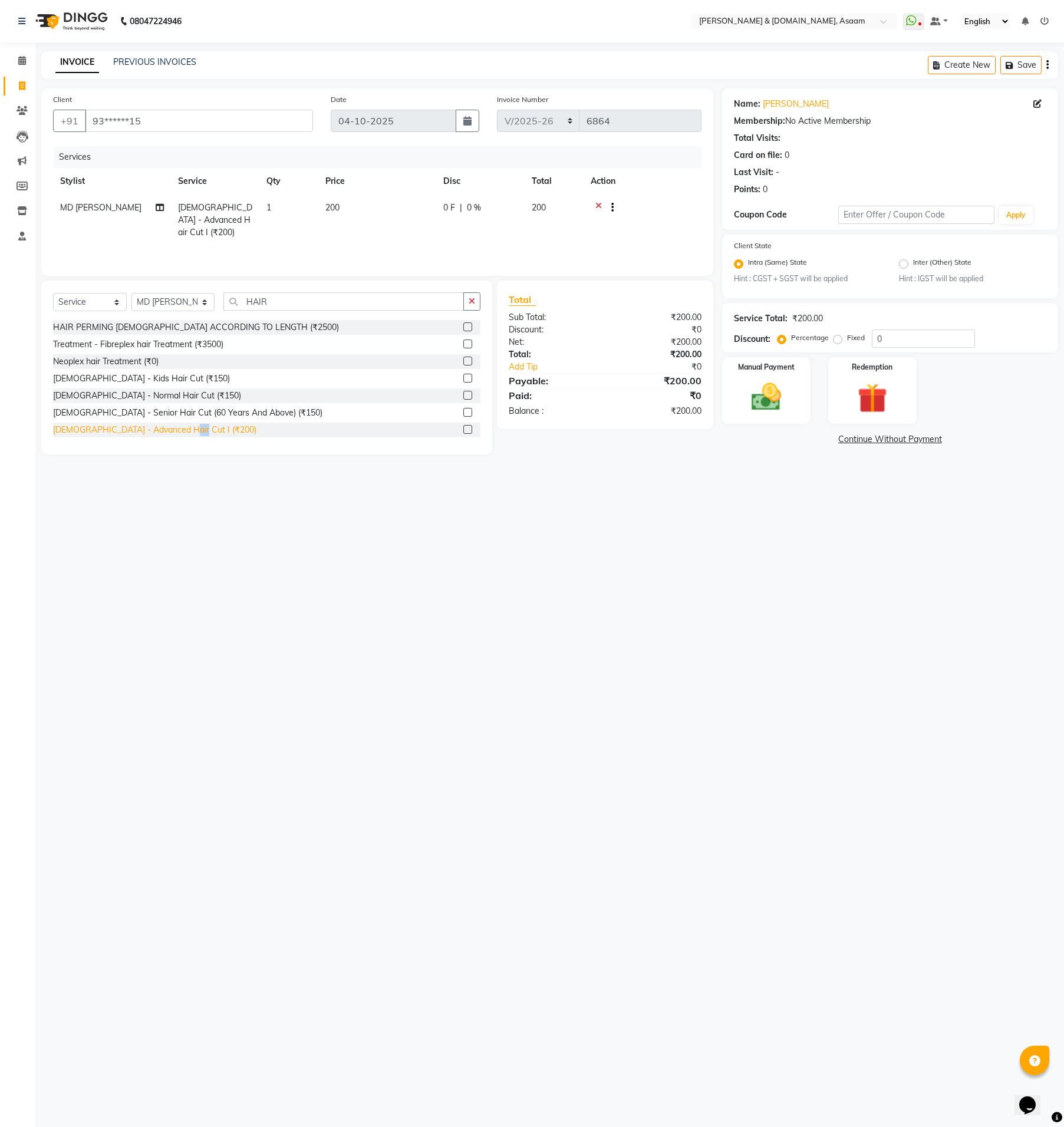
click at [171, 431] on div "HAIR PERMING GENTS ACCORDING TO LENGTH (₹2500) Treatment - Fibreplex hair Treat…" at bounding box center [267, 379] width 428 height 118
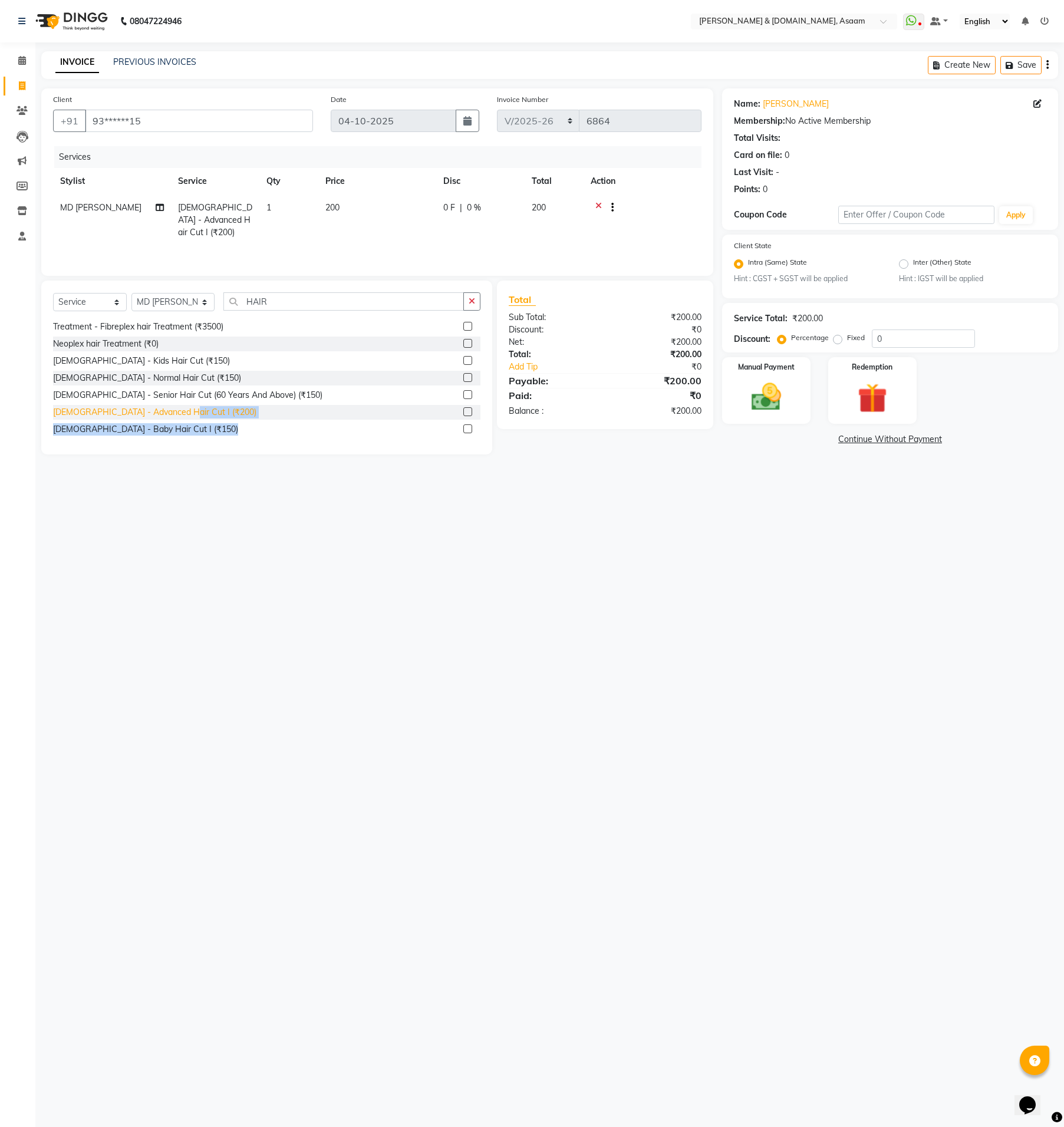
click at [172, 411] on div "[DEMOGRAPHIC_DATA] - Advanced Hair Cut I (₹200)" at bounding box center [155, 412] width 204 height 13
checkbox input "false"
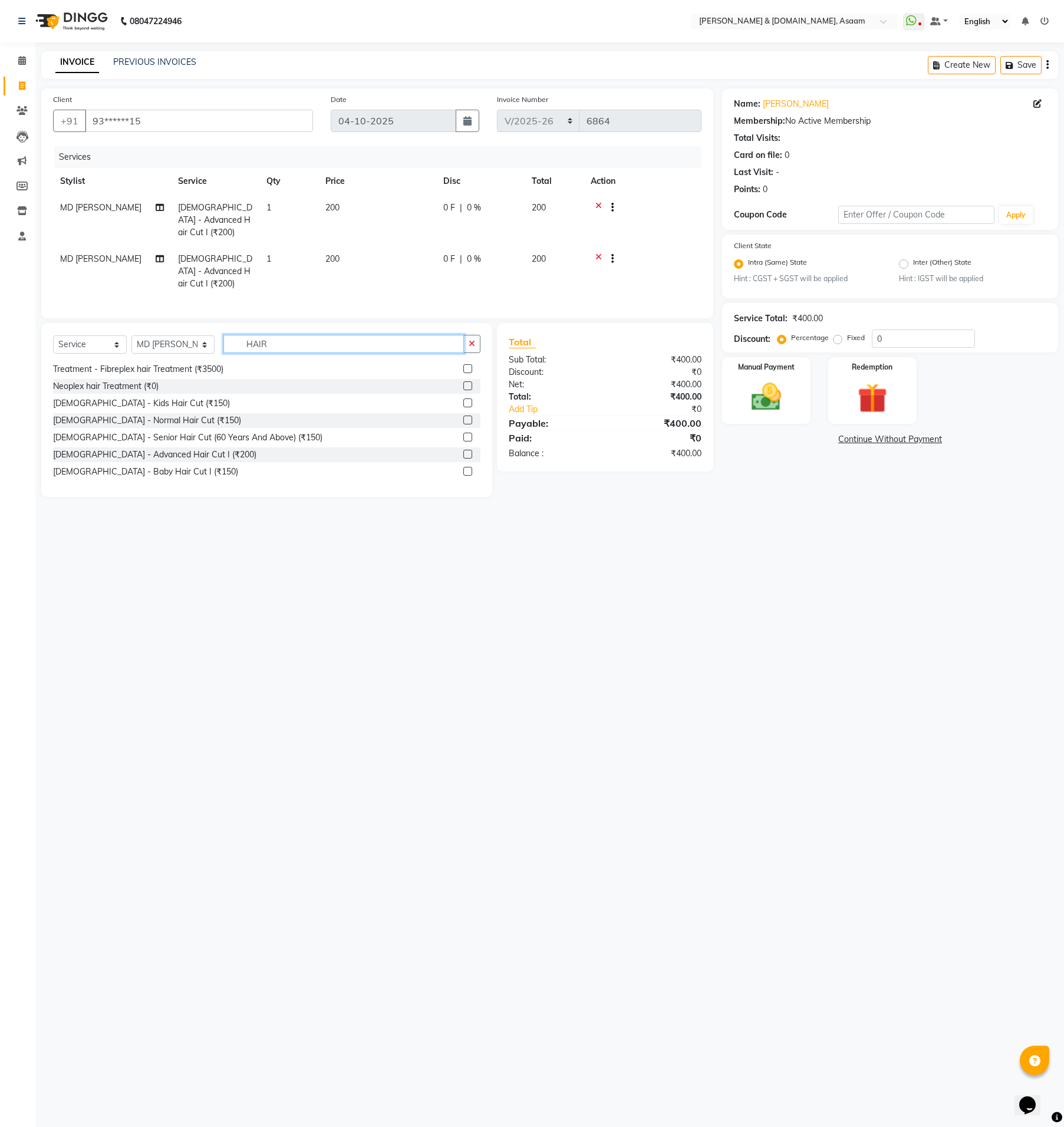
drag, startPoint x: 258, startPoint y: 325, endPoint x: 152, endPoint y: 324, distance: 106.0
click at [180, 335] on div "Select Service Product Membership Package Voucher Prepaid Gift Card Select Styl…" at bounding box center [267, 348] width 428 height 28
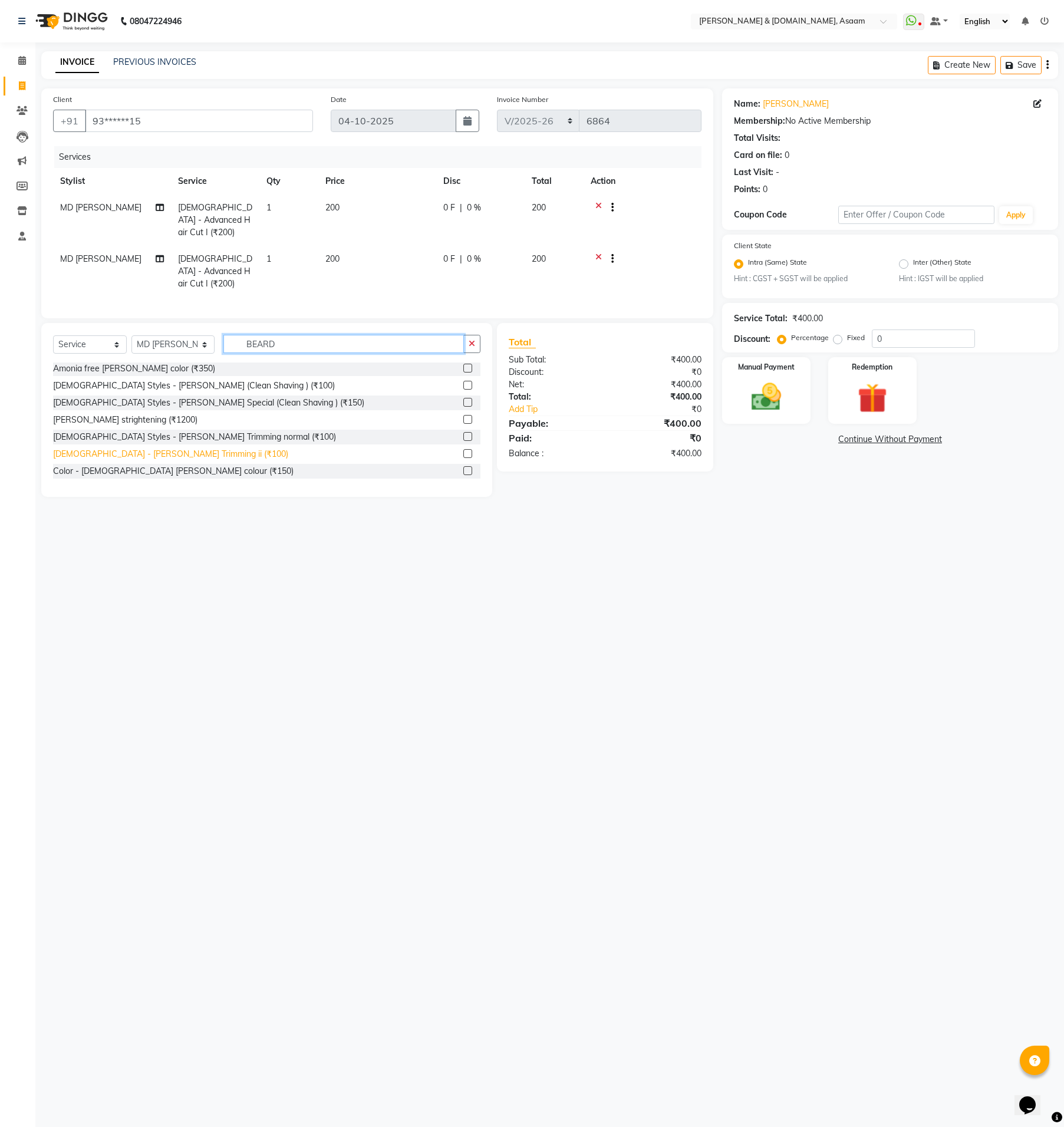
type input "BEARD"
click at [167, 448] on div "[DEMOGRAPHIC_DATA] - [PERSON_NAME] Trimming ii (₹100)" at bounding box center [171, 454] width 235 height 13
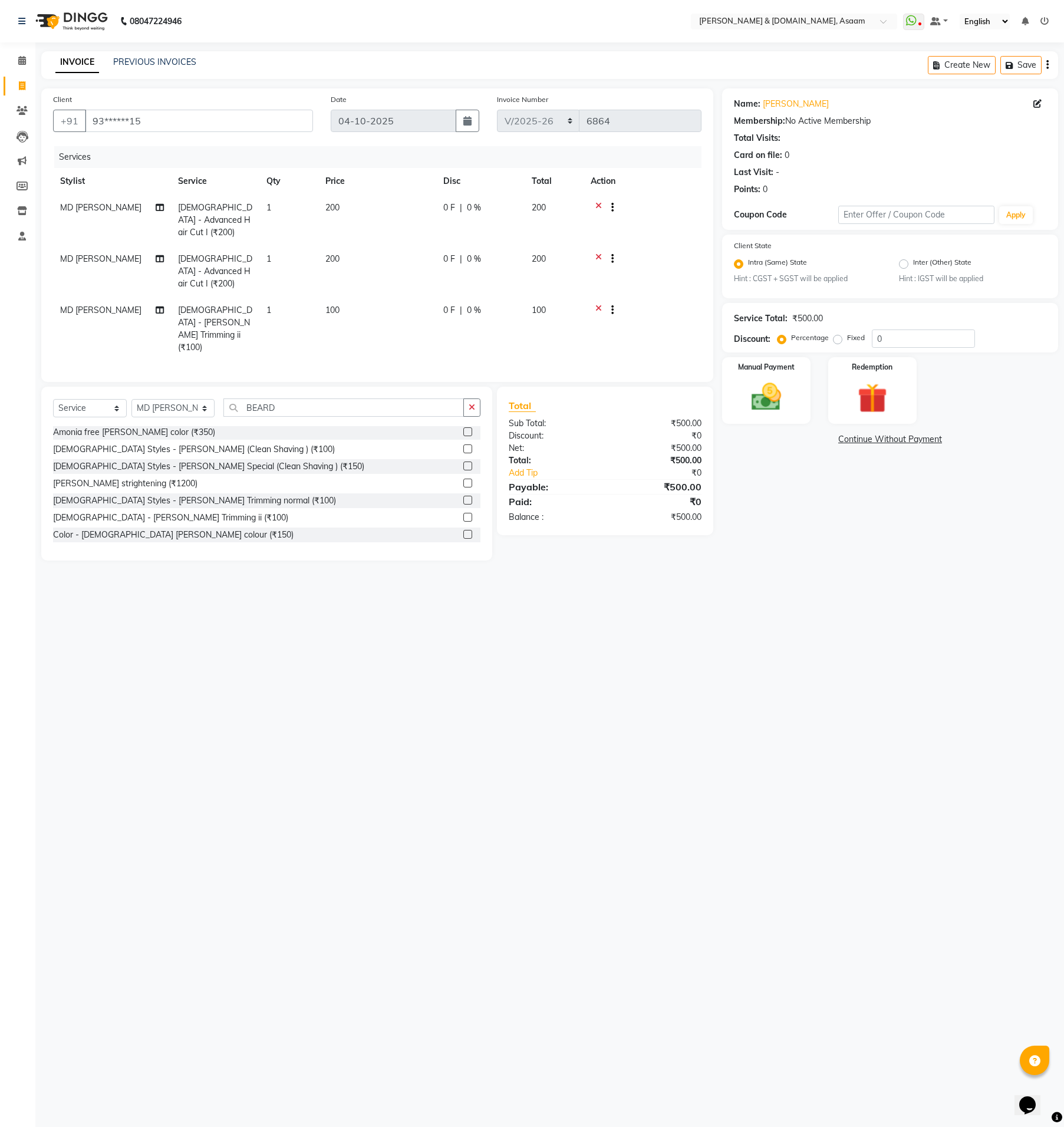
click at [169, 512] on div "[DEMOGRAPHIC_DATA] - [PERSON_NAME] Trimming ii (₹100)" at bounding box center [171, 518] width 235 height 13
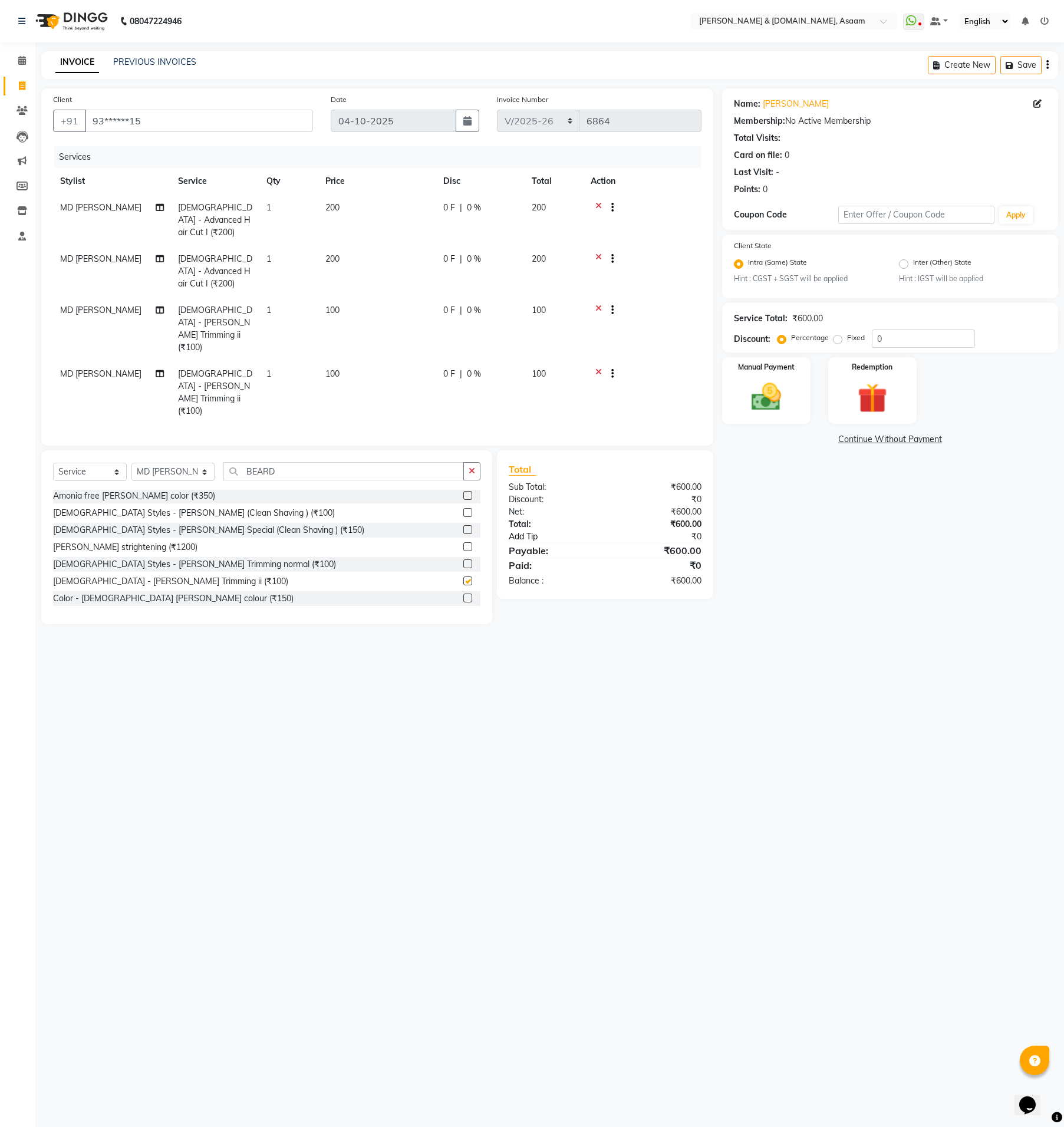
checkbox input "false"
click at [819, 402] on div "Manual Payment Redemption" at bounding box center [890, 390] width 354 height 66
click at [798, 402] on div "Manual Payment" at bounding box center [766, 391] width 92 height 70
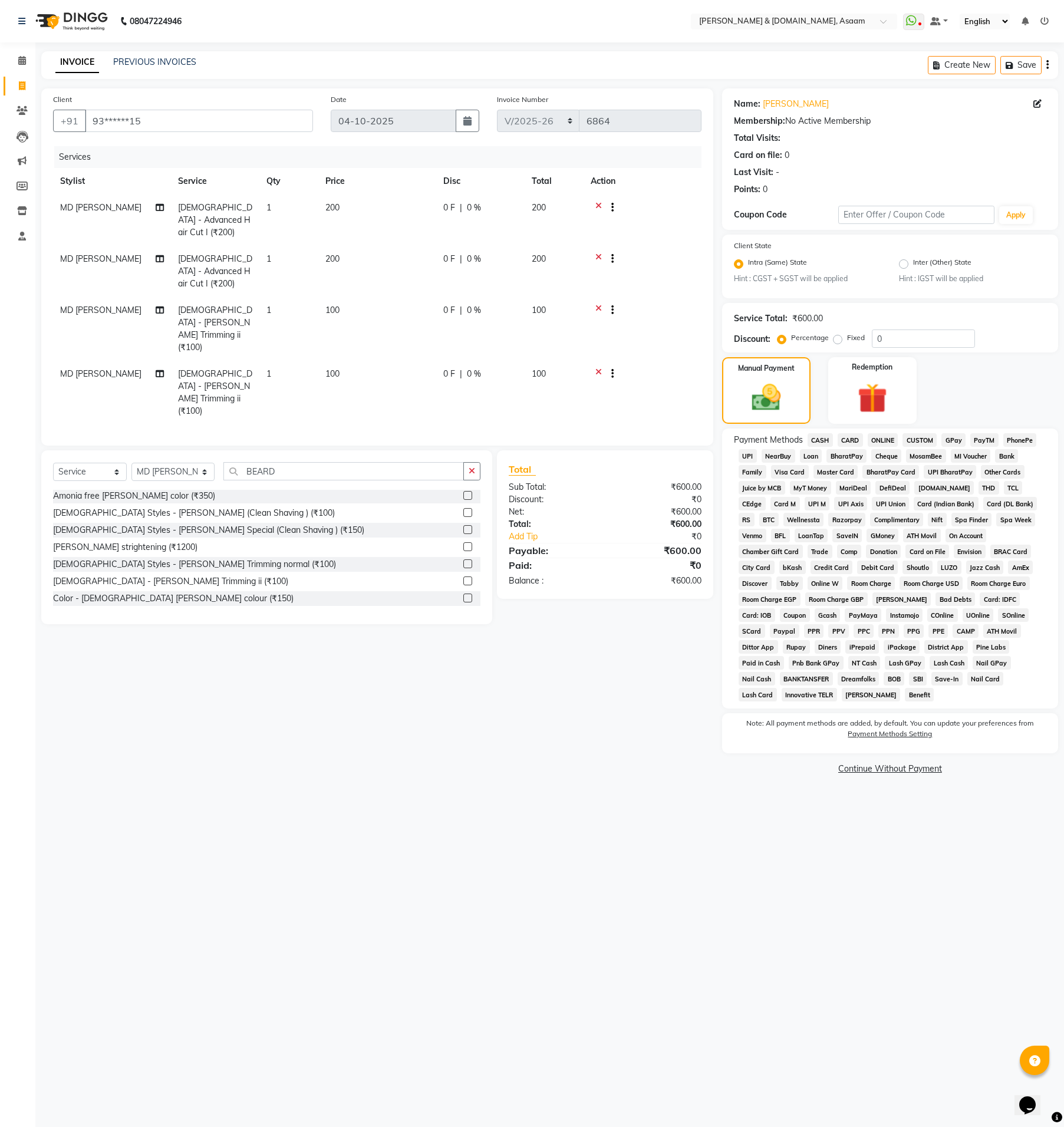
click at [826, 440] on span "CASH" at bounding box center [820, 440] width 25 height 13
click at [931, 748] on button "Add Payment" at bounding box center [946, 757] width 202 height 18
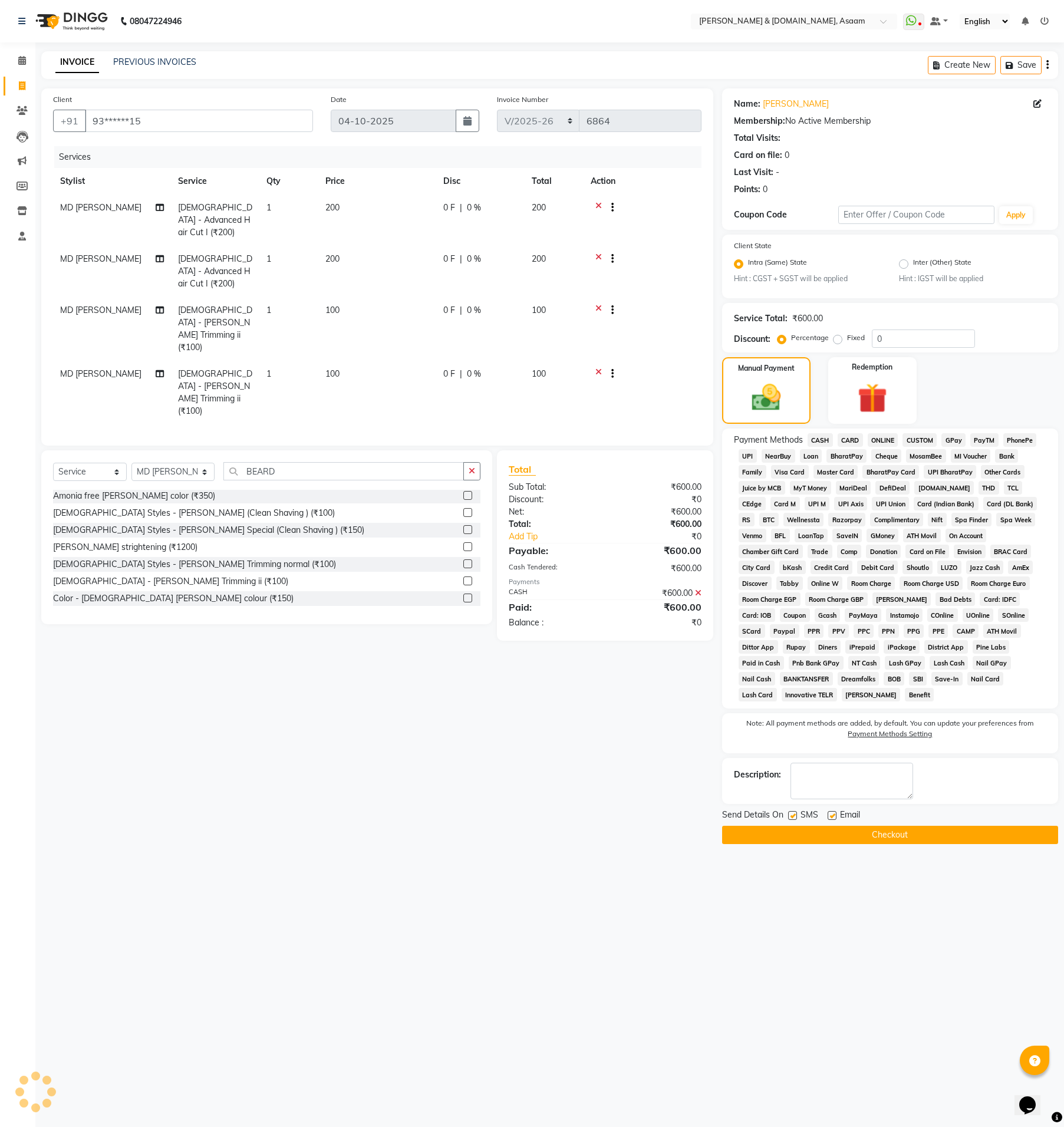
click at [920, 826] on button "Checkout" at bounding box center [890, 835] width 336 height 18
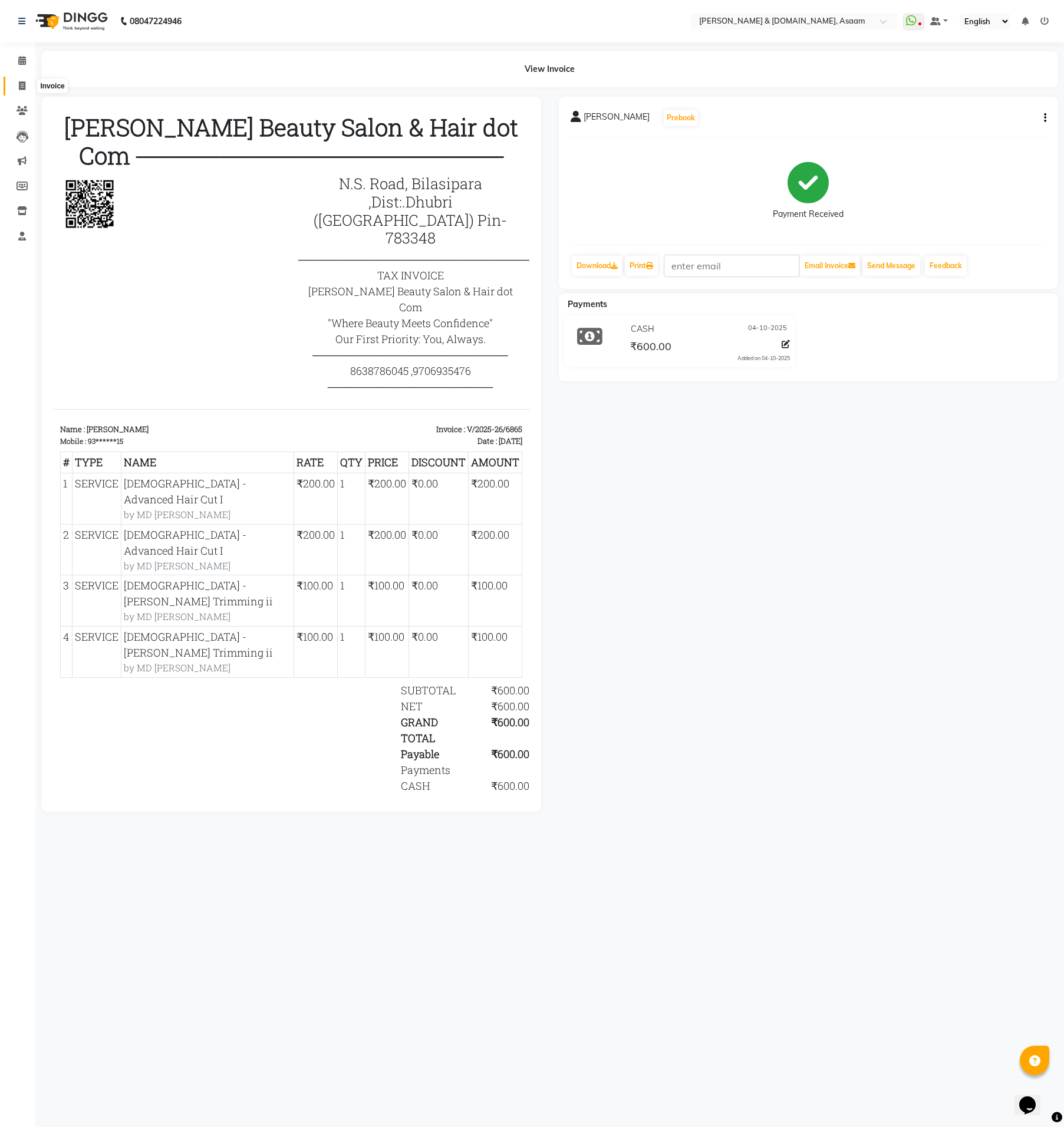
click at [22, 89] on icon at bounding box center [22, 86] width 6 height 9
select select "service"
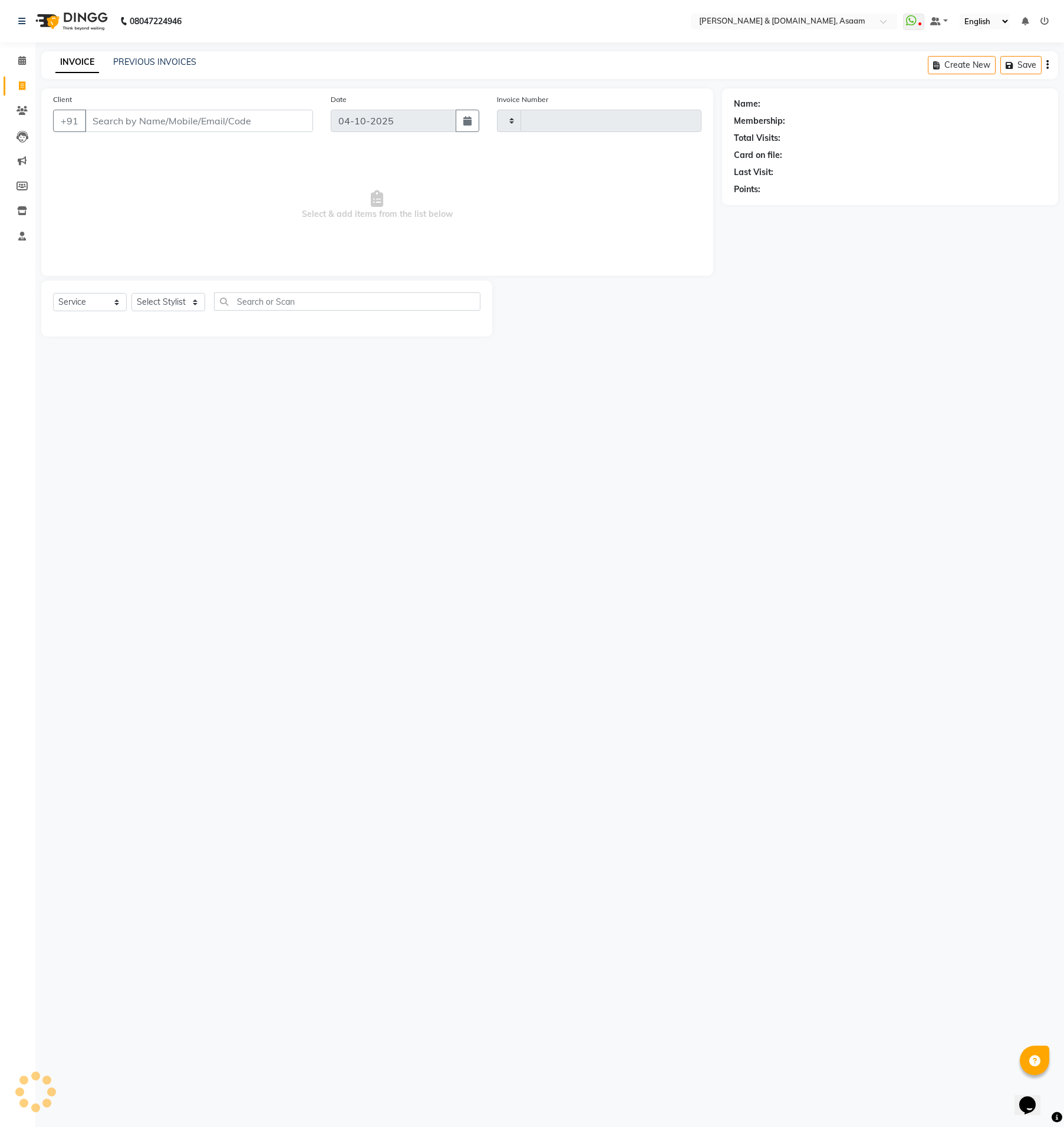
type input "6866"
select select "4608"
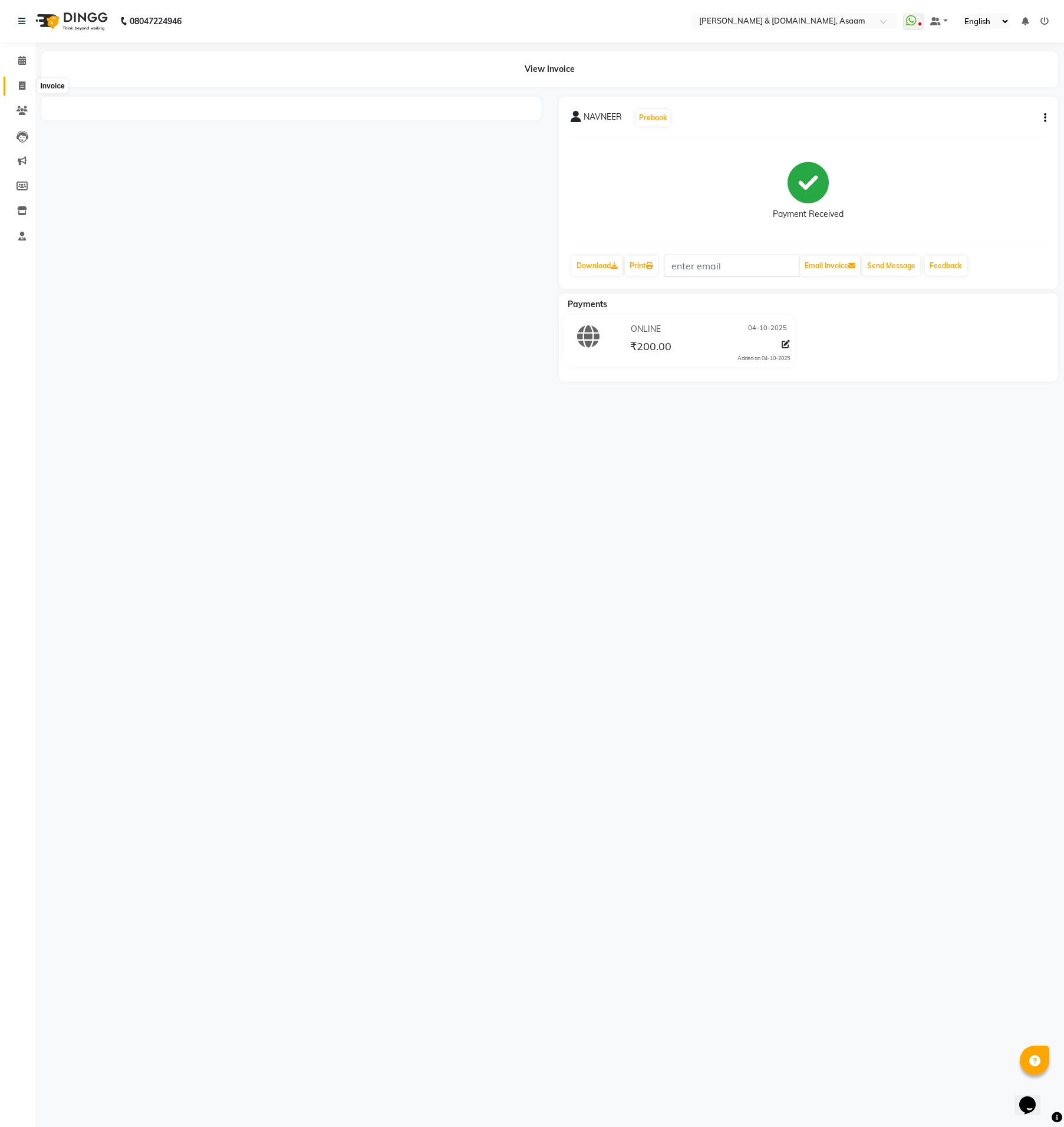
click at [20, 83] on icon at bounding box center [22, 86] width 6 height 9
select select "service"
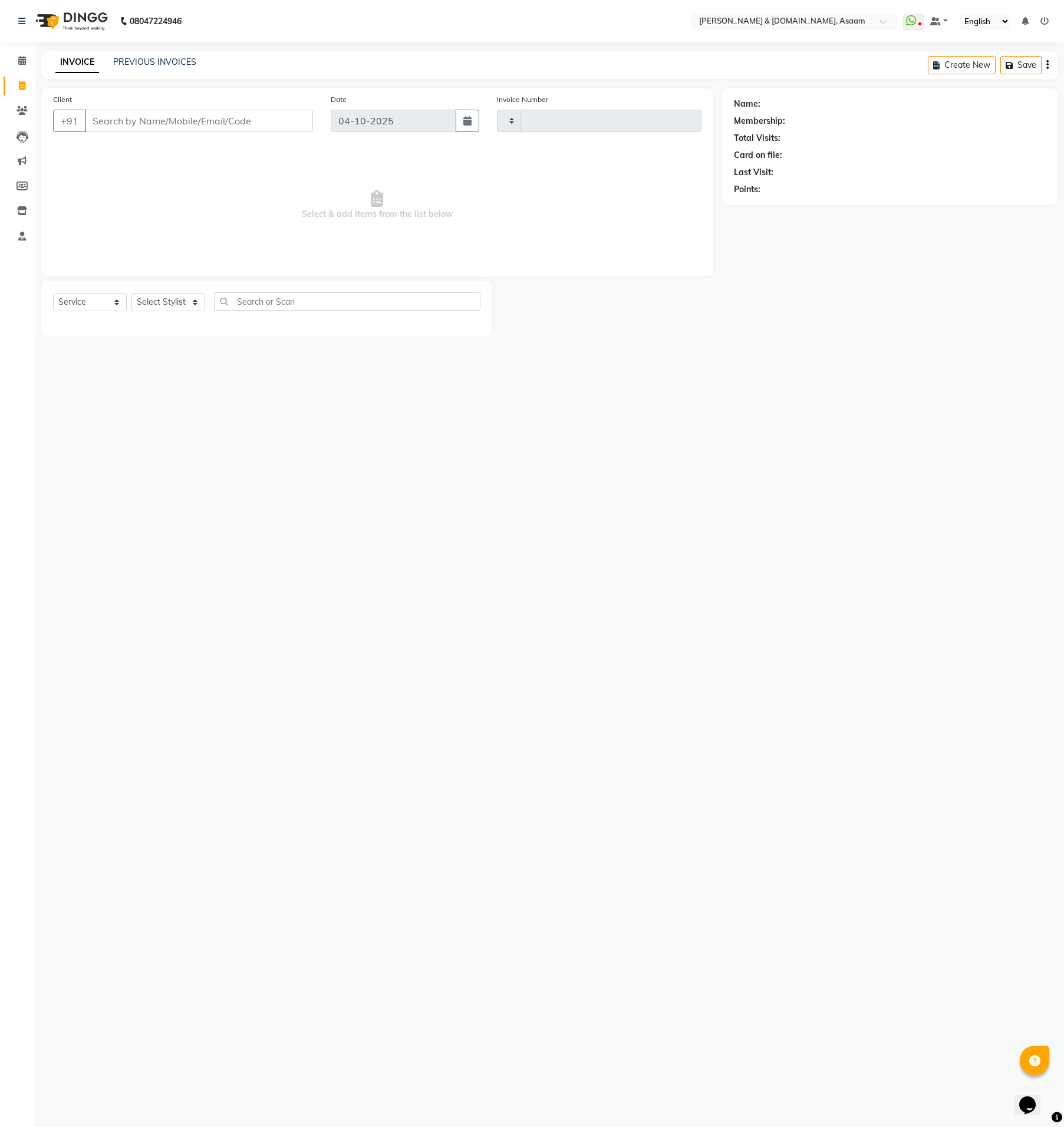
type input "6864"
select select "4608"
click at [209, 166] on ngb-highlight "88******76" at bounding box center [202, 166] width 48 height 12
type input "88******76"
click at [167, 304] on select "Select Stylist AKASH AKIB [PERSON_NAME] fornt desk [PERSON_NAME] PARLOUR [PERSO…" at bounding box center [173, 302] width 83 height 18
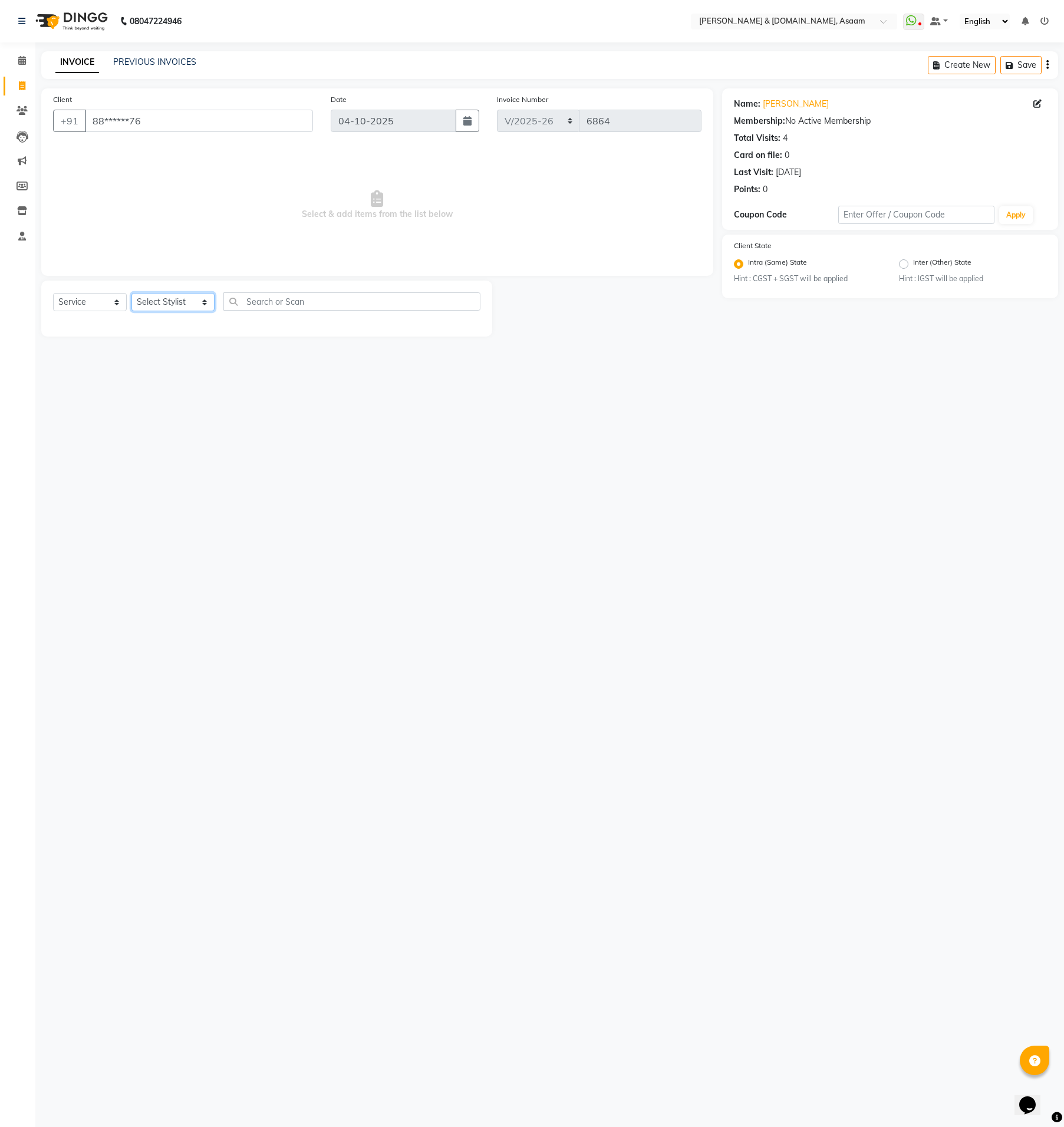
select select "91736"
click at [132, 293] on select "Select Stylist AKASH AKIB [PERSON_NAME] fornt desk [PERSON_NAME] PARLOUR [PERSO…" at bounding box center [173, 302] width 83 height 18
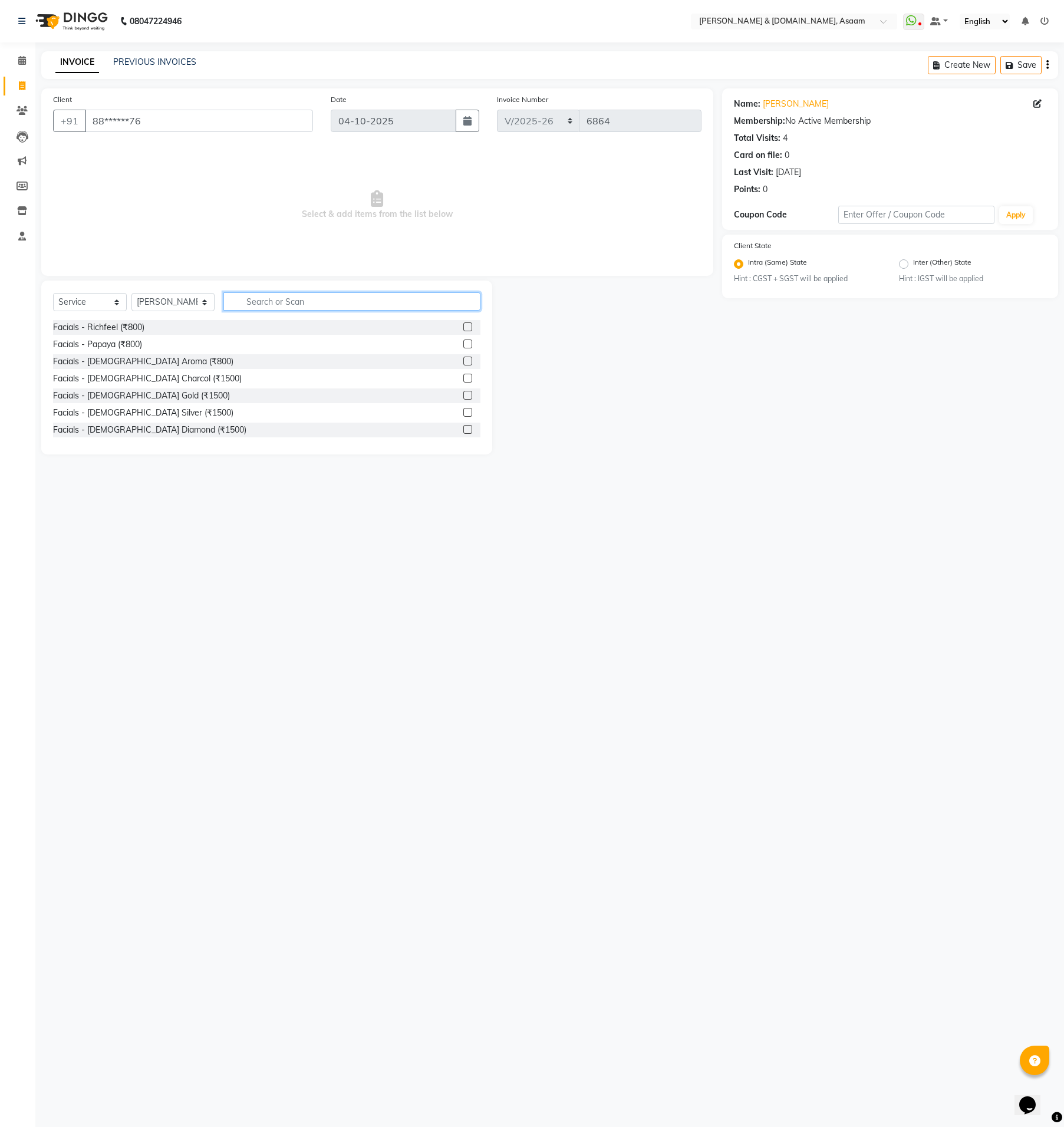
click at [236, 302] on input "text" at bounding box center [352, 301] width 257 height 18
type input "HAIR"
click at [175, 429] on div "[DEMOGRAPHIC_DATA] - Advanced Hair Cut I (₹200)" at bounding box center [155, 430] width 204 height 13
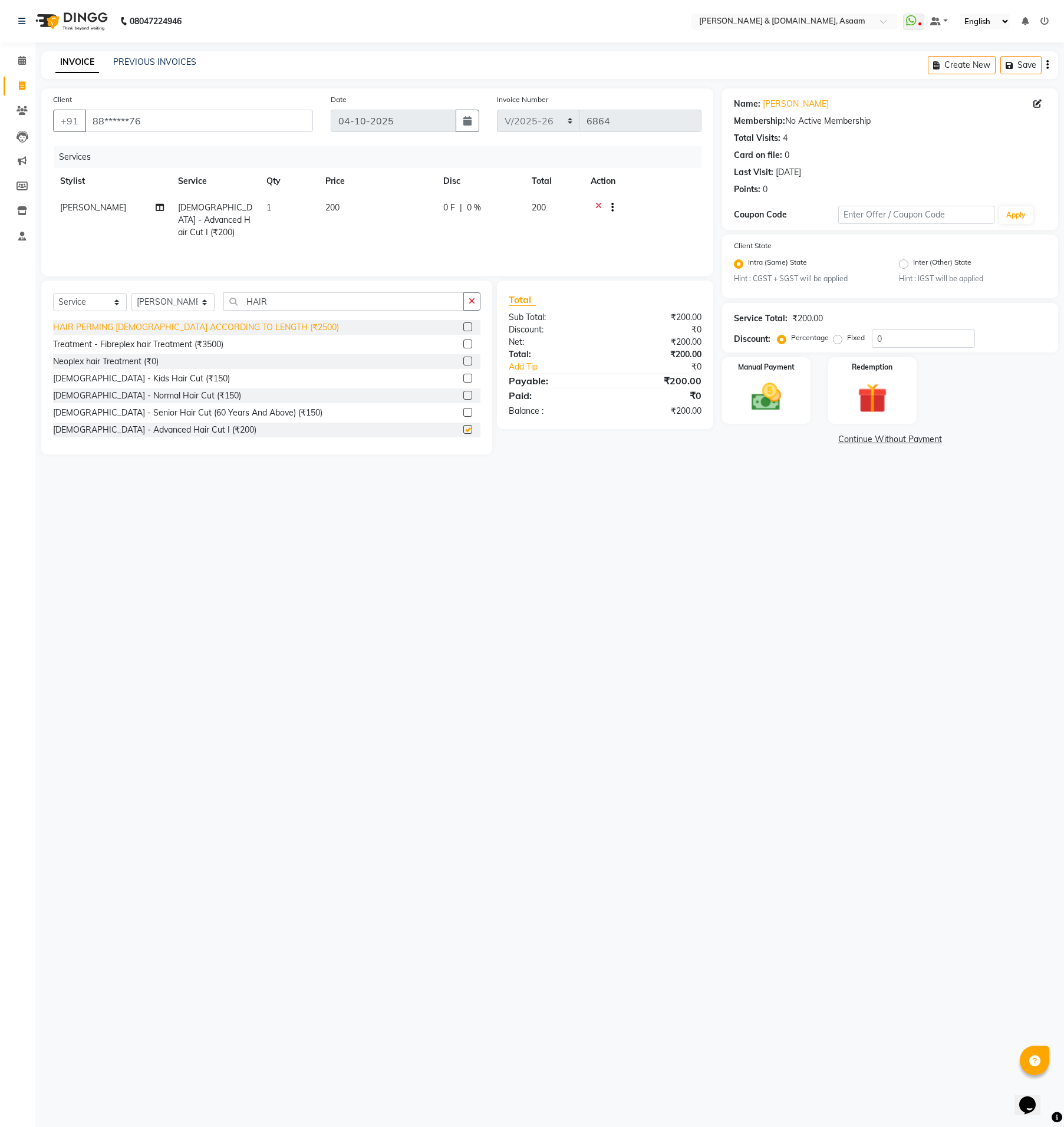
checkbox input "false"
drag, startPoint x: 267, startPoint y: 304, endPoint x: 143, endPoint y: 302, distance: 124.0
click at [151, 302] on div "Select Service Product Membership Package Voucher Prepaid Gift Card Select Styl…" at bounding box center [267, 306] width 428 height 28
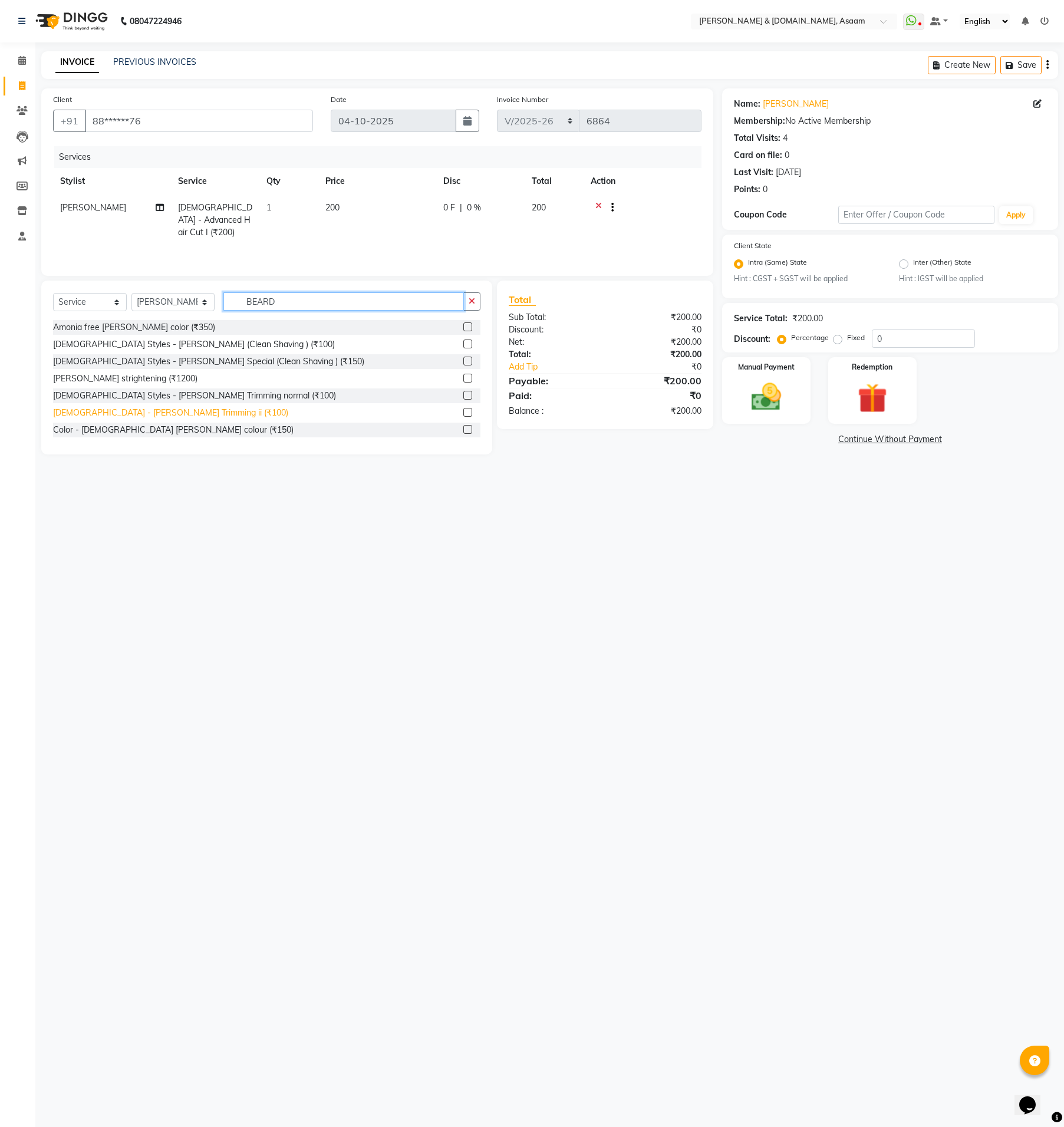
type input "BEARD"
click at [163, 410] on div "[DEMOGRAPHIC_DATA] - [PERSON_NAME] Trimming ii (₹100)" at bounding box center [171, 413] width 235 height 13
checkbox input "false"
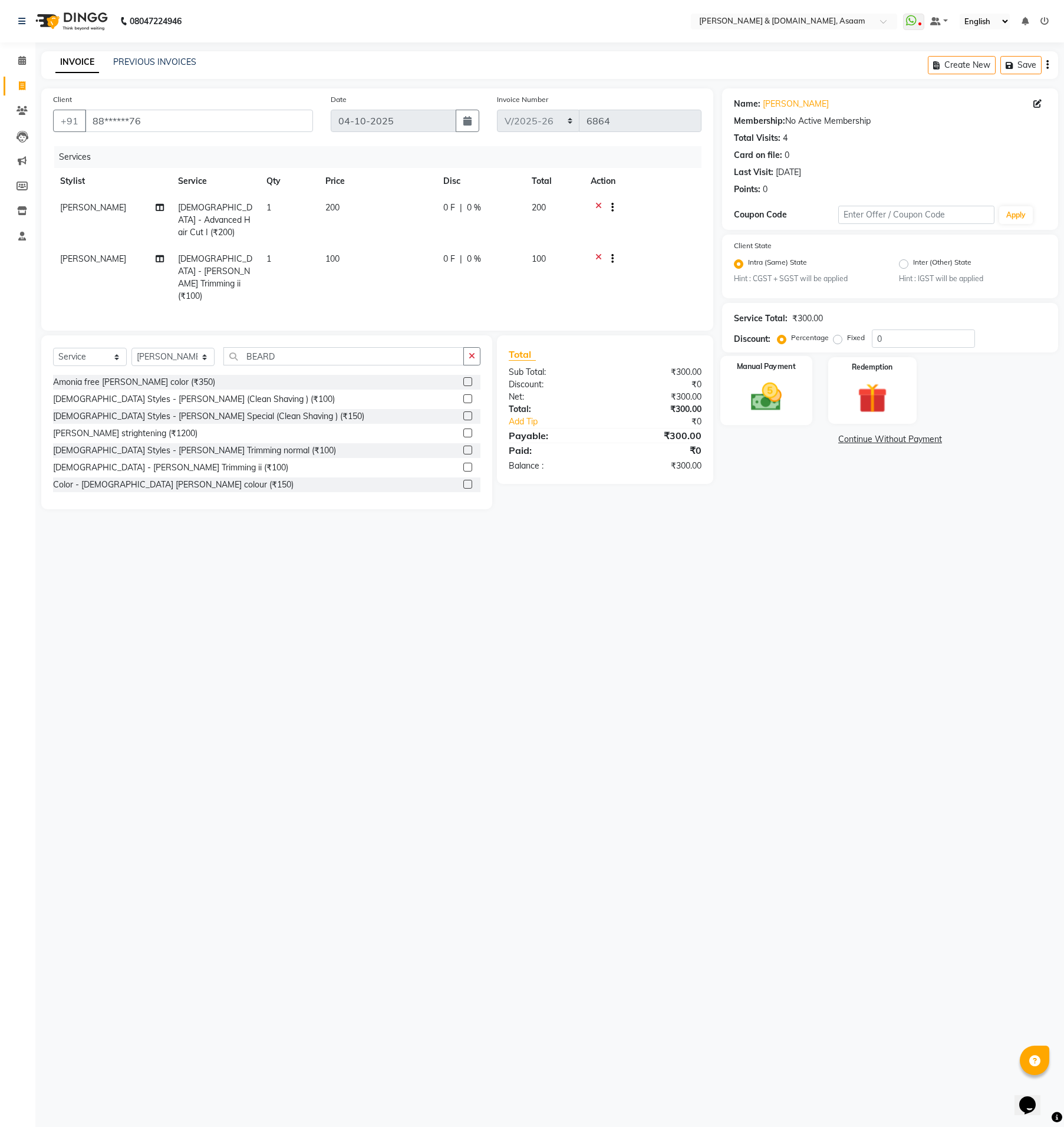
click at [725, 414] on div "Manual Payment" at bounding box center [766, 391] width 92 height 70
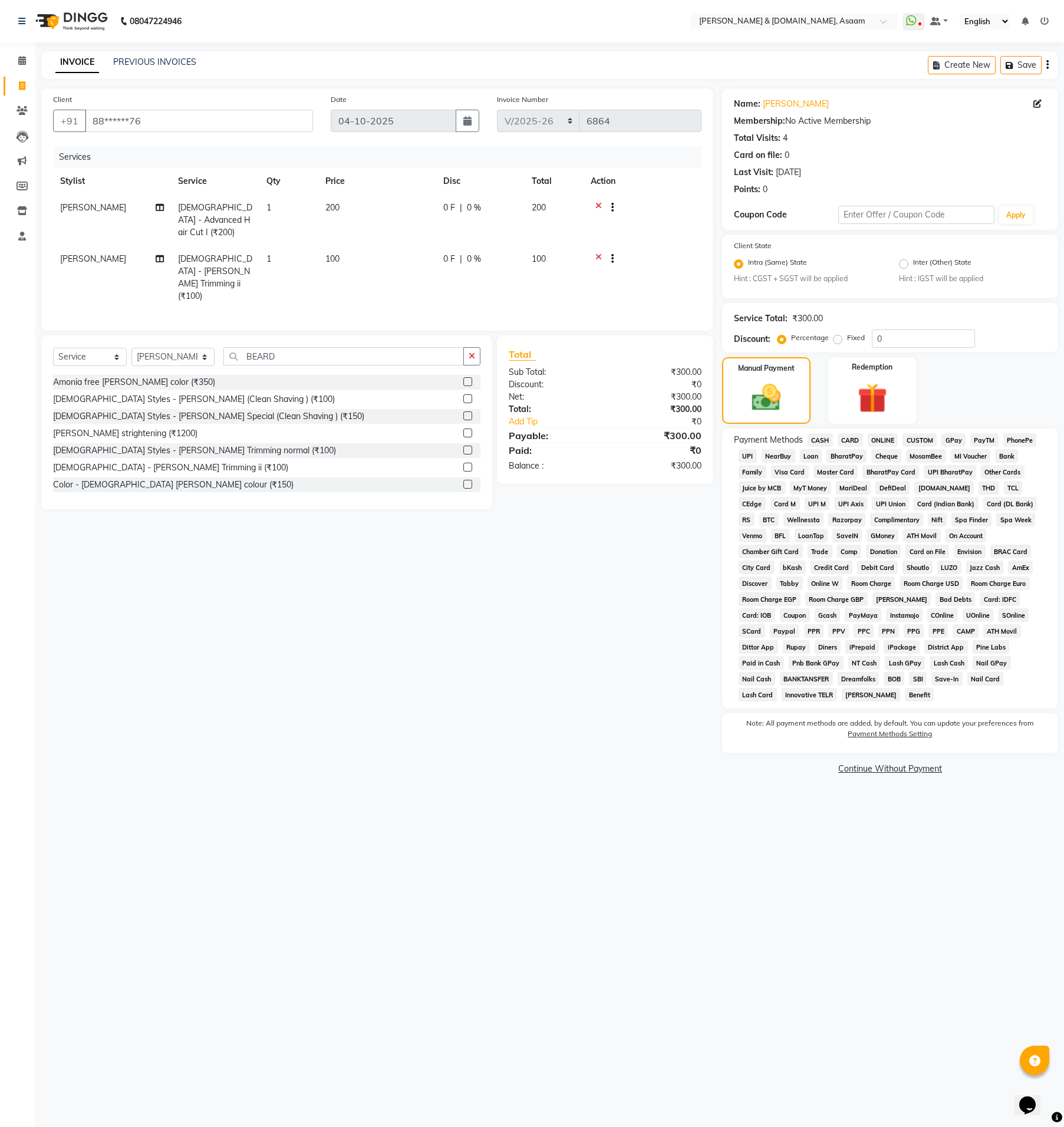
click at [874, 440] on span "ONLINE" at bounding box center [883, 440] width 30 height 13
click at [1003, 748] on button "Add Payment" at bounding box center [946, 757] width 202 height 18
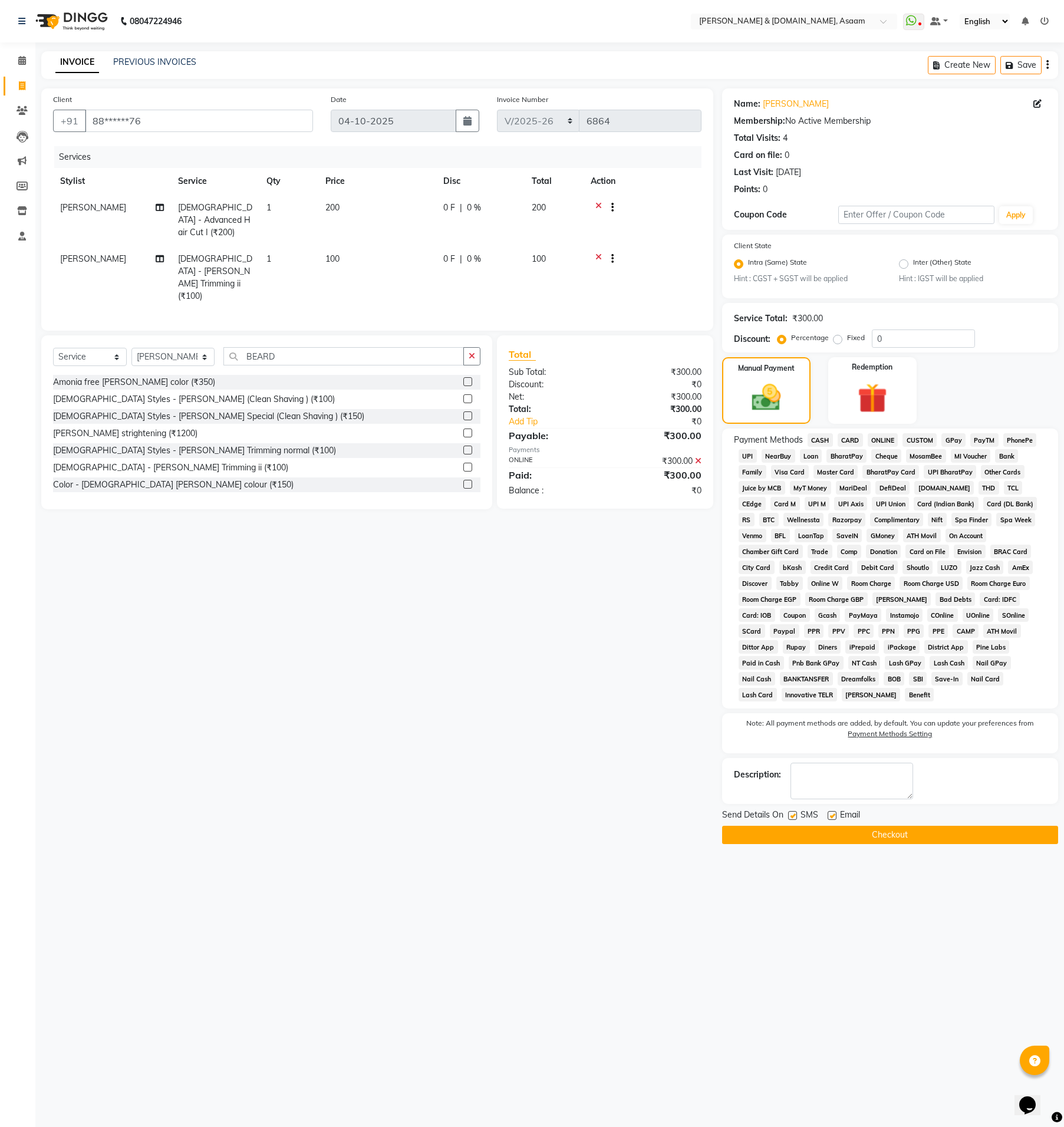
drag, startPoint x: 986, startPoint y: 820, endPoint x: 979, endPoint y: 820, distance: 7.0
click at [980, 826] on button "Checkout" at bounding box center [890, 835] width 336 height 18
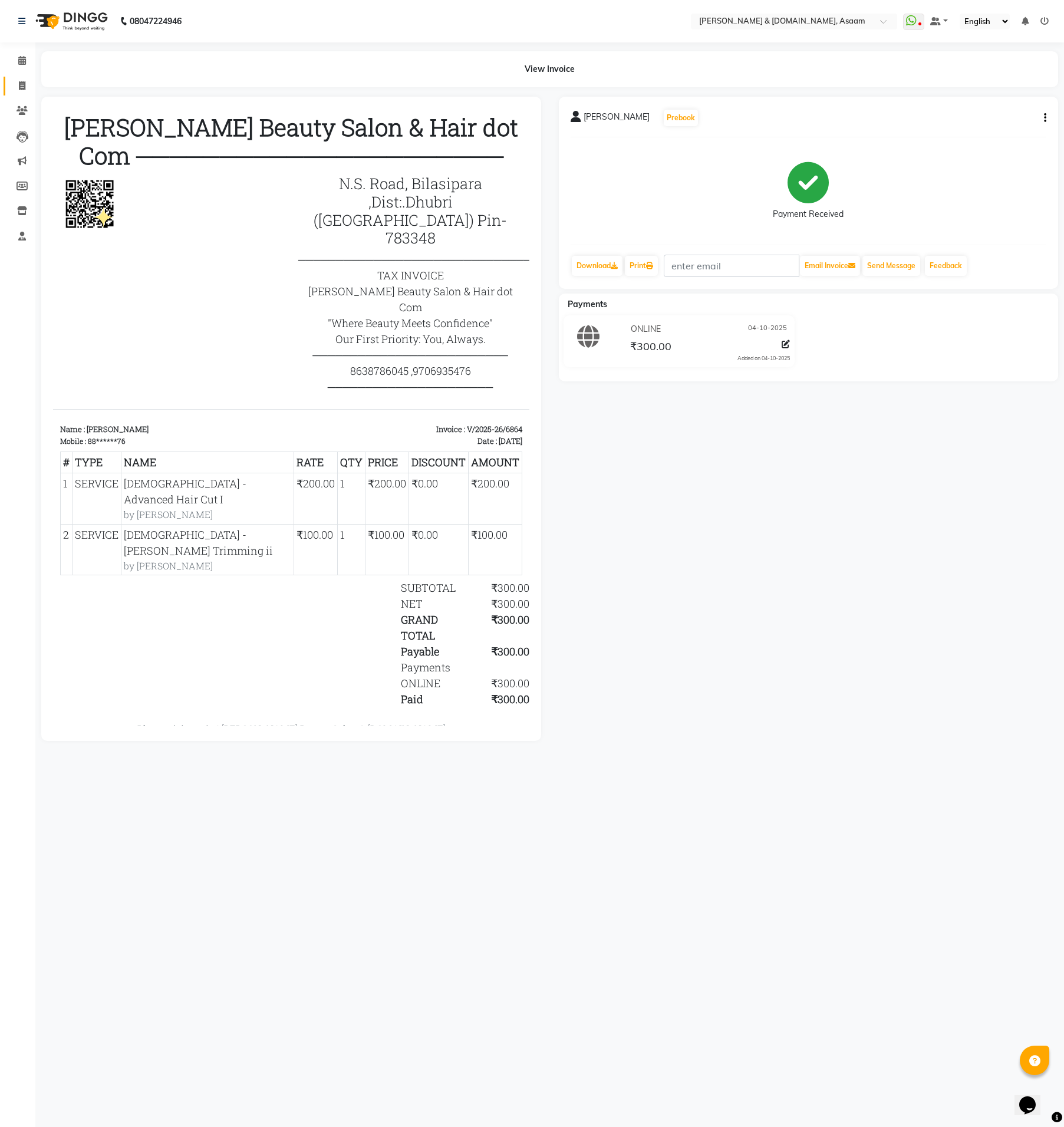
click at [18, 92] on link "Invoice" at bounding box center [18, 86] width 28 height 20
select select "service"
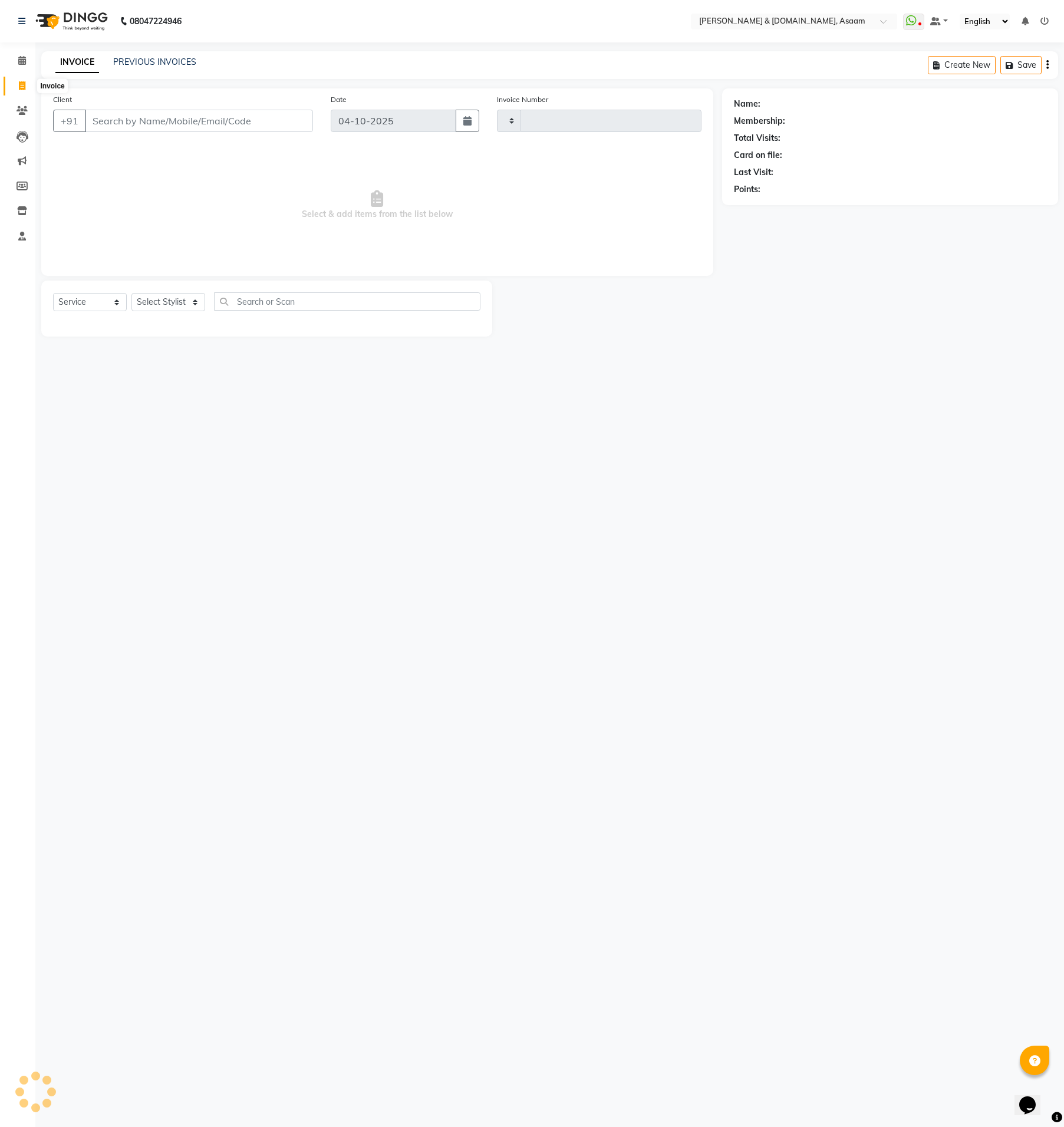
type input "6865"
select select "4608"
